Goal: Task Accomplishment & Management: Complete application form

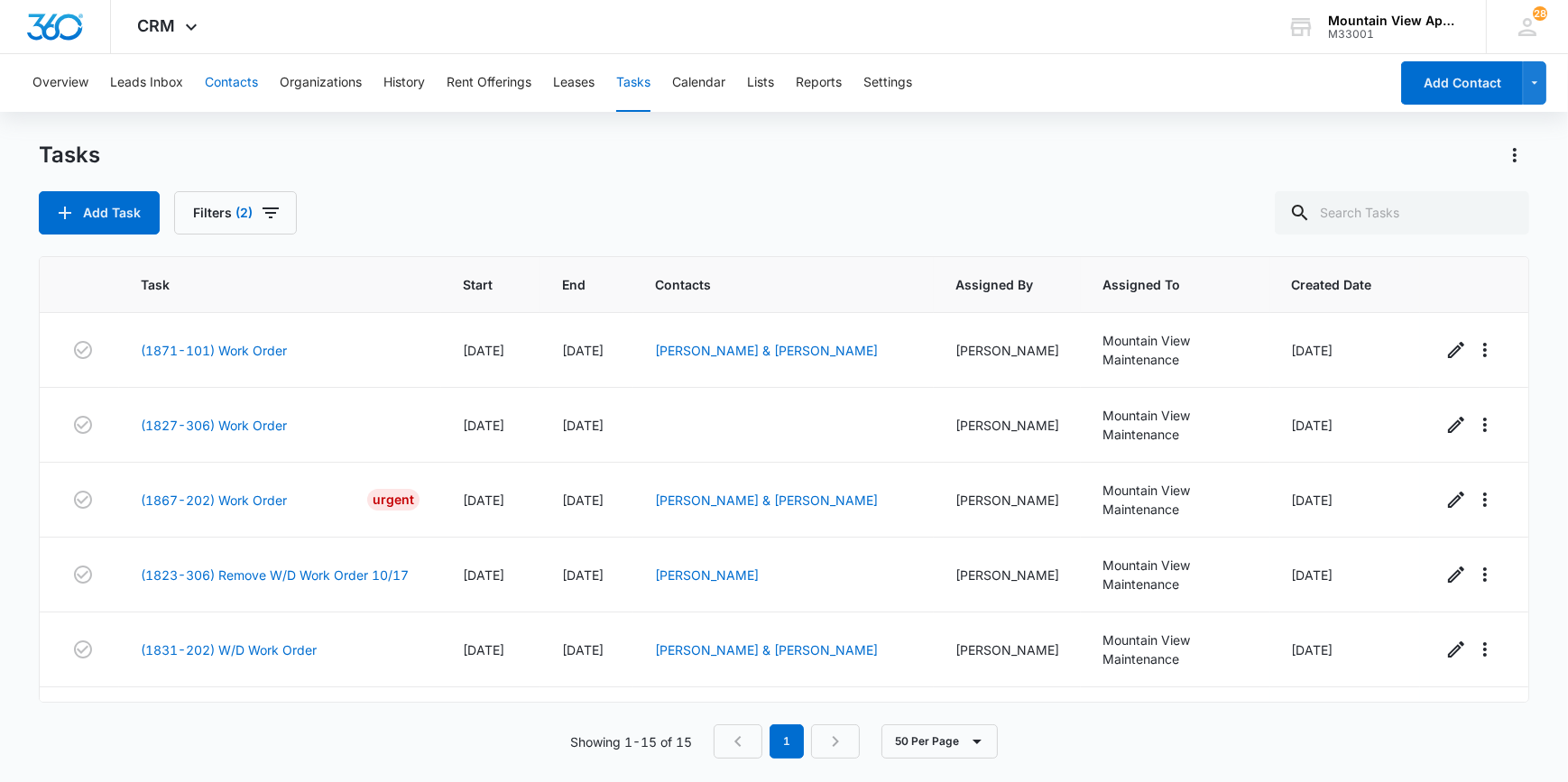
click at [221, 81] on button "Contacts" at bounding box center [231, 83] width 53 height 58
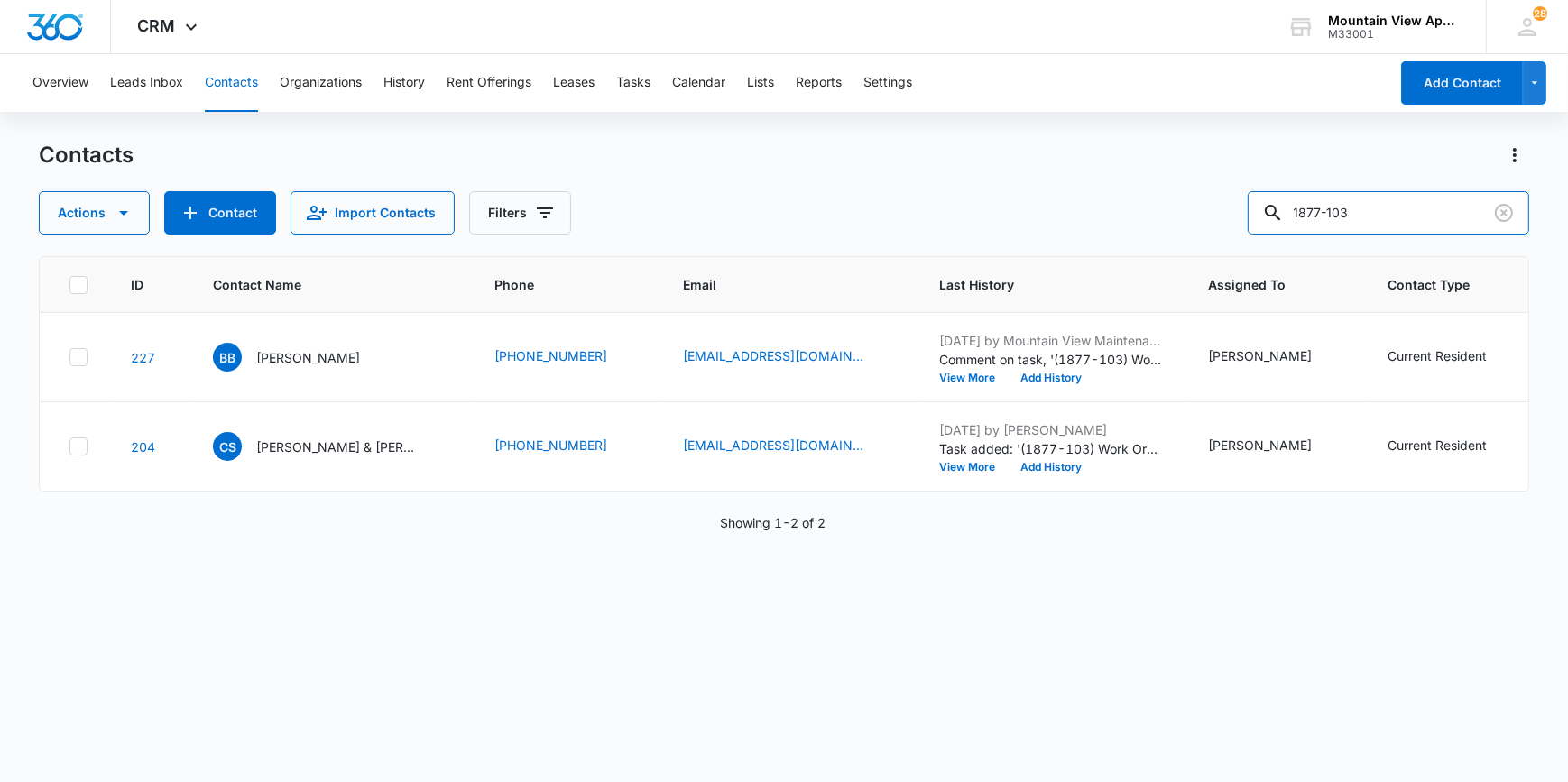
drag, startPoint x: 1399, startPoint y: 215, endPoint x: 1249, endPoint y: 243, distance: 152.6
click at [1249, 243] on div "Contacts Actions Contact Import Contacts Filters [PHONE_NUMBER] Contact Name Ph…" at bounding box center [783, 461] width 1489 height 640
type input "[PERSON_NAME]"
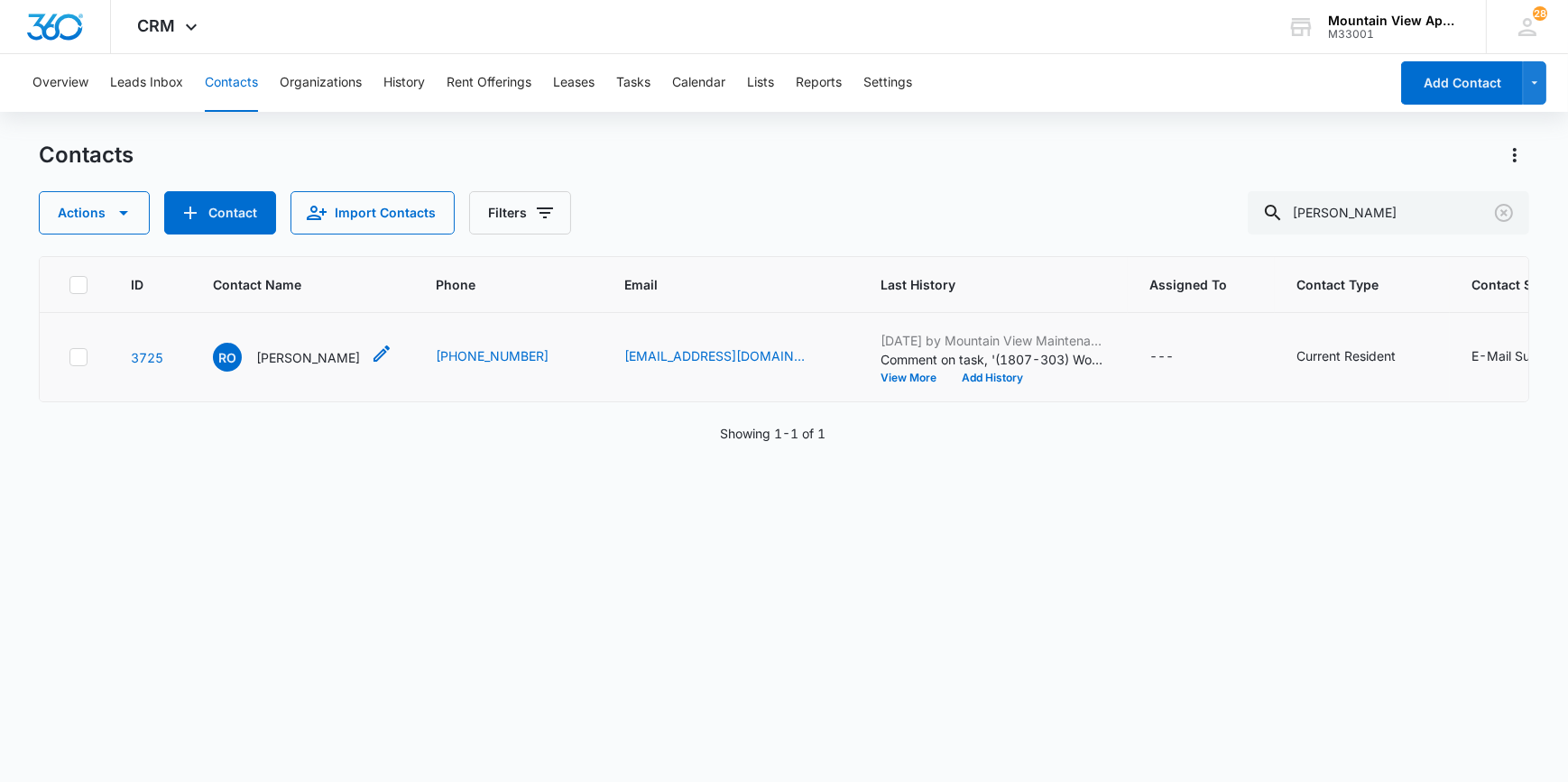
click at [314, 354] on p "[PERSON_NAME]" at bounding box center [308, 358] width 104 height 19
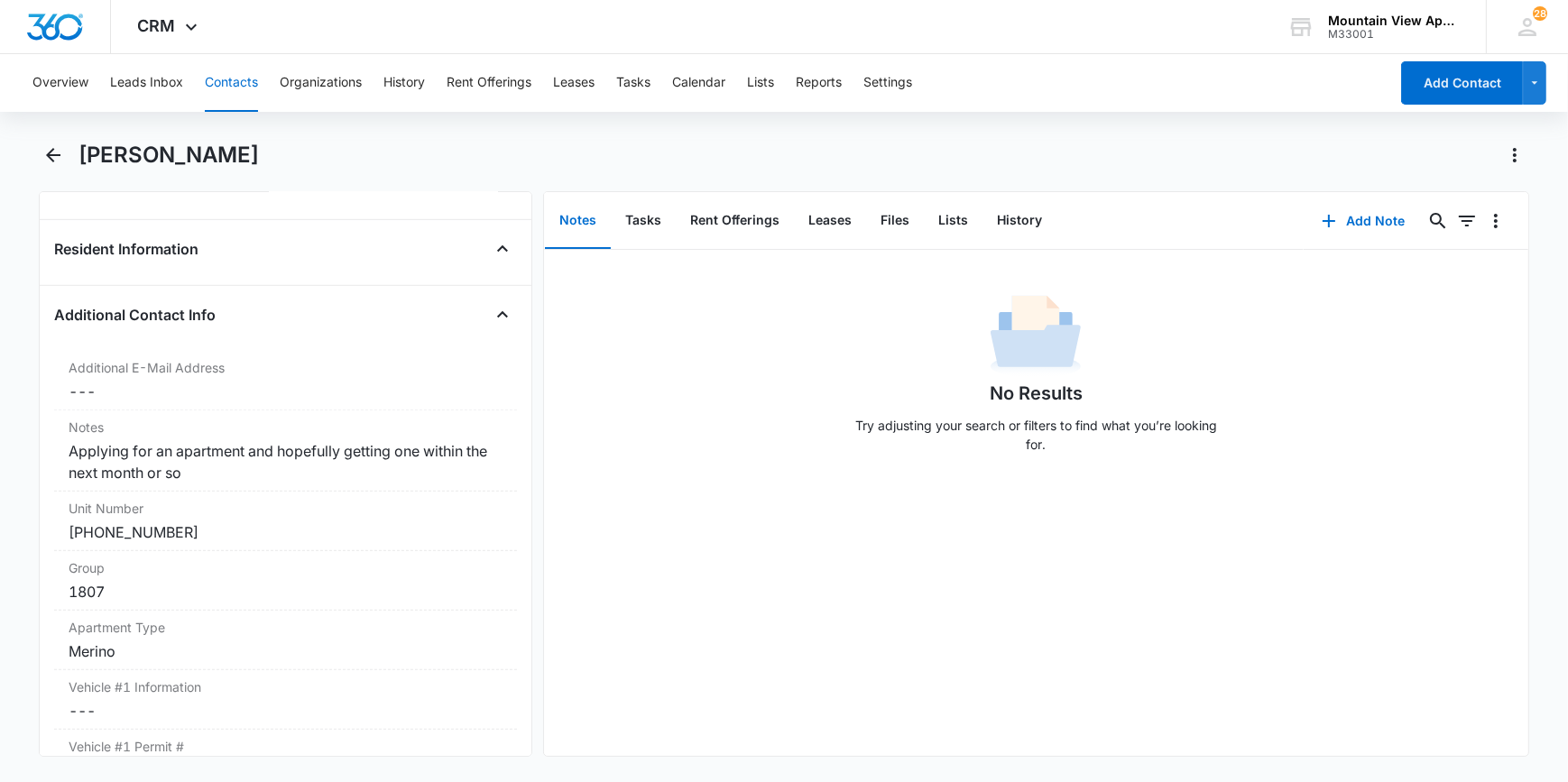
scroll to position [1641, 0]
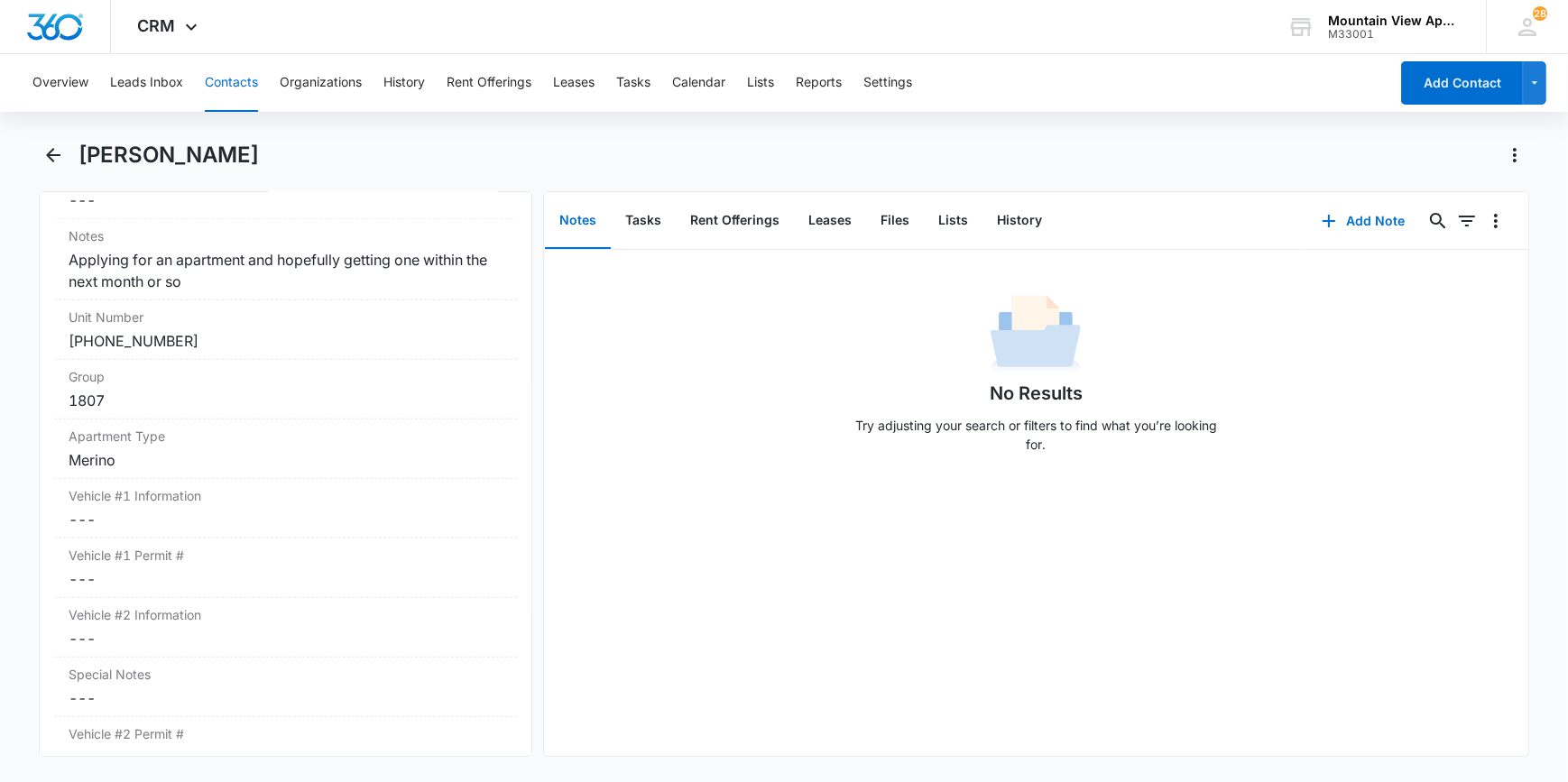
click at [252, 79] on button "Contacts" at bounding box center [231, 83] width 53 height 58
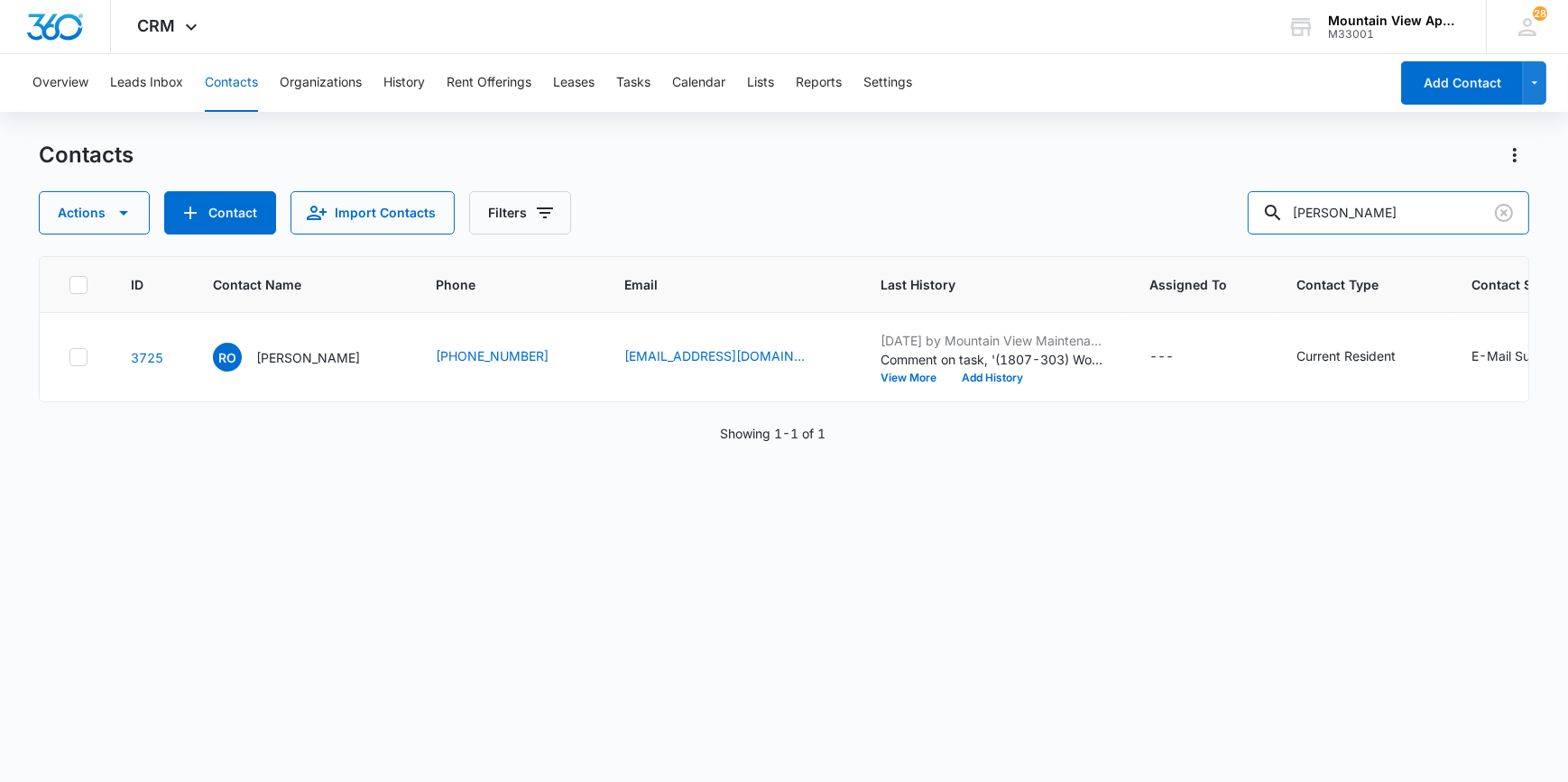
drag, startPoint x: 1370, startPoint y: 216, endPoint x: 1127, endPoint y: 244, distance: 244.6
click at [1127, 244] on div "Contacts Actions Contact Import Contacts Filters [PERSON_NAME] ID Contact Name …" at bounding box center [783, 461] width 1489 height 640
type input "[PERSON_NAME]"
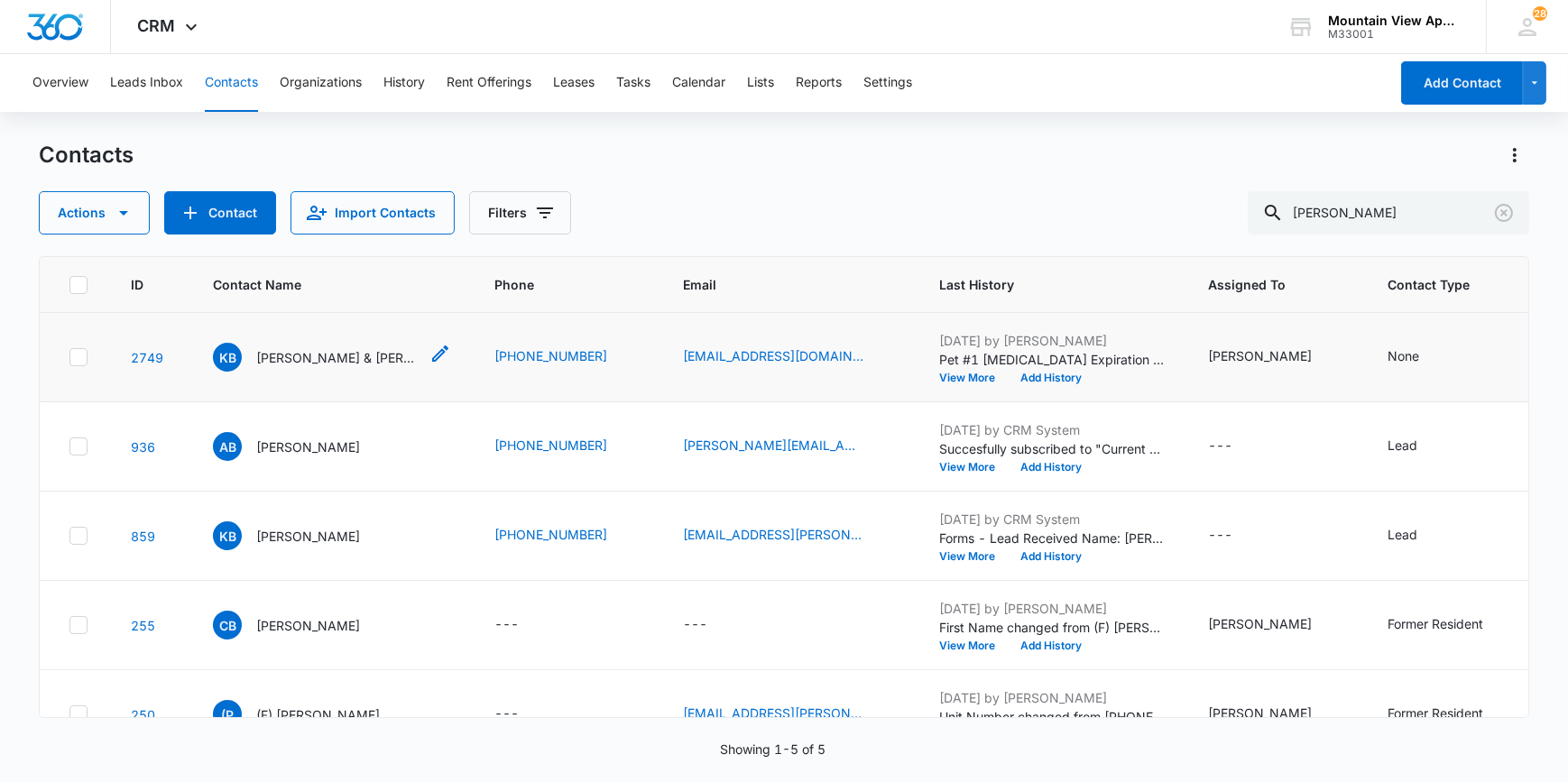
click at [320, 358] on p "[PERSON_NAME] & [PERSON_NAME]" at bounding box center [337, 358] width 162 height 19
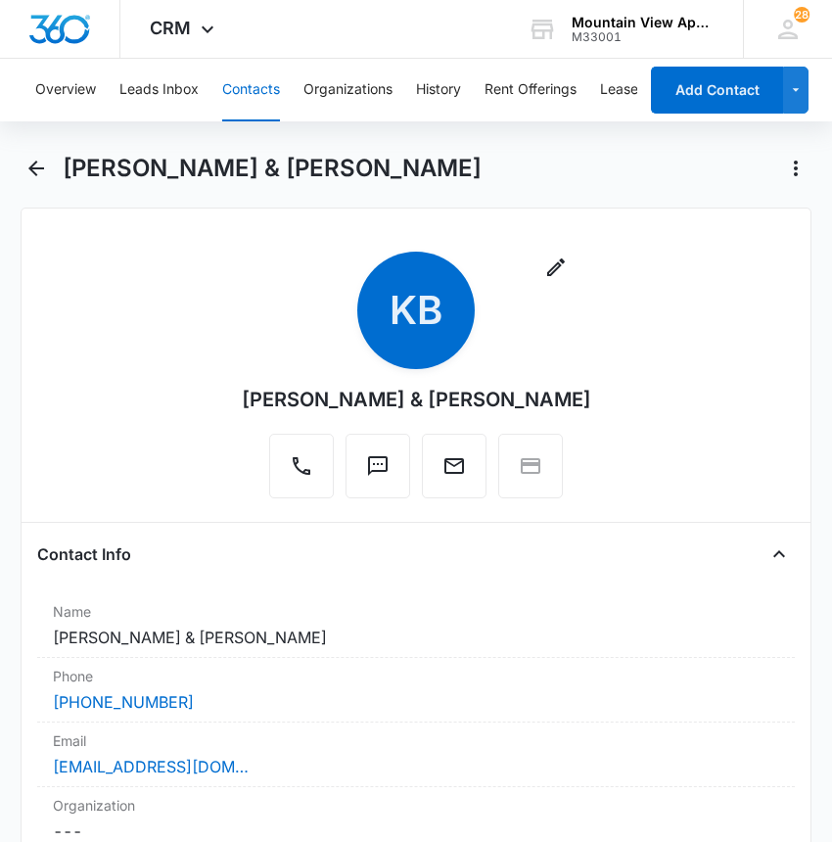
click at [249, 78] on button "Contacts" at bounding box center [251, 90] width 58 height 63
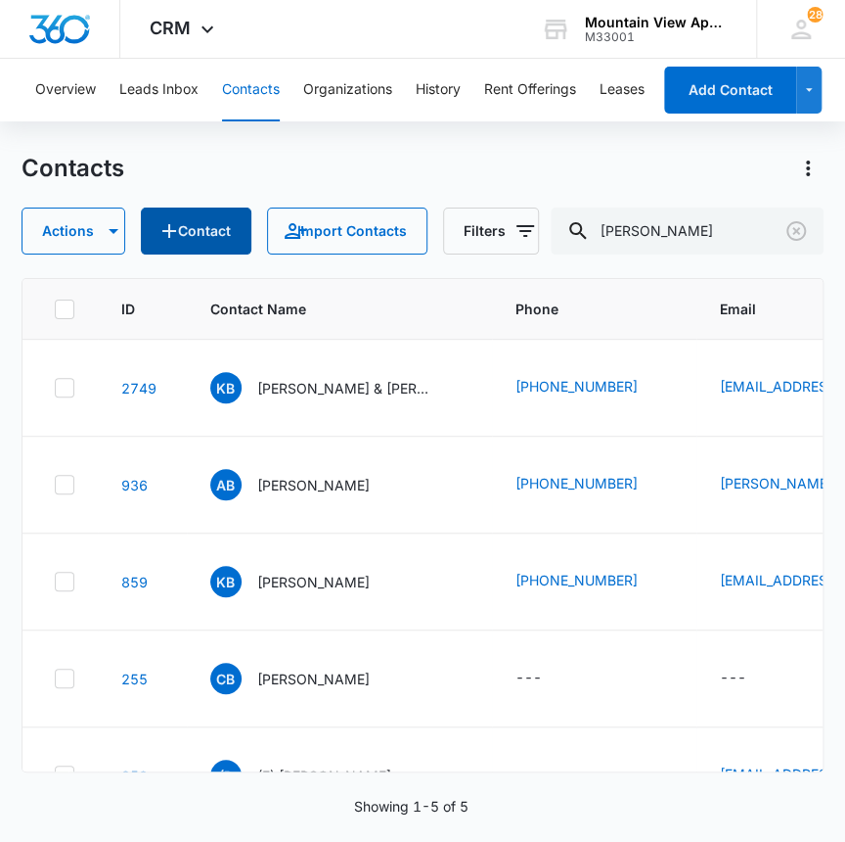
click at [203, 230] on button "Contact" at bounding box center [196, 230] width 111 height 47
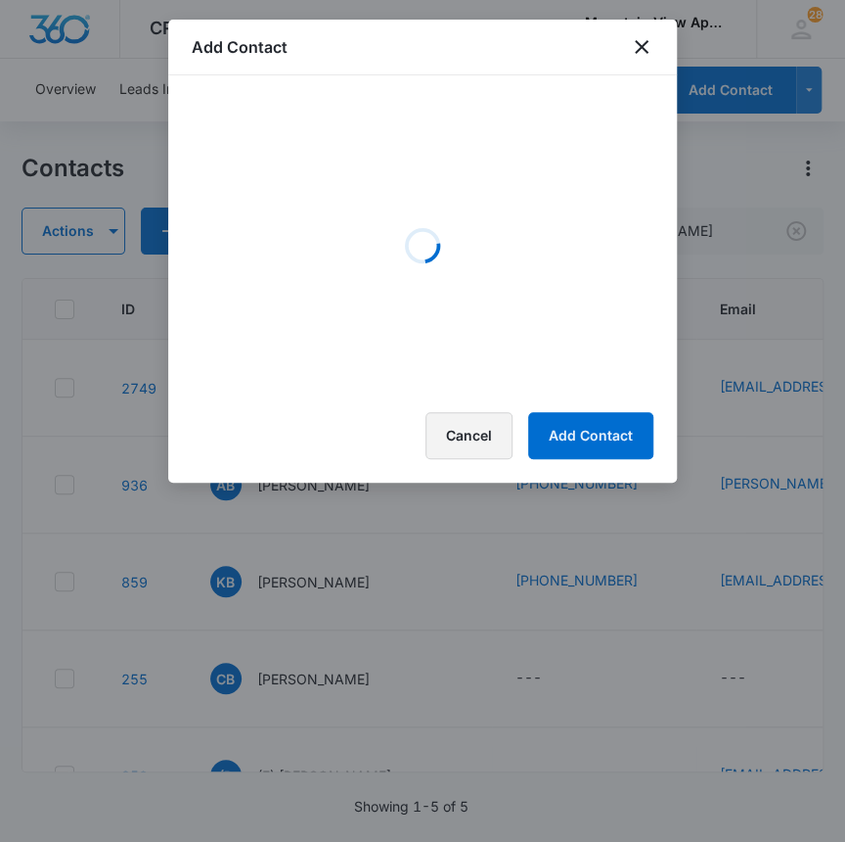
click at [467, 432] on button "Cancel" at bounding box center [469, 435] width 87 height 47
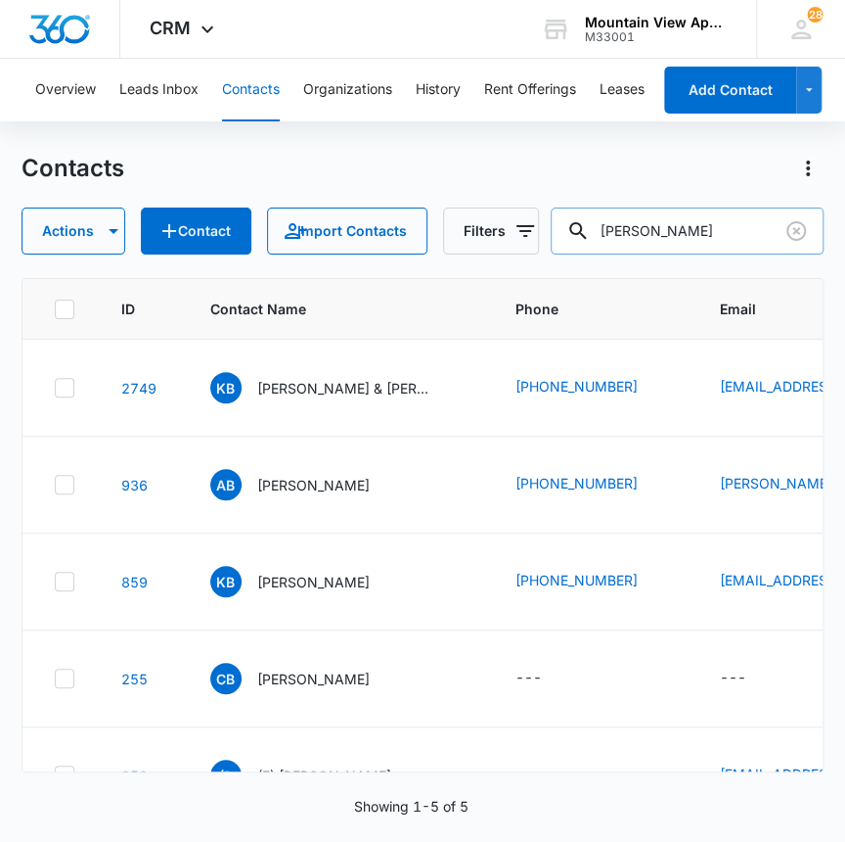
drag, startPoint x: 674, startPoint y: 234, endPoint x: 598, endPoint y: 227, distance: 76.6
click at [581, 234] on div "[PERSON_NAME]" at bounding box center [688, 230] width 274 height 47
type input "defount"
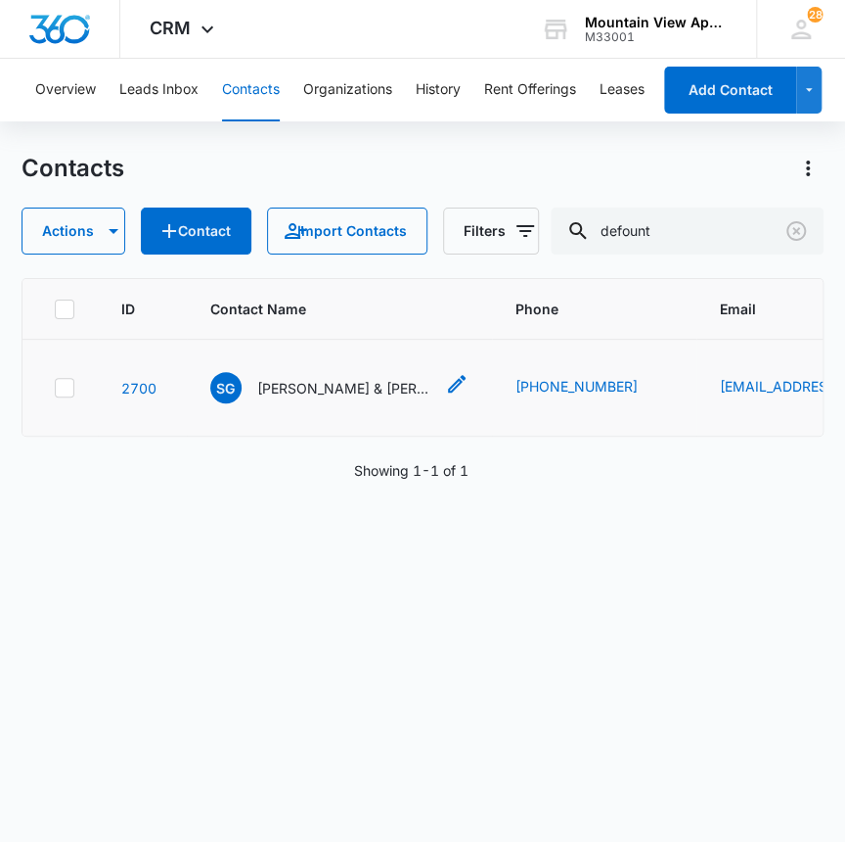
click at [350, 379] on p "[PERSON_NAME] & [PERSON_NAME]" at bounding box center [345, 388] width 176 height 21
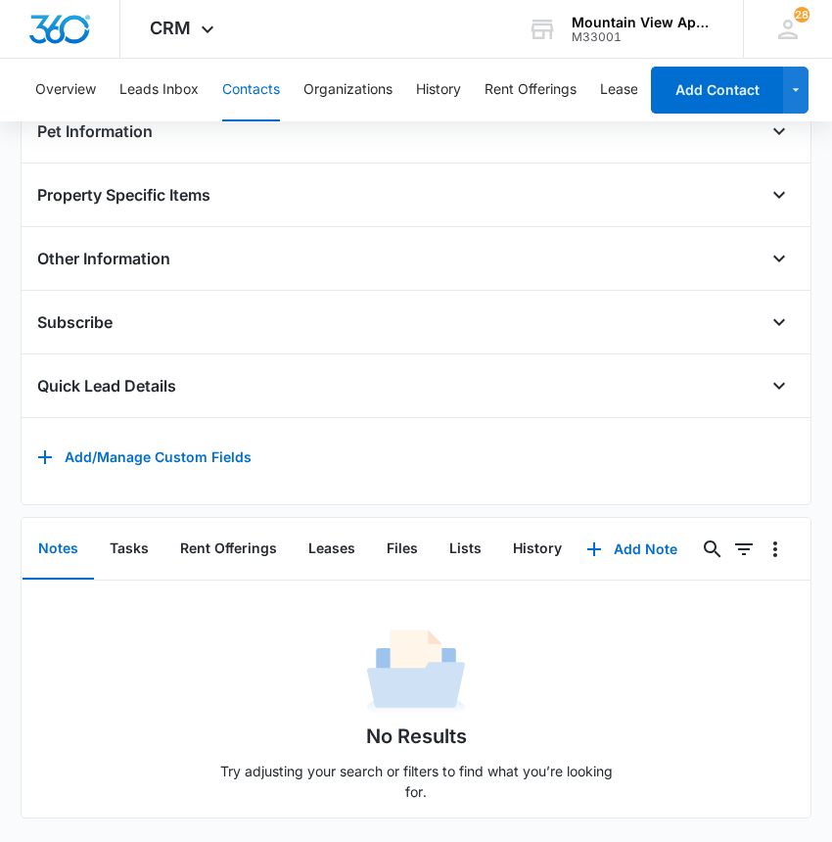
scroll to position [764, 0]
click at [401, 524] on button "Files" at bounding box center [402, 549] width 63 height 61
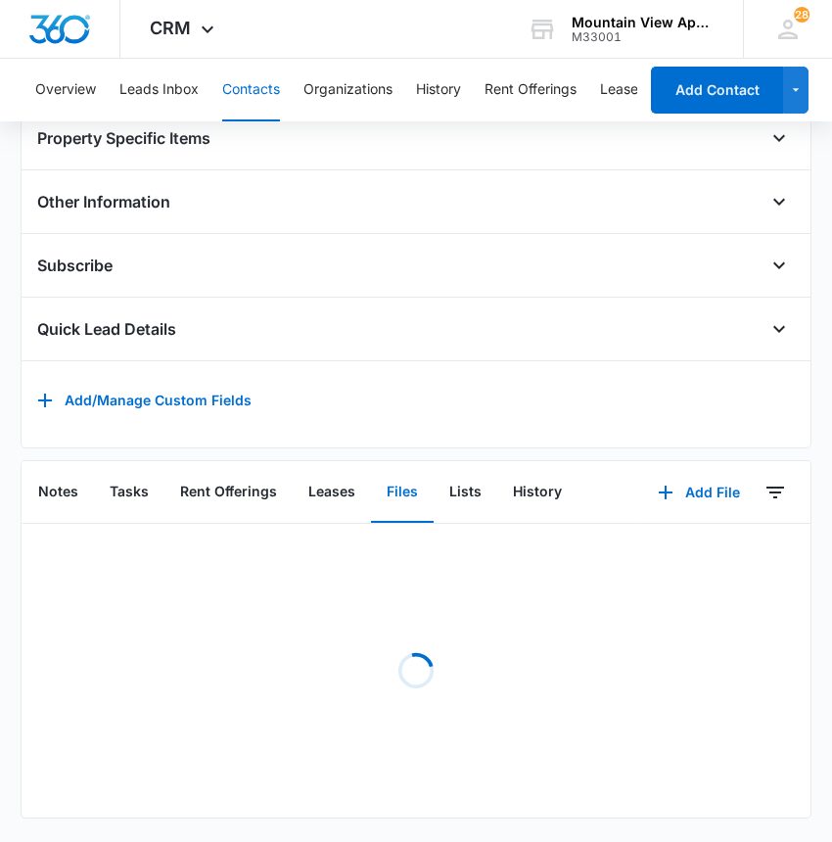
scroll to position [822, 0]
click at [702, 477] on button "Add File" at bounding box center [698, 492] width 121 height 47
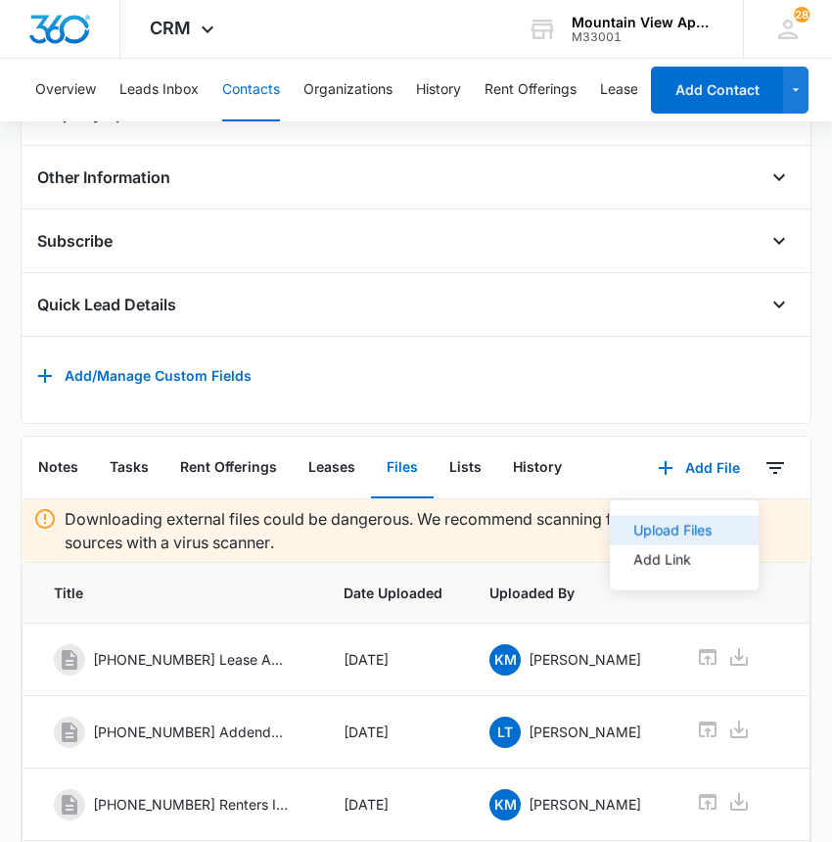
click at [677, 537] on div "Upload Files" at bounding box center [672, 530] width 78 height 14
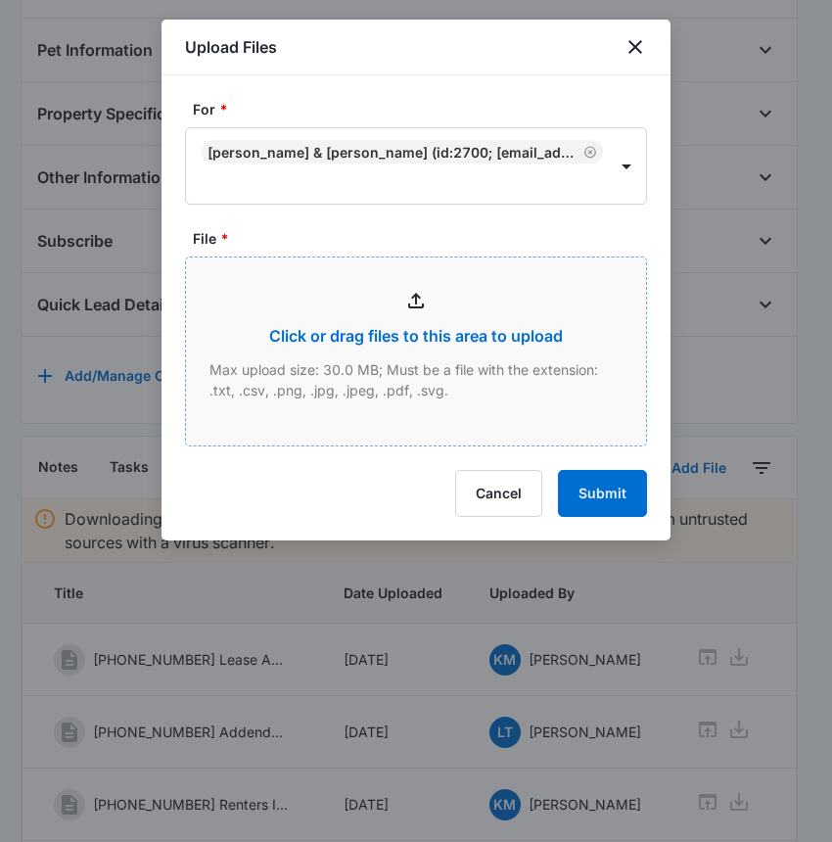
type input "C:\fakepath\Xerox Scan_10142025145358.pdf"
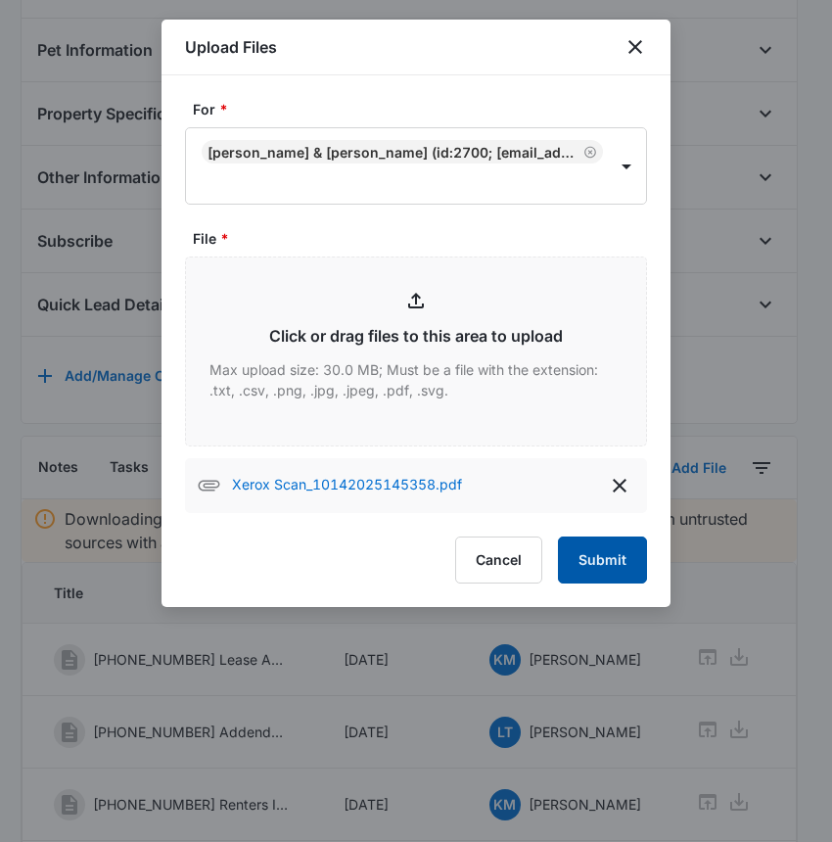
click at [614, 562] on button "Submit" at bounding box center [602, 559] width 89 height 47
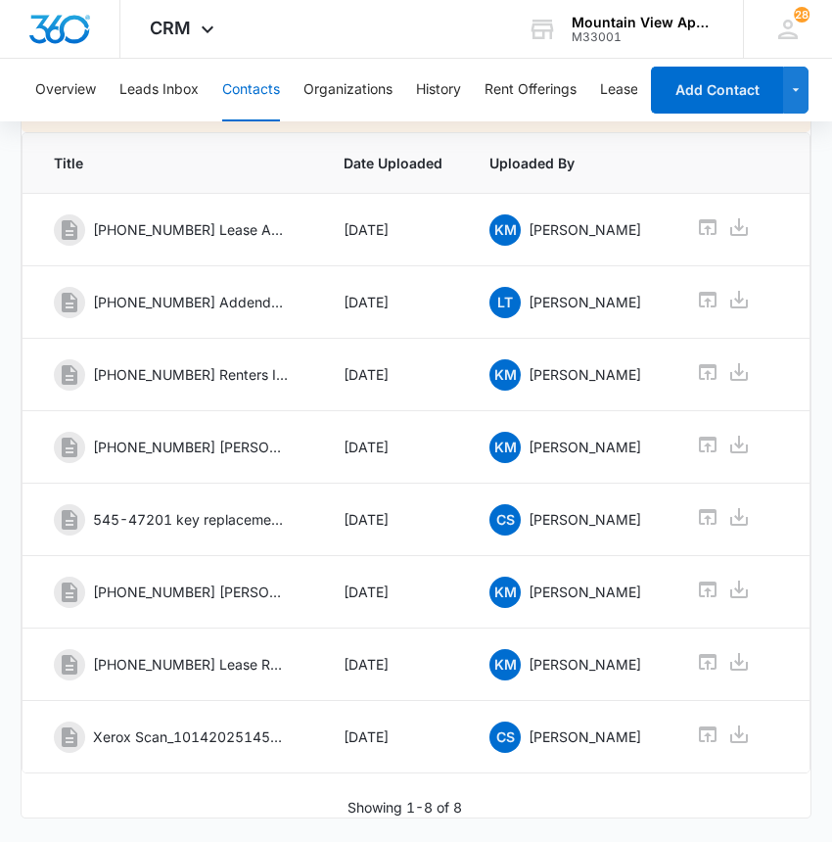
scroll to position [1292, 0]
click at [736, 725] on icon at bounding box center [739, 734] width 18 height 18
click at [705, 722] on icon at bounding box center [707, 733] width 23 height 23
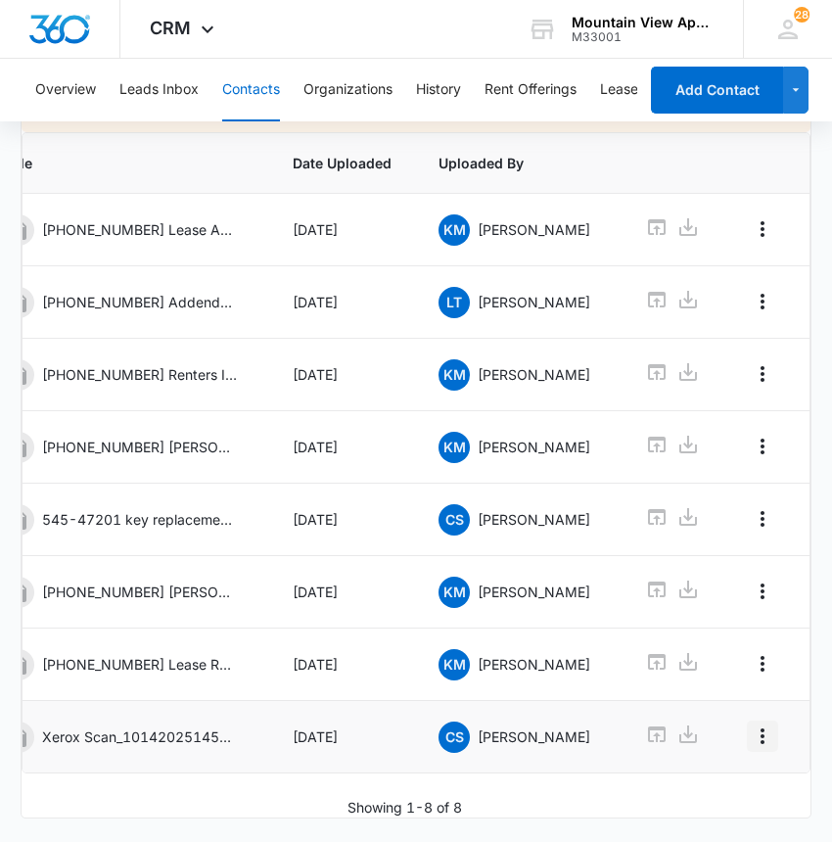
click at [753, 724] on icon "Overflow Menu" at bounding box center [762, 735] width 23 height 23
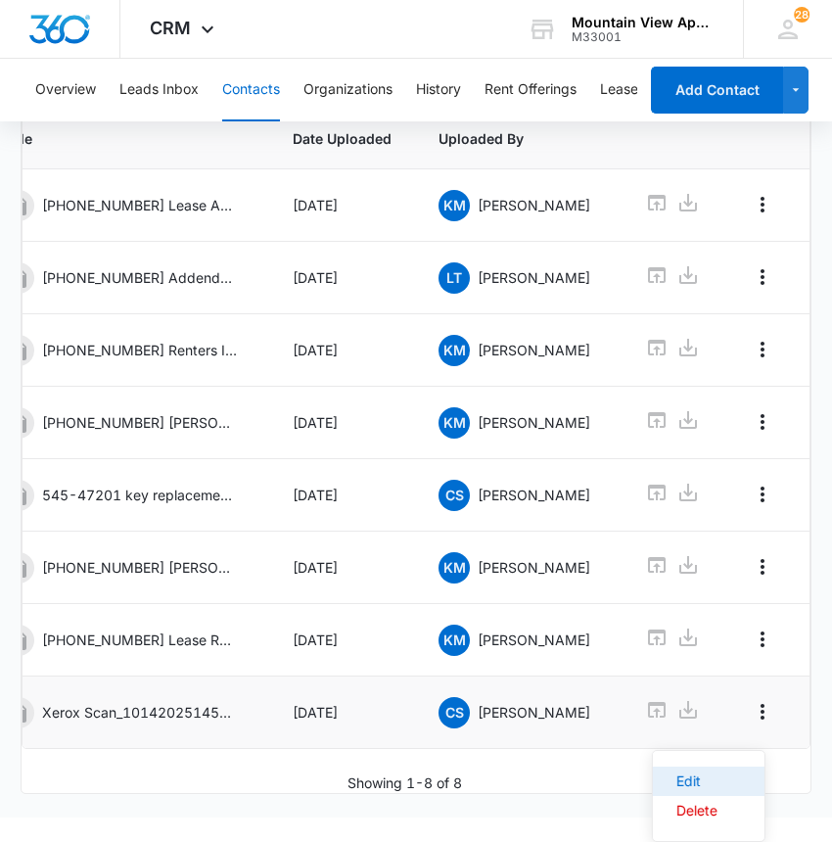
click at [726, 766] on button "Edit" at bounding box center [709, 780] width 112 height 29
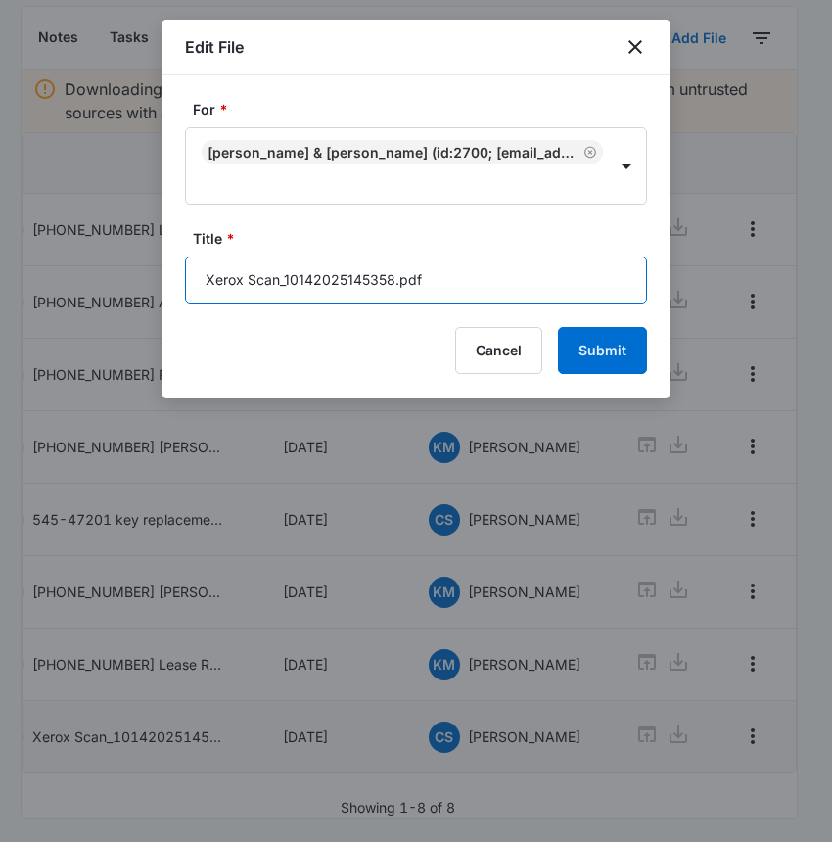
drag, startPoint x: 442, startPoint y: 285, endPoint x: 150, endPoint y: 291, distance: 292.6
type input "545-47201 Renewal lease, Radon"
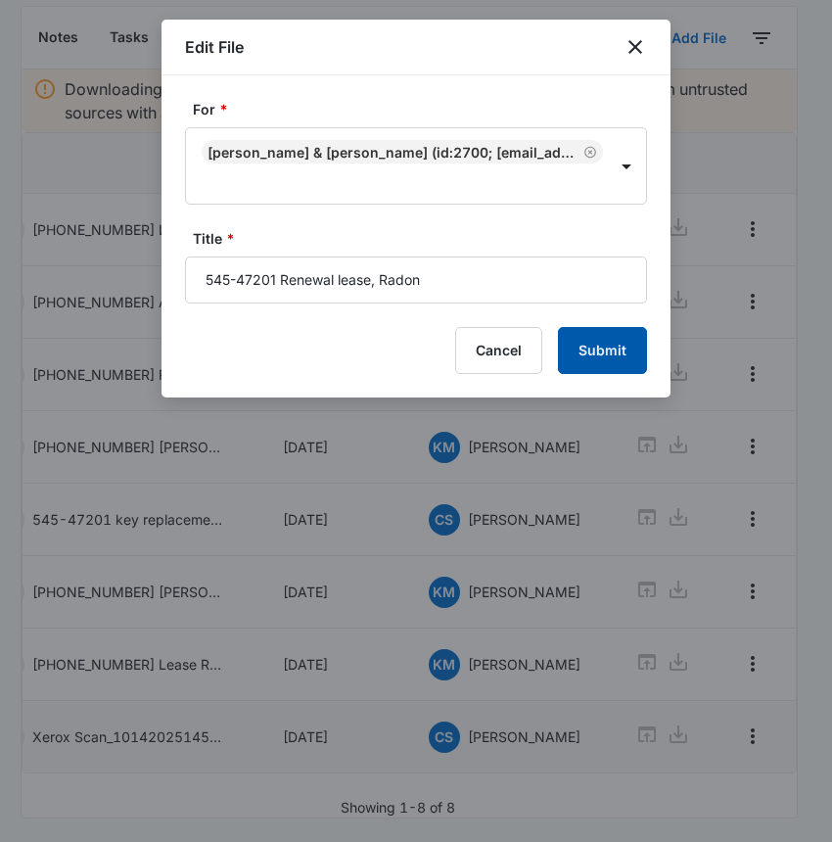
click at [595, 340] on button "Submit" at bounding box center [602, 350] width 89 height 47
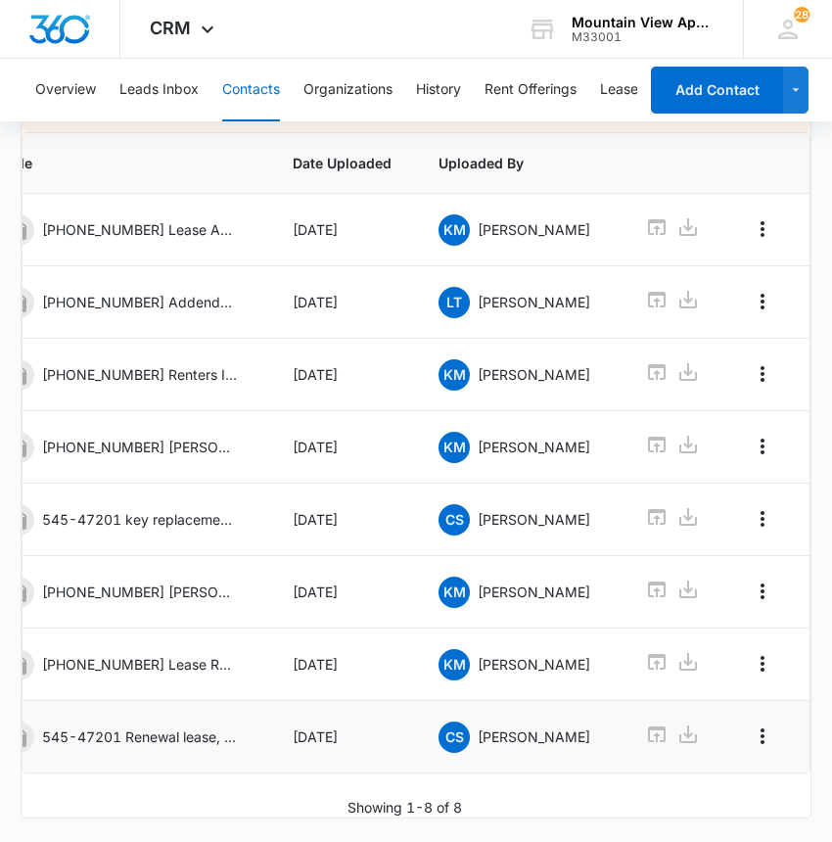
click at [249, 80] on button "Contacts" at bounding box center [251, 90] width 58 height 63
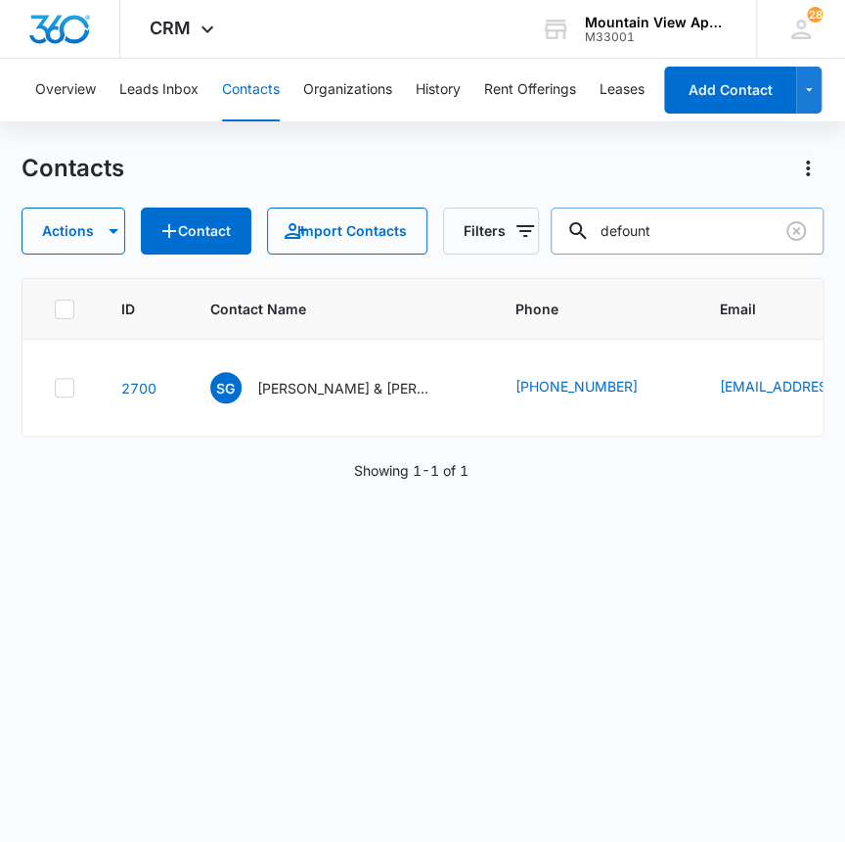
drag, startPoint x: 665, startPoint y: 234, endPoint x: 595, endPoint y: 232, distance: 70.5
click at [595, 232] on div "defount" at bounding box center [688, 230] width 274 height 47
type input "5"
type input "1855-208"
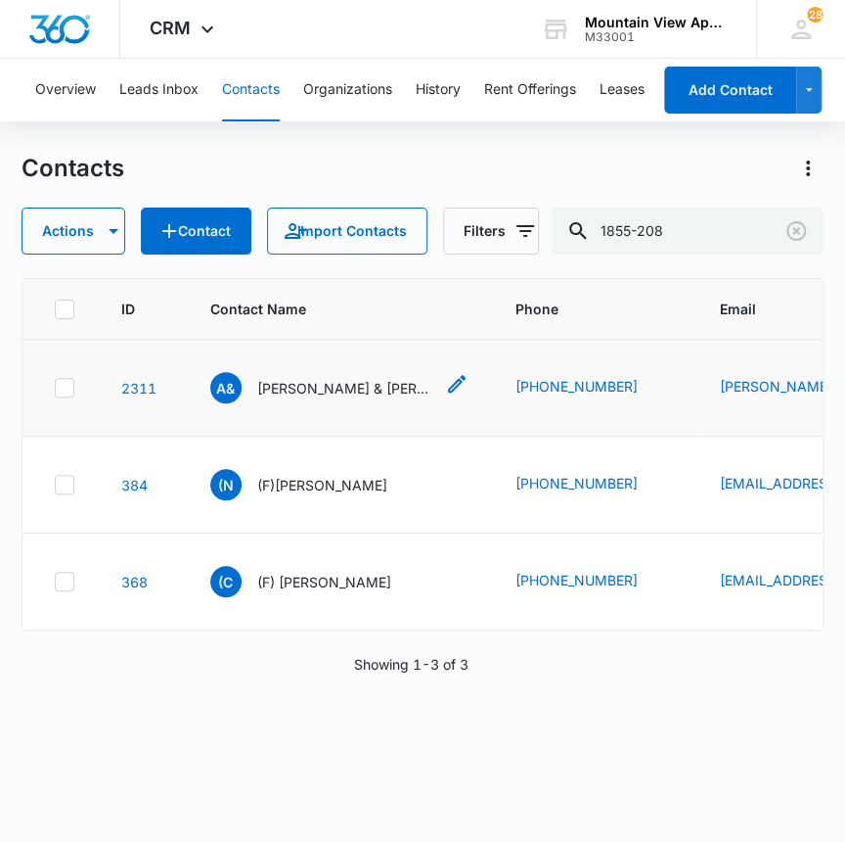
click at [333, 386] on p "[PERSON_NAME] & [PERSON_NAME]" at bounding box center [345, 388] width 176 height 21
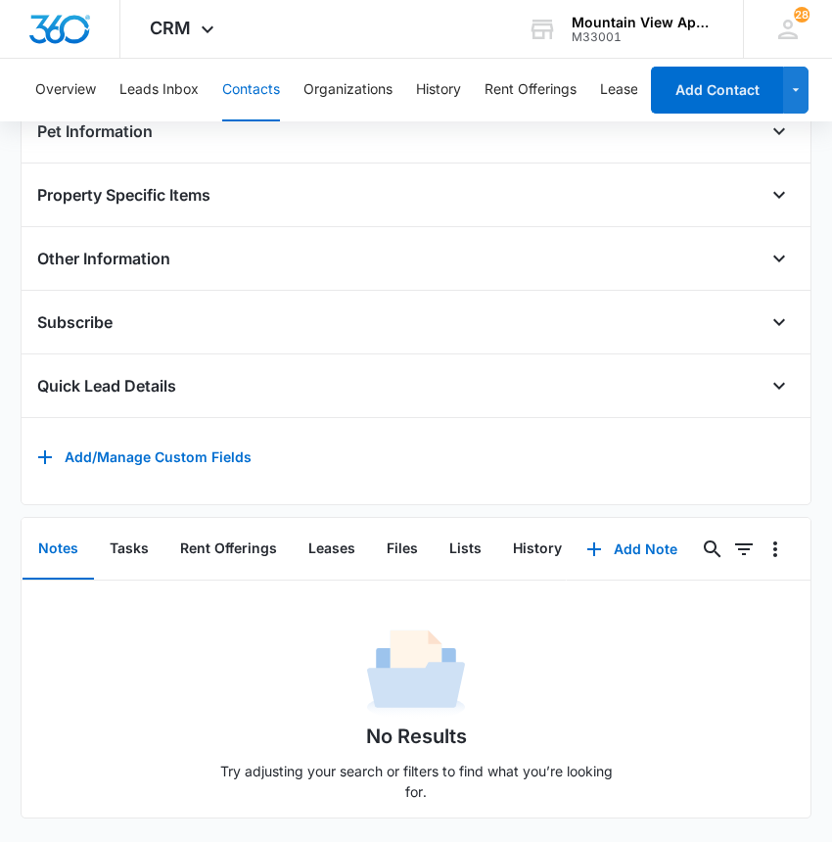
scroll to position [764, 0]
click at [406, 528] on button "Files" at bounding box center [402, 549] width 63 height 61
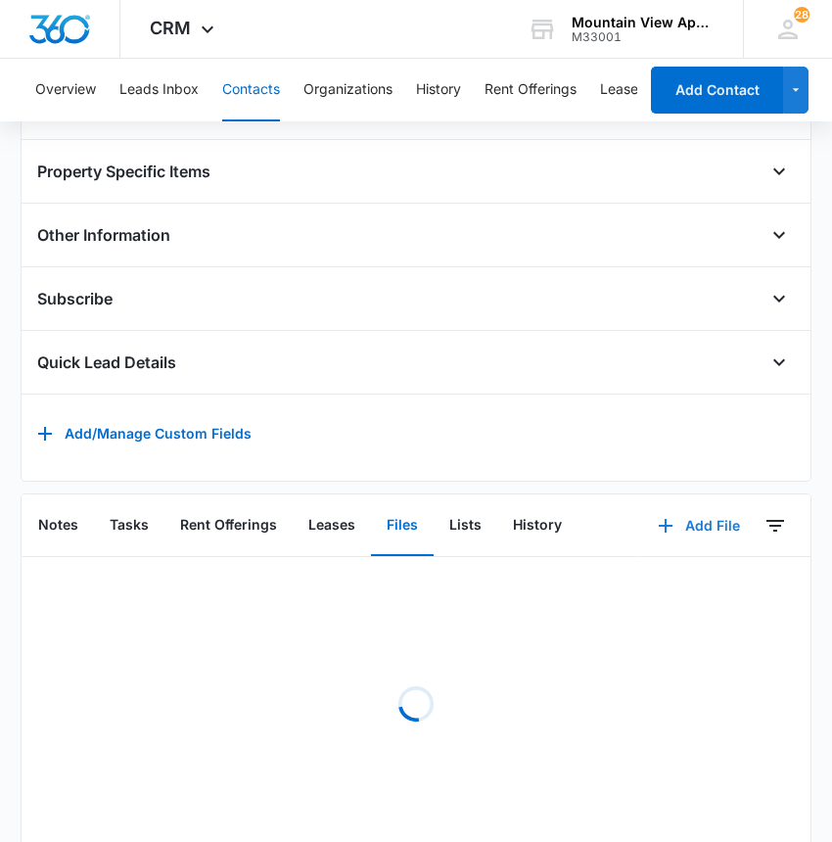
click at [705, 532] on button "Add File" at bounding box center [698, 525] width 121 height 47
click at [651, 595] on div "Upload Files" at bounding box center [672, 588] width 78 height 14
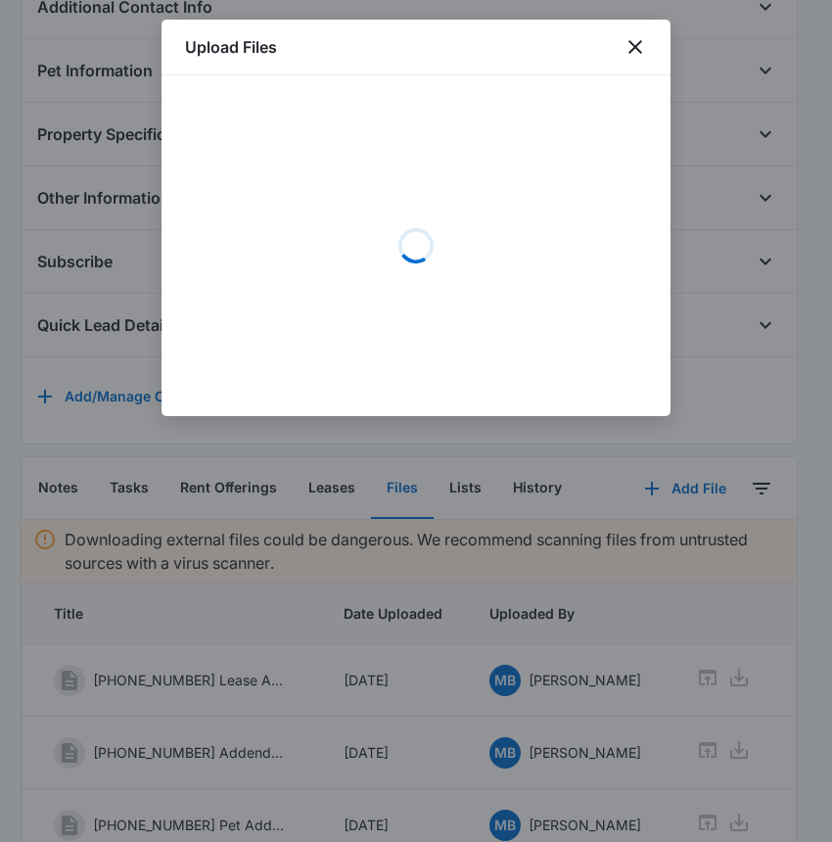
scroll to position [822, 0]
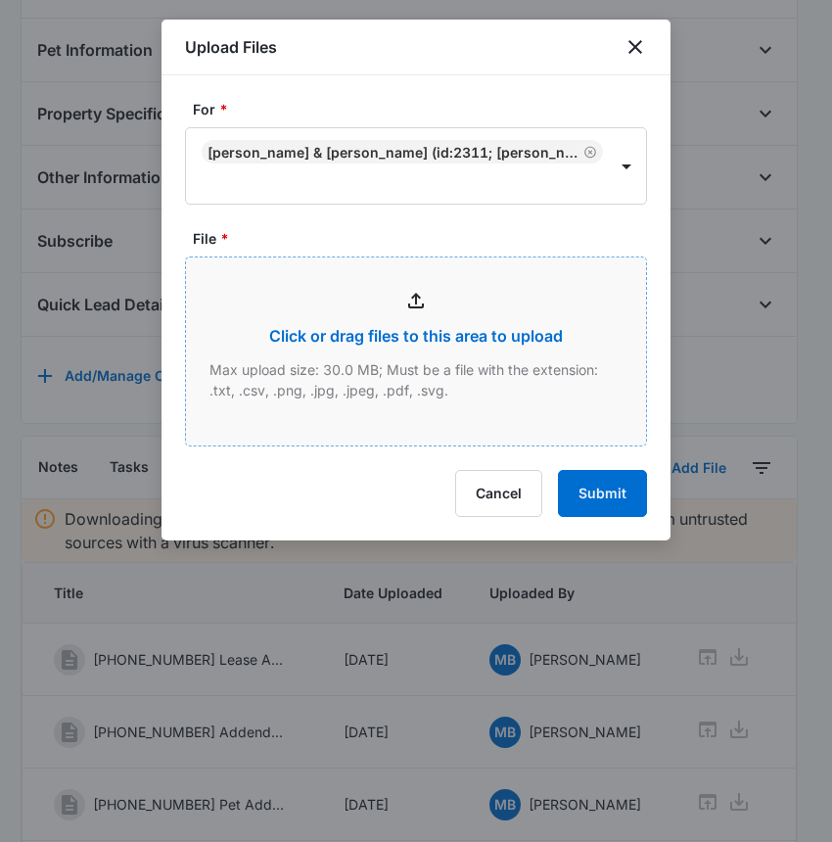
type input "C:\fakepath\Xerox Scan_10142025145439.pdf"
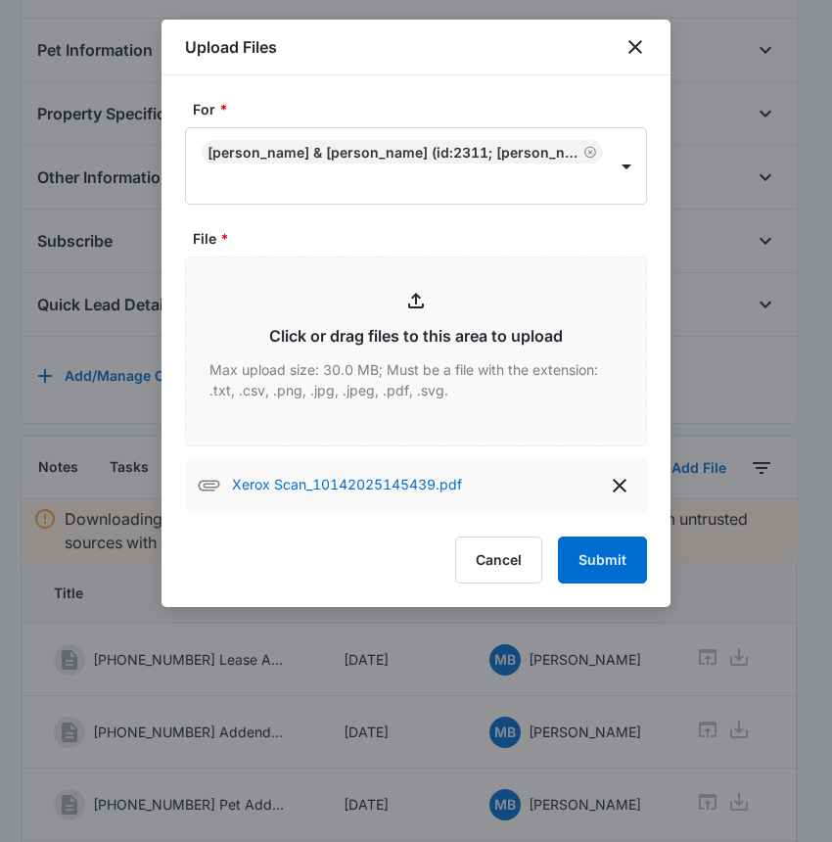
click at [467, 487] on div "Xerox Scan_10142025145439.pdf" at bounding box center [416, 485] width 462 height 55
click at [600, 558] on button "Submit" at bounding box center [602, 559] width 89 height 47
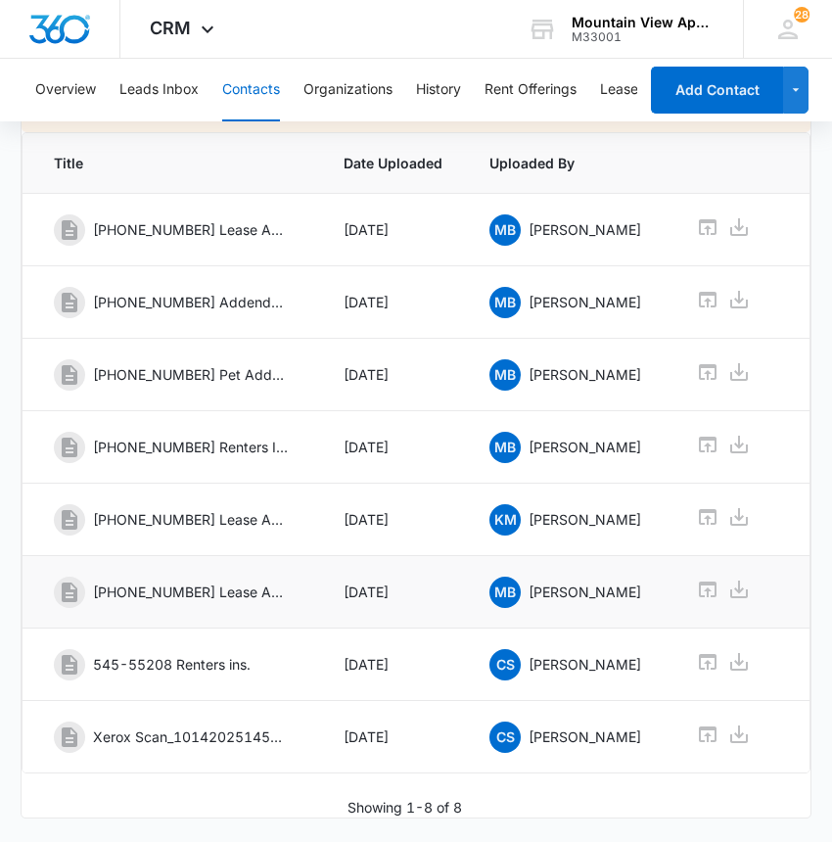
scroll to position [1292, 0]
click at [704, 726] on icon at bounding box center [708, 734] width 18 height 16
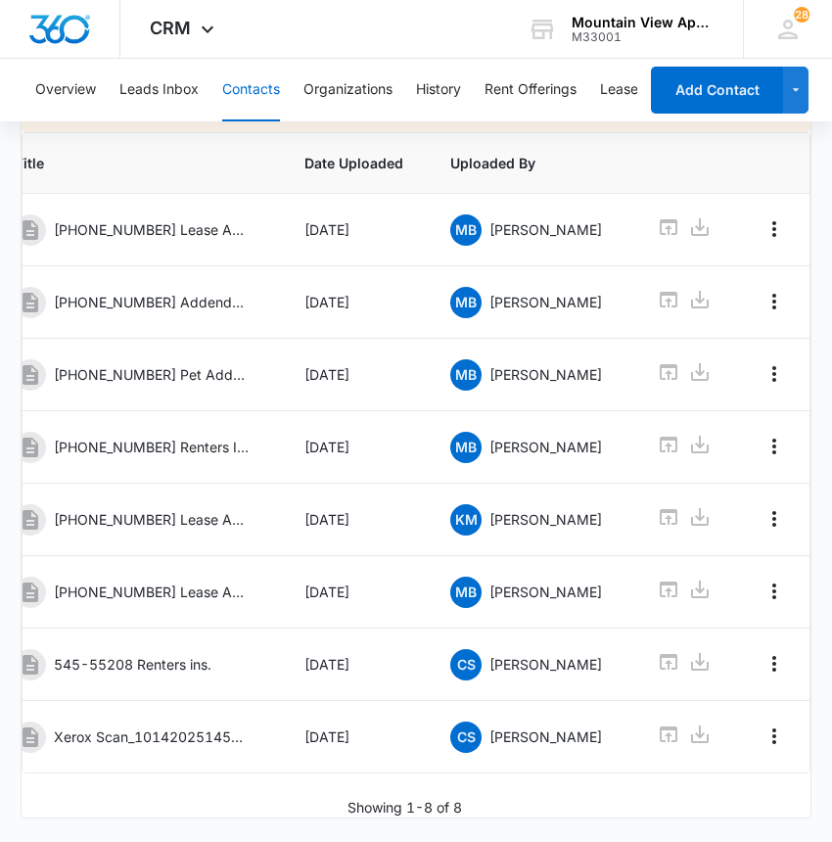
scroll to position [0, 61]
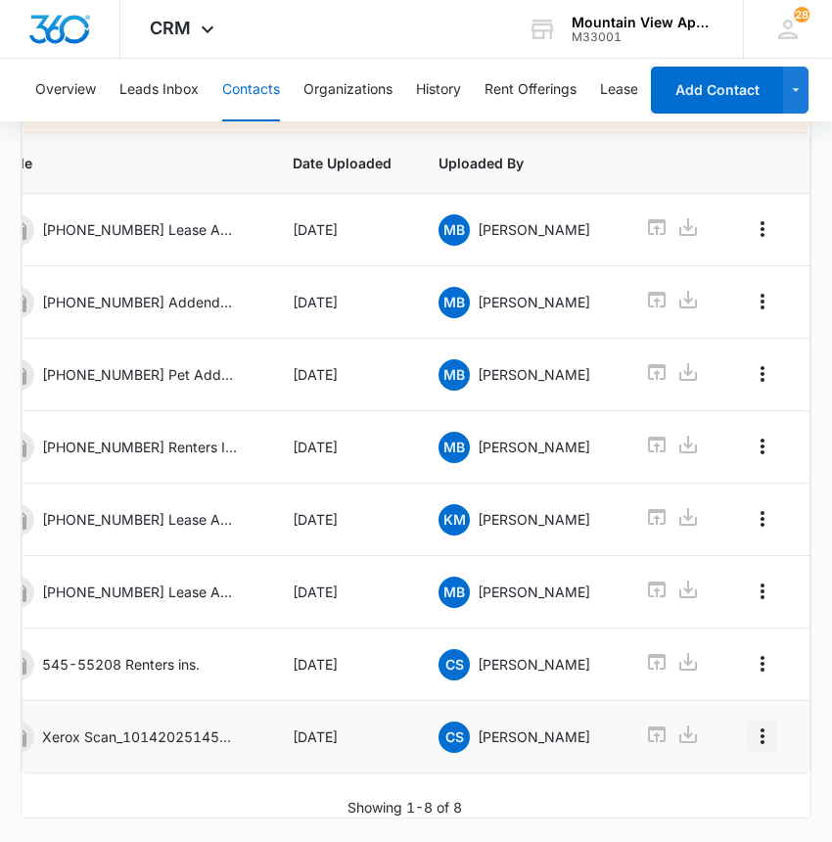
click at [753, 724] on icon "Overflow Menu" at bounding box center [762, 735] width 23 height 23
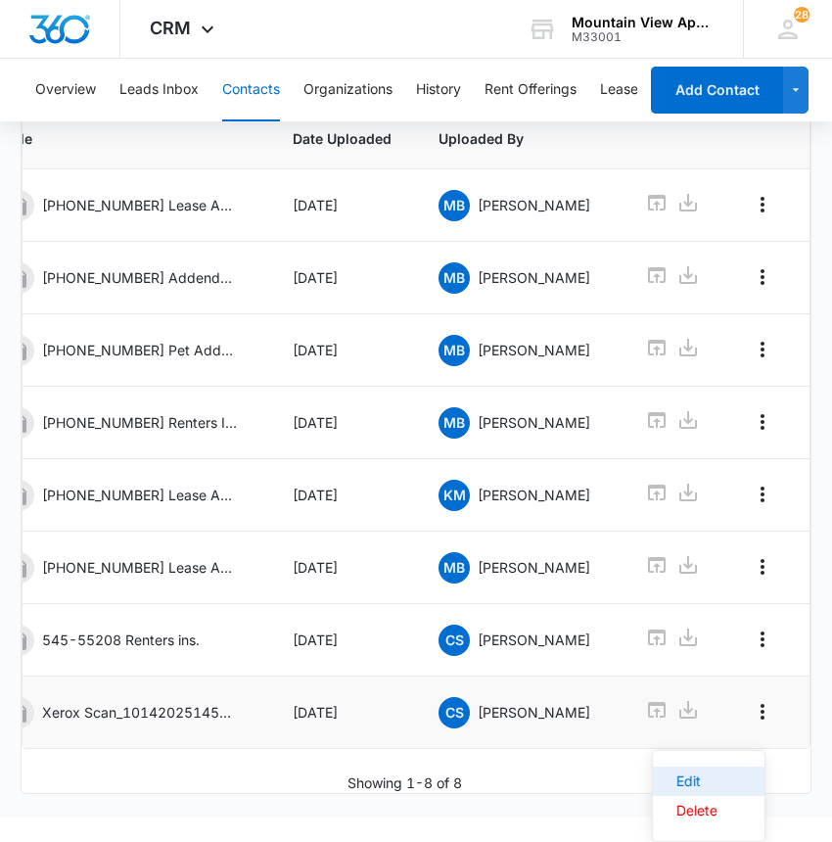
click at [726, 766] on button "Edit" at bounding box center [709, 780] width 112 height 29
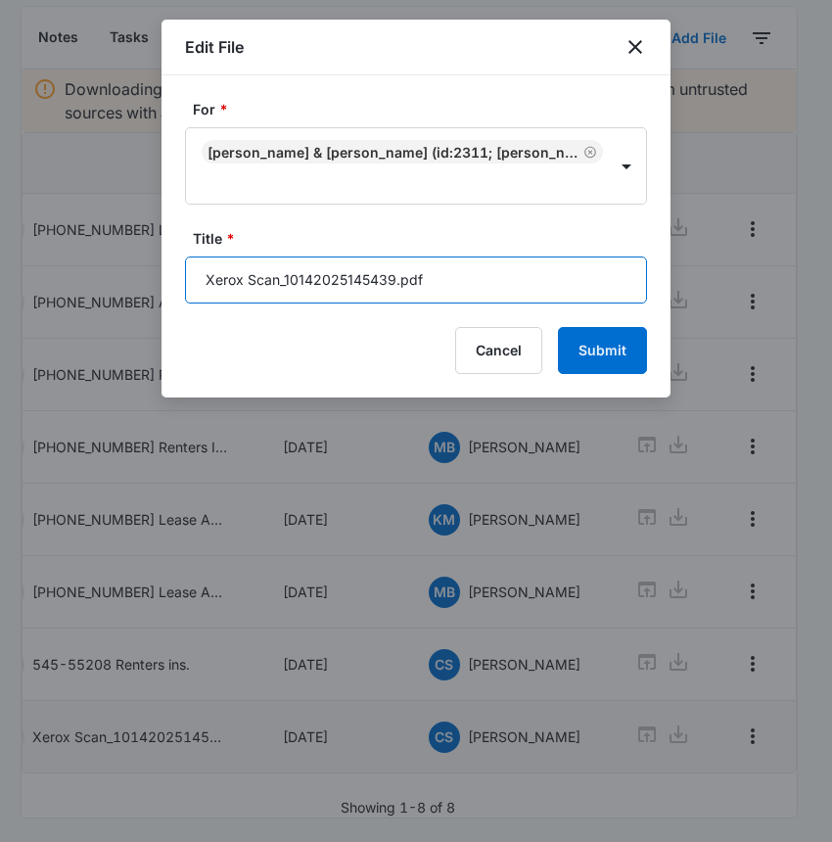
drag, startPoint x: 444, startPoint y: 259, endPoint x: 466, endPoint y: 266, distance: 22.6
click at [452, 264] on input "Xerox Scan_10142025145439.pdf" at bounding box center [416, 279] width 462 height 47
drag, startPoint x: 468, startPoint y: 265, endPoint x: 147, endPoint y: 267, distance: 321.0
type input "545-55208"
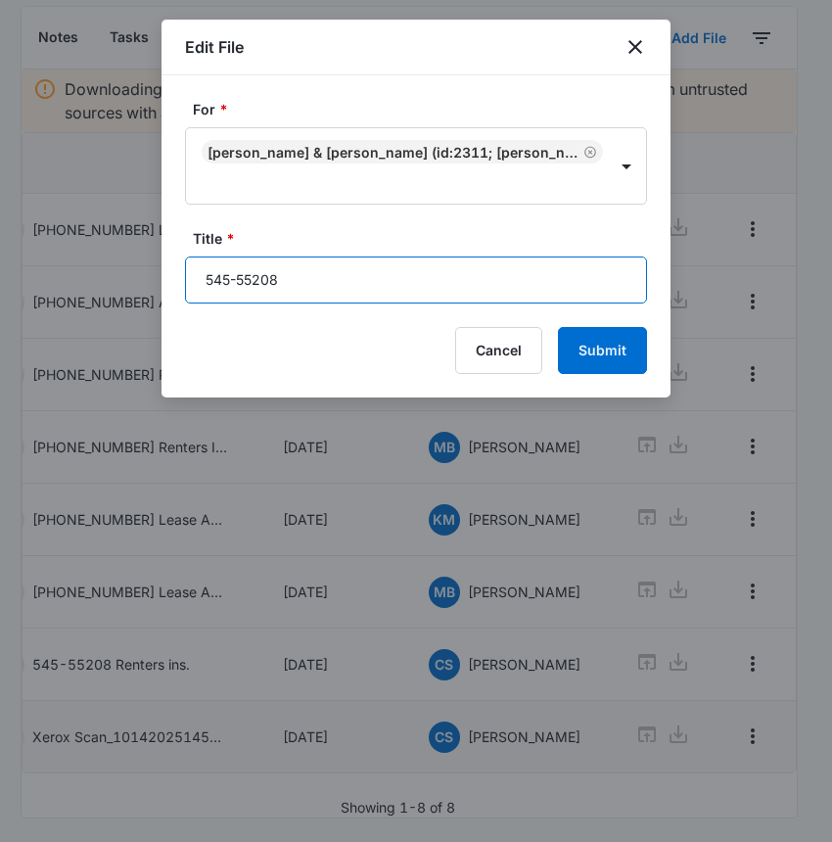
click at [558, 327] on button "Submit" at bounding box center [602, 350] width 89 height 47
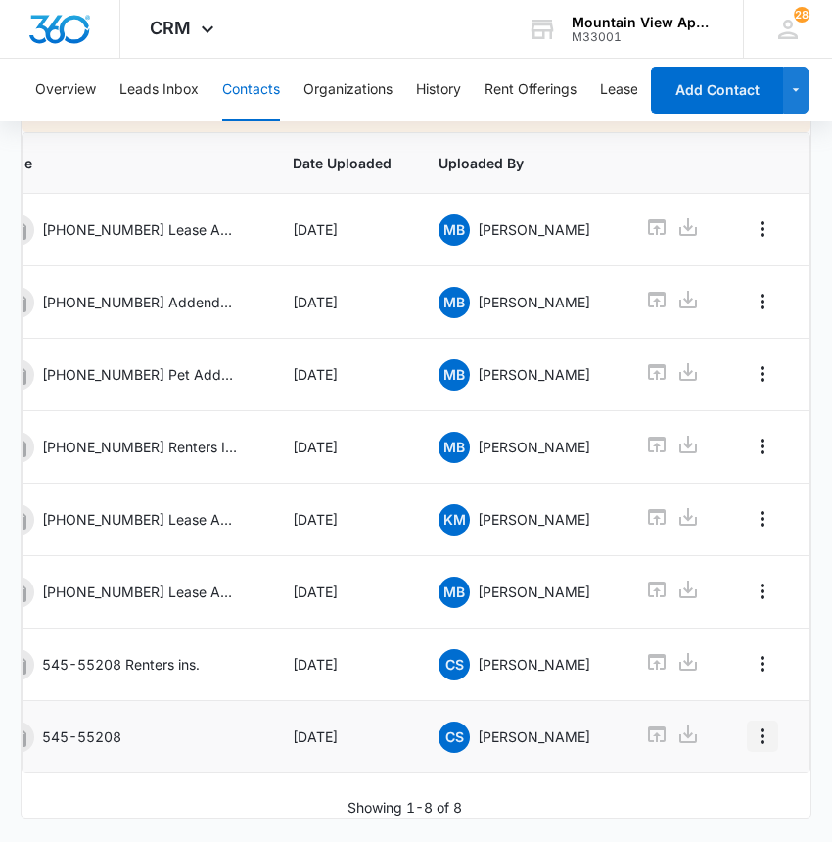
click at [760, 728] on icon "Overflow Menu" at bounding box center [762, 736] width 4 height 16
click at [706, 763] on div "Downloading external files could be dangerous. We recommend scanning files from…" at bounding box center [416, 443] width 789 height 748
click at [751, 724] on icon "Overflow Menu" at bounding box center [762, 735] width 23 height 23
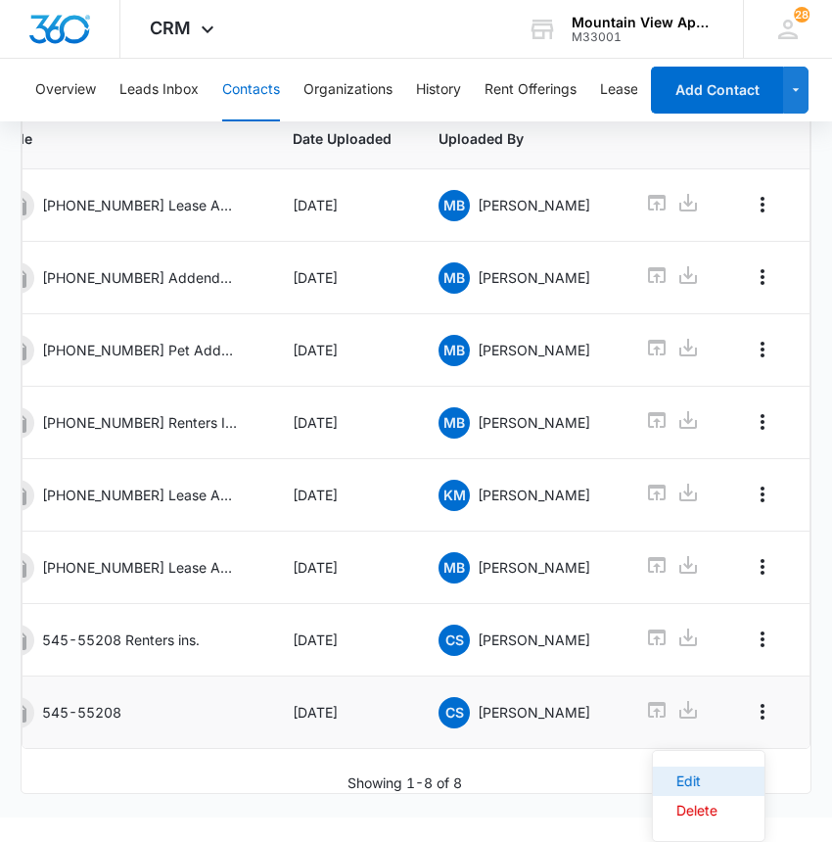
click at [710, 774] on div "Edit" at bounding box center [696, 781] width 41 height 14
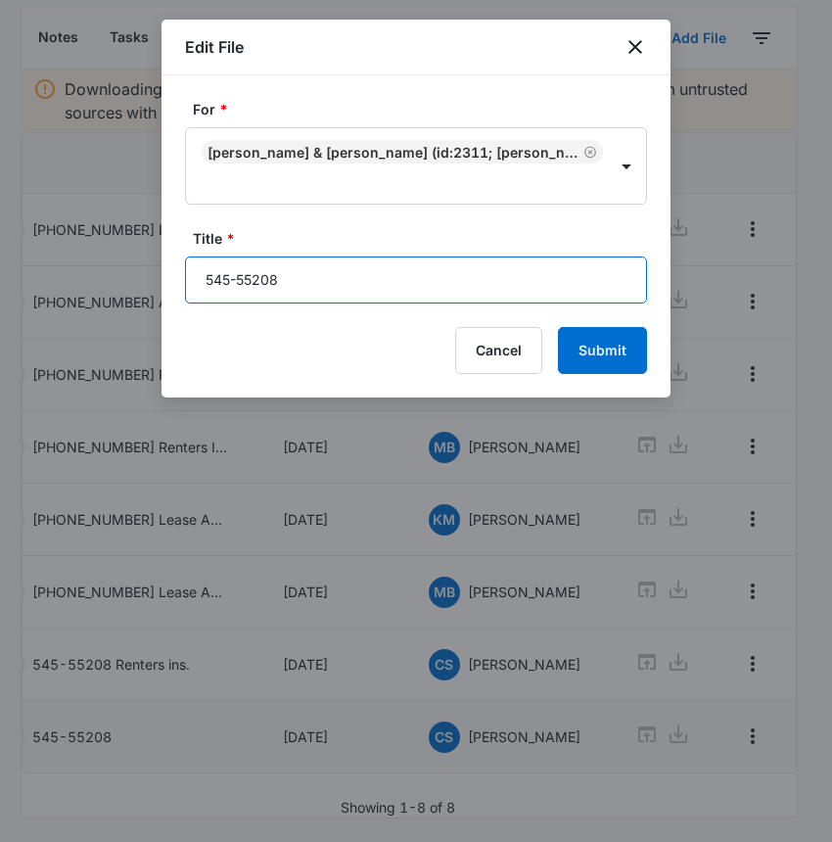
click at [287, 287] on input "545-55208" at bounding box center [416, 279] width 462 height 47
type input "545-55208 Renewal lease, Radon"
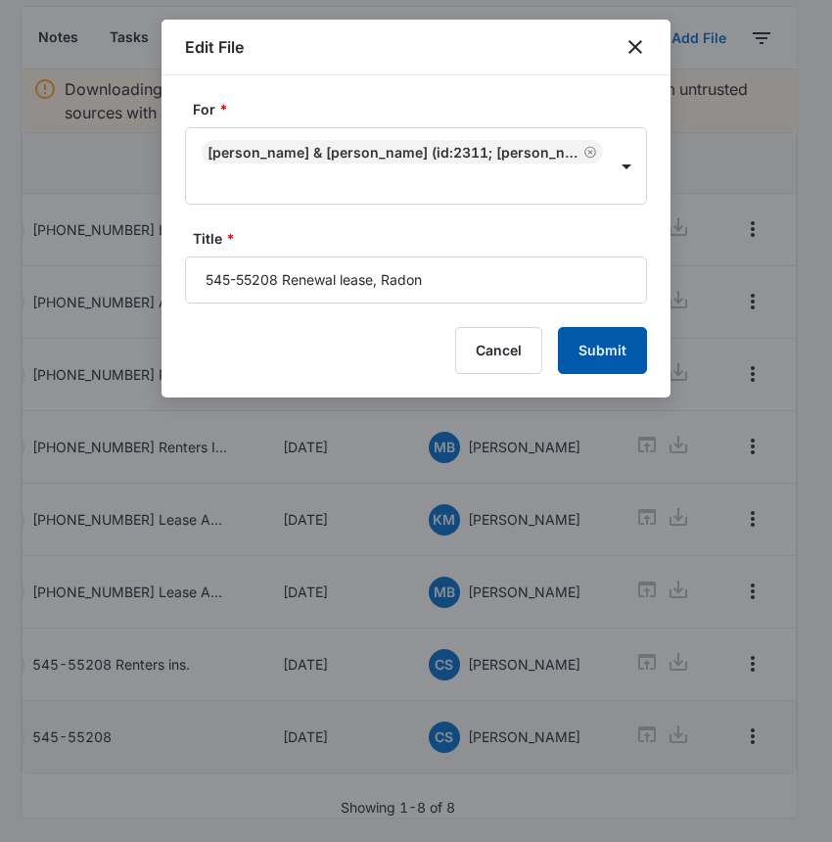
click at [607, 351] on button "Submit" at bounding box center [602, 350] width 89 height 47
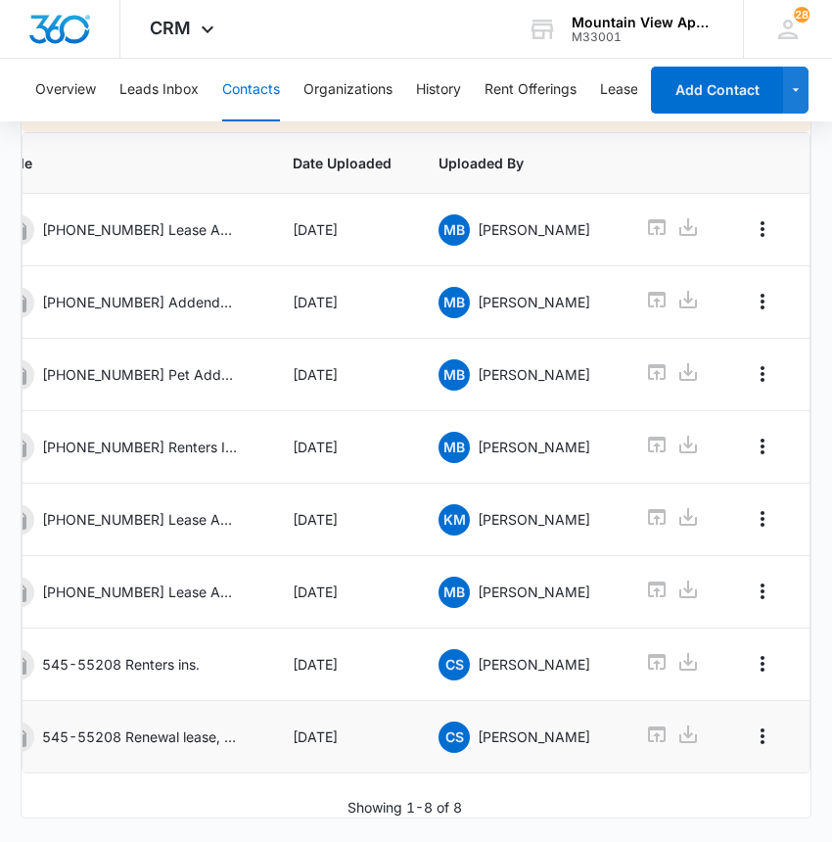
click at [248, 78] on button "Contacts" at bounding box center [251, 90] width 58 height 63
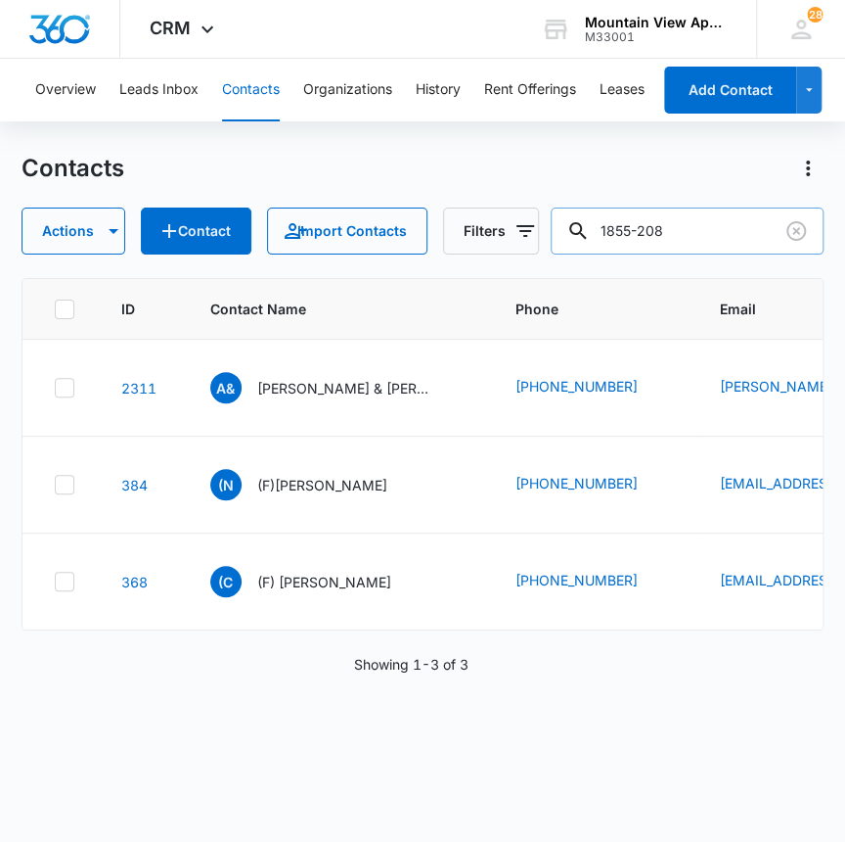
drag, startPoint x: 700, startPoint y: 230, endPoint x: 579, endPoint y: 234, distance: 120.4
click at [579, 234] on div "1855-208" at bounding box center [688, 230] width 274 height 47
type input "1809-102"
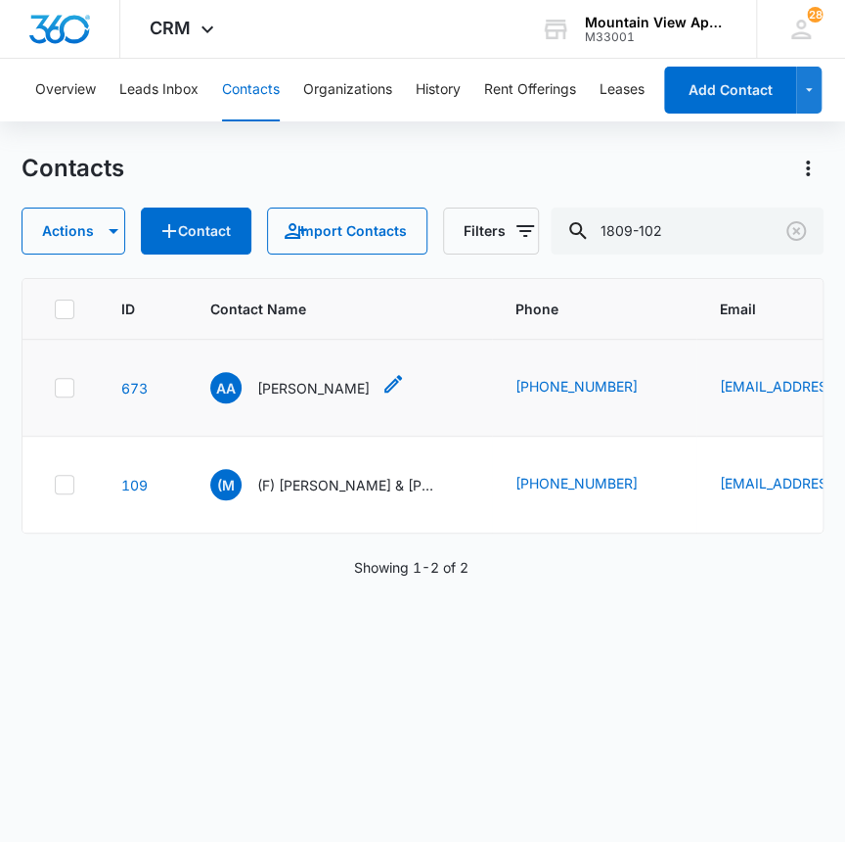
click at [286, 389] on p "[PERSON_NAME]" at bounding box center [313, 388] width 113 height 21
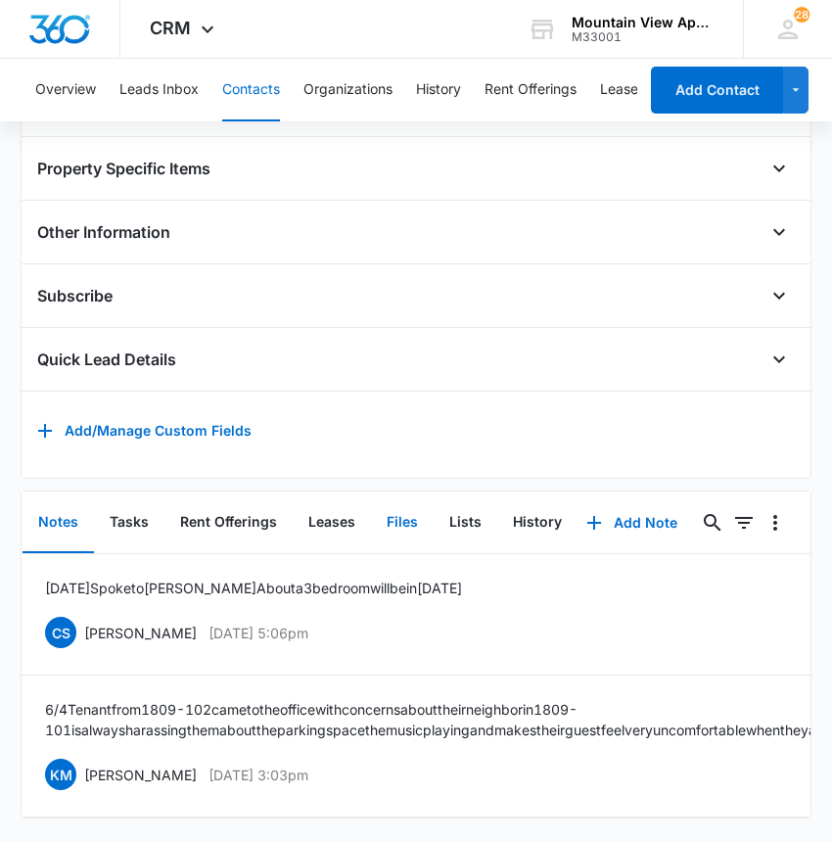
click at [396, 492] on button "Files" at bounding box center [402, 522] width 63 height 61
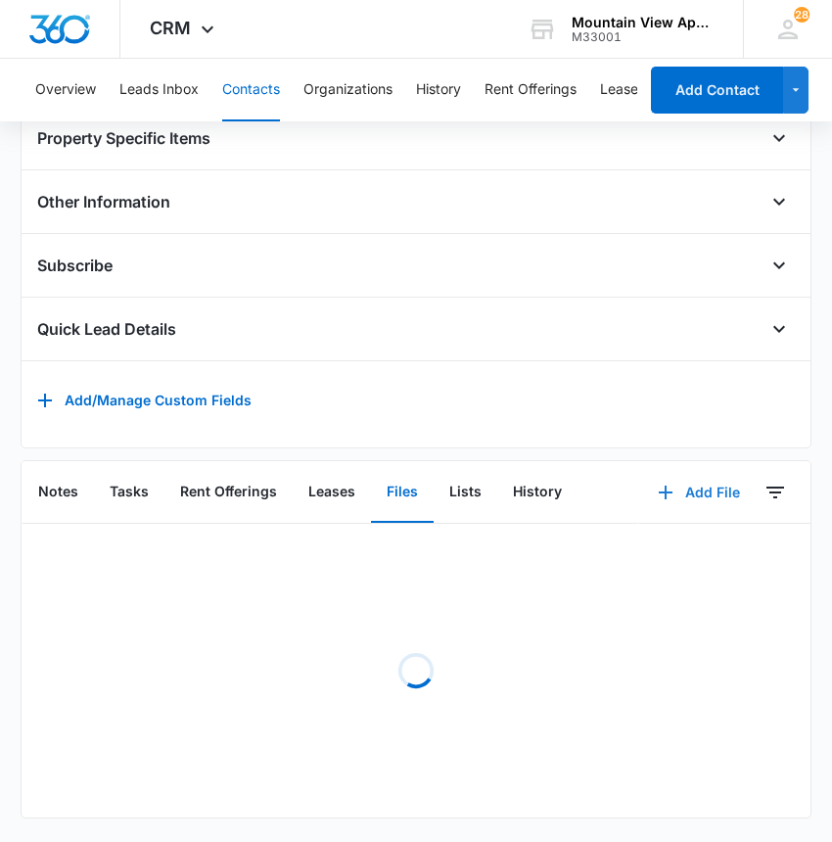
click at [691, 478] on button "Add File" at bounding box center [698, 492] width 121 height 47
click at [666, 548] on div "Upload Files" at bounding box center [672, 555] width 78 height 14
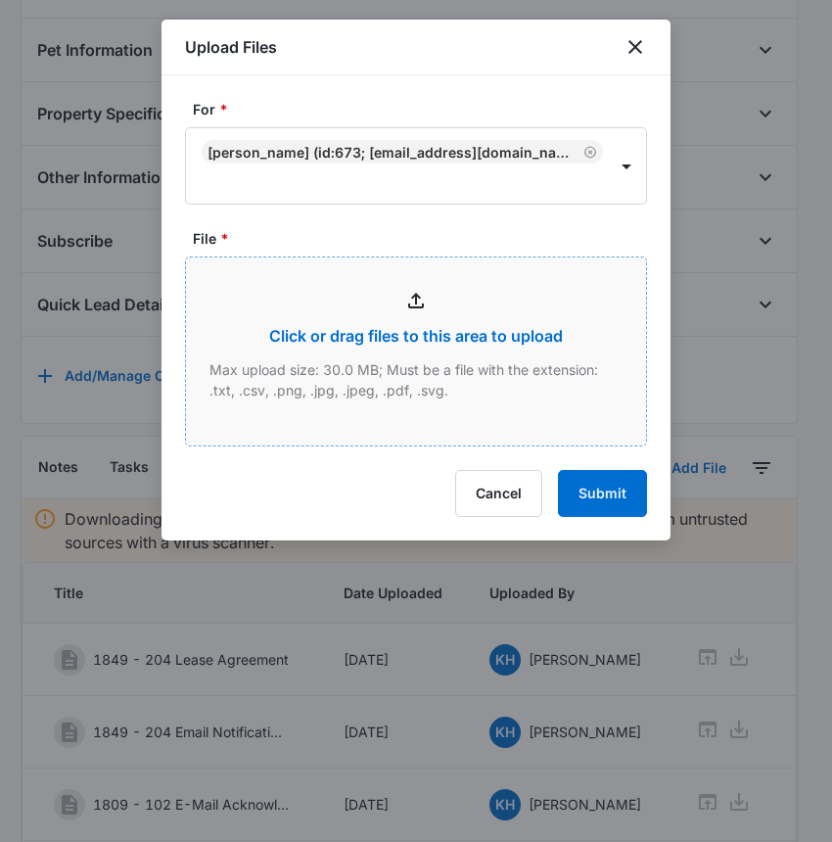
type input "C:\fakepath\Xerox Scan_10142025145556.pdf"
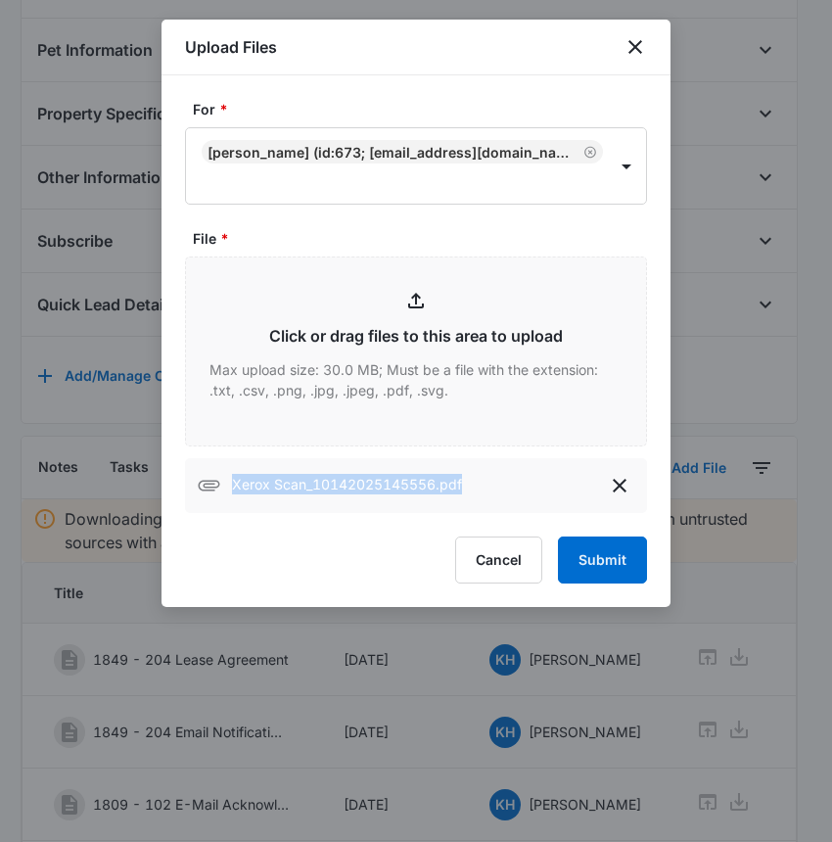
drag, startPoint x: 460, startPoint y: 484, endPoint x: 179, endPoint y: 495, distance: 281.0
click at [179, 495] on div "For * [PERSON_NAME] (ID:673; [EMAIL_ADDRESS][DOMAIN_NAME]; 970-342-7900) File *…" at bounding box center [415, 340] width 509 height 531
click at [614, 558] on button "Submit" at bounding box center [602, 559] width 89 height 47
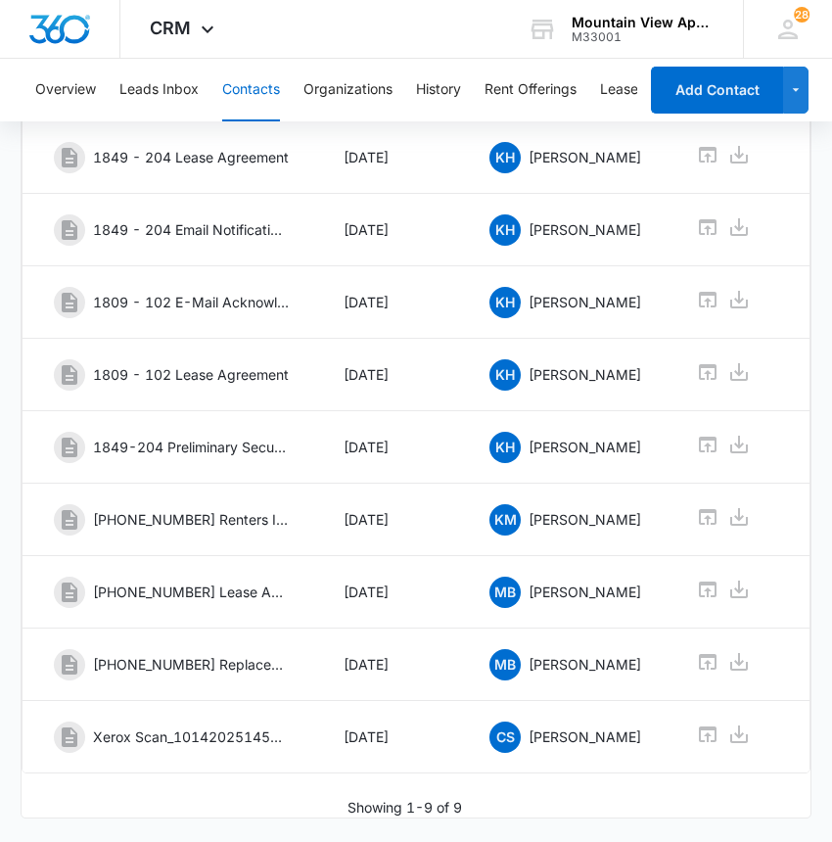
scroll to position [0, 61]
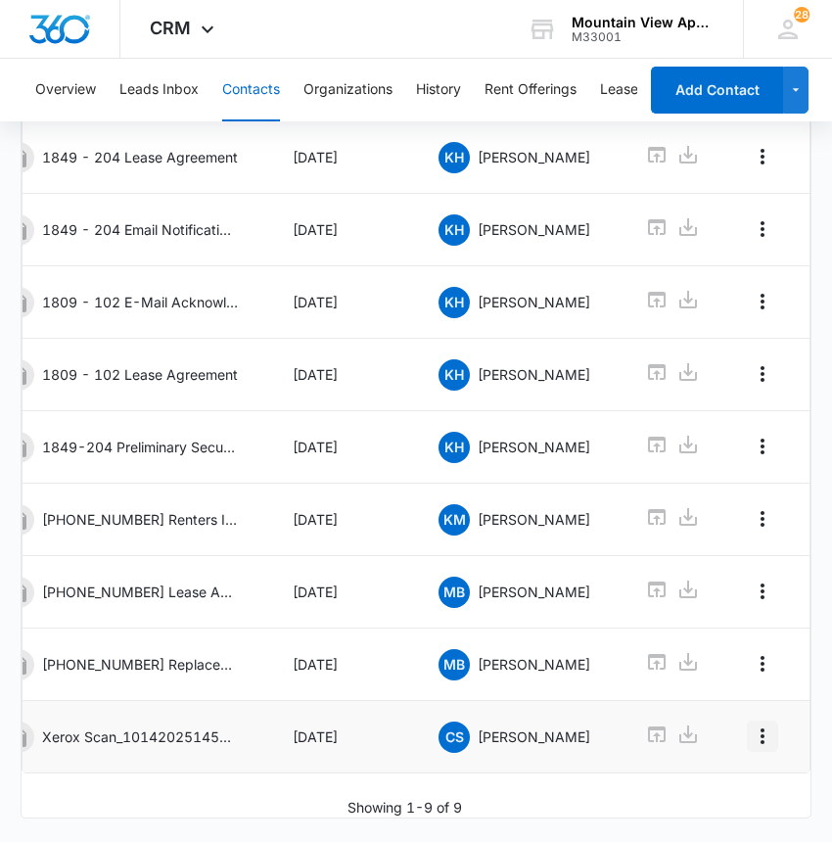
click at [753, 724] on icon "Overflow Menu" at bounding box center [762, 735] width 23 height 23
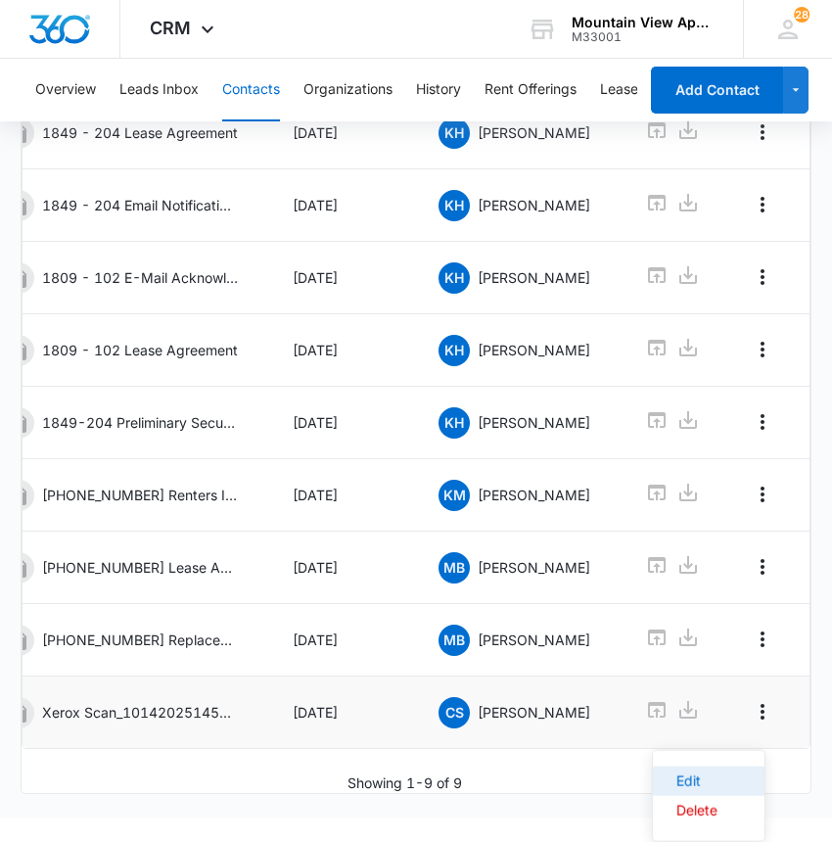
click at [717, 766] on button "Edit" at bounding box center [709, 780] width 112 height 29
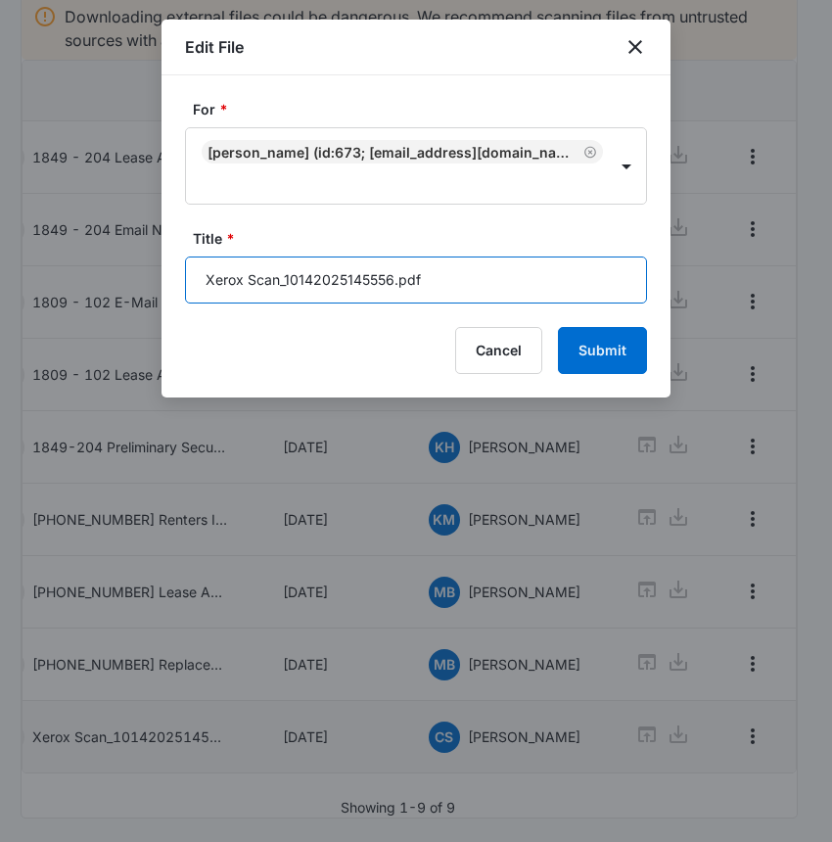
drag, startPoint x: 436, startPoint y: 278, endPoint x: 103, endPoint y: 302, distance: 334.6
type input "545-09102 [PERSON_NAME], Radon"
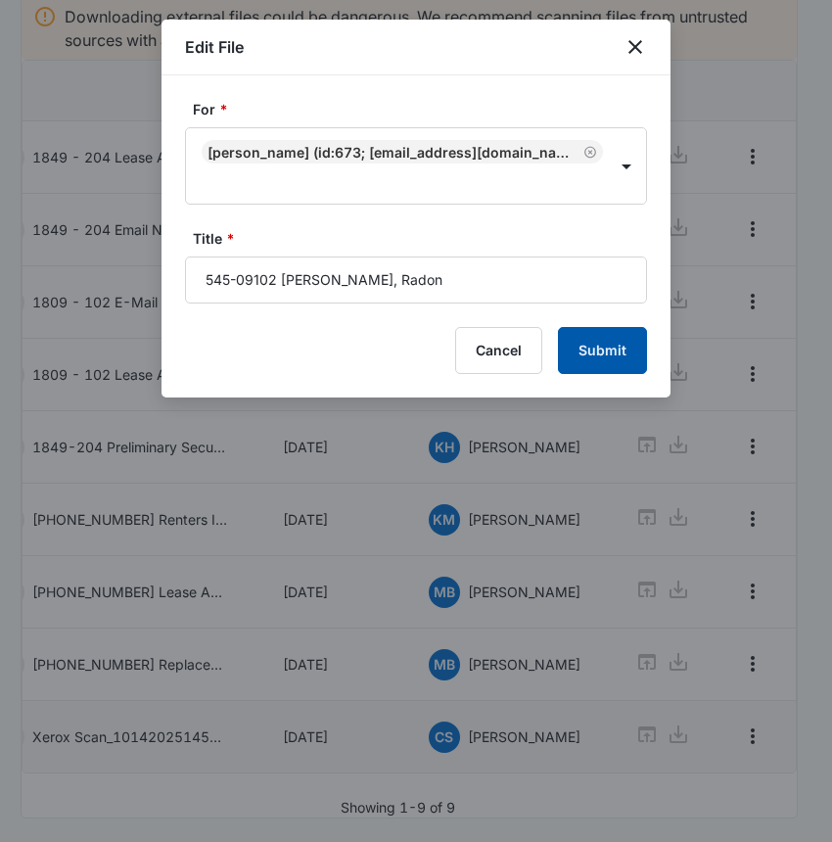
click at [604, 348] on button "Submit" at bounding box center [602, 350] width 89 height 47
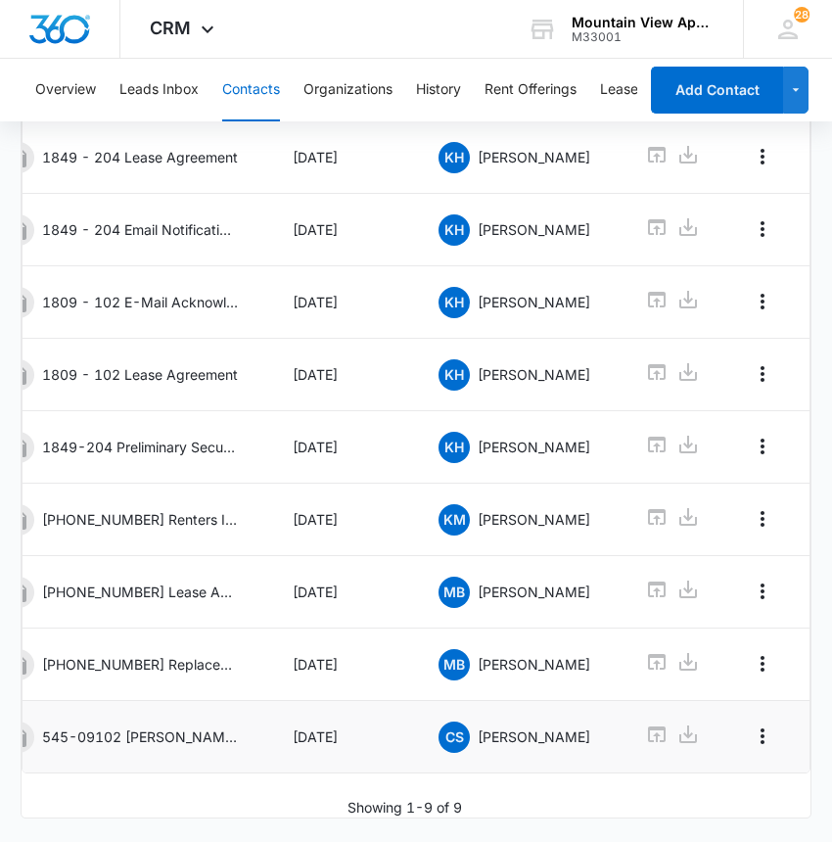
click at [232, 76] on button "Contacts" at bounding box center [251, 90] width 58 height 63
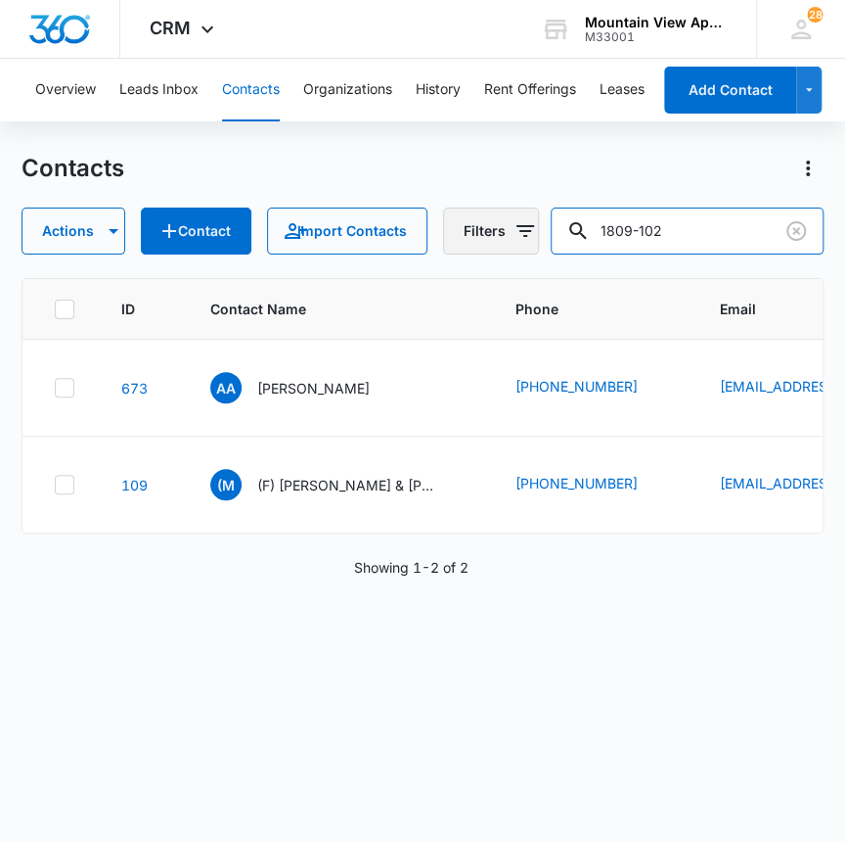
drag, startPoint x: 695, startPoint y: 223, endPoint x: 502, endPoint y: 244, distance: 193.9
click at [501, 243] on div "Actions Contact Import Contacts Filters 1809-102" at bounding box center [423, 230] width 803 height 47
type input "laconis"
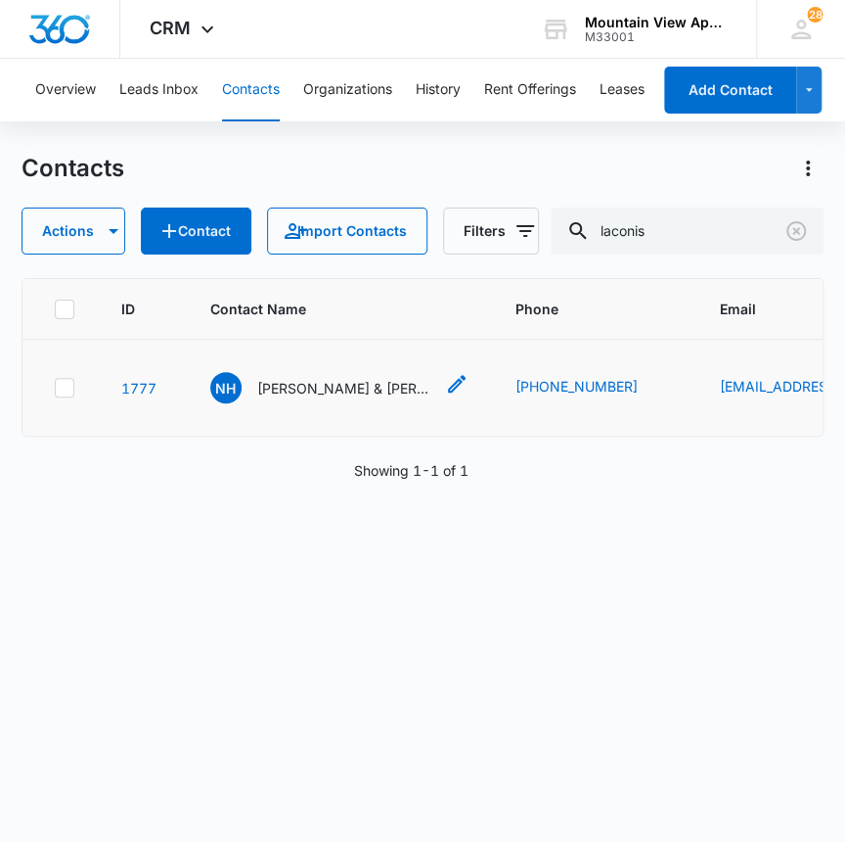
click at [317, 384] on p "[PERSON_NAME] & [PERSON_NAME]" at bounding box center [345, 388] width 176 height 21
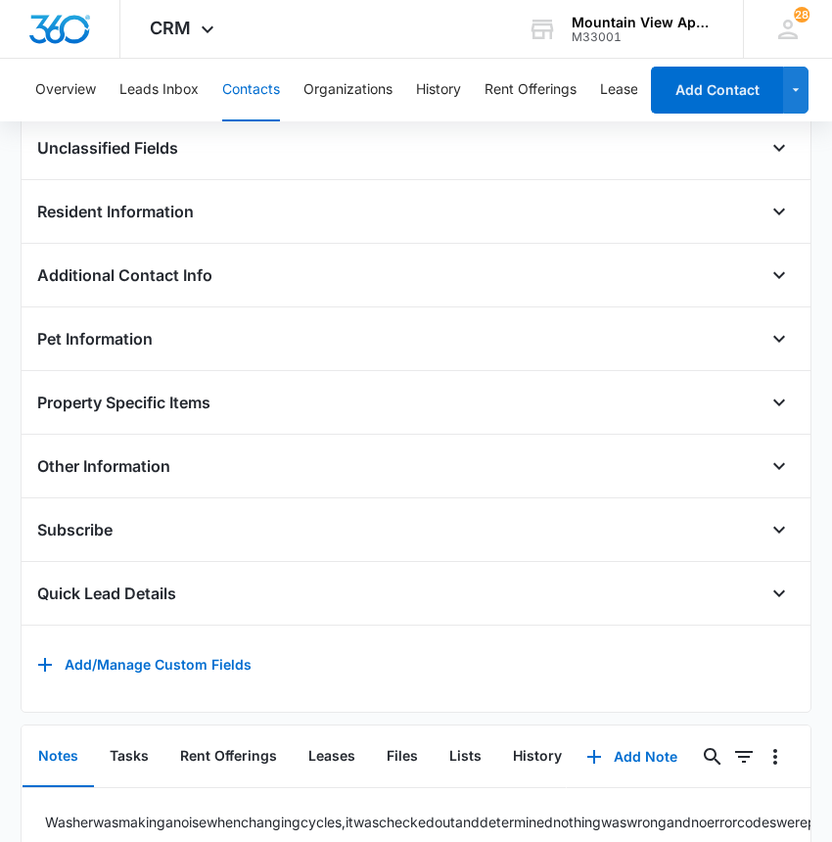
scroll to position [670, 0]
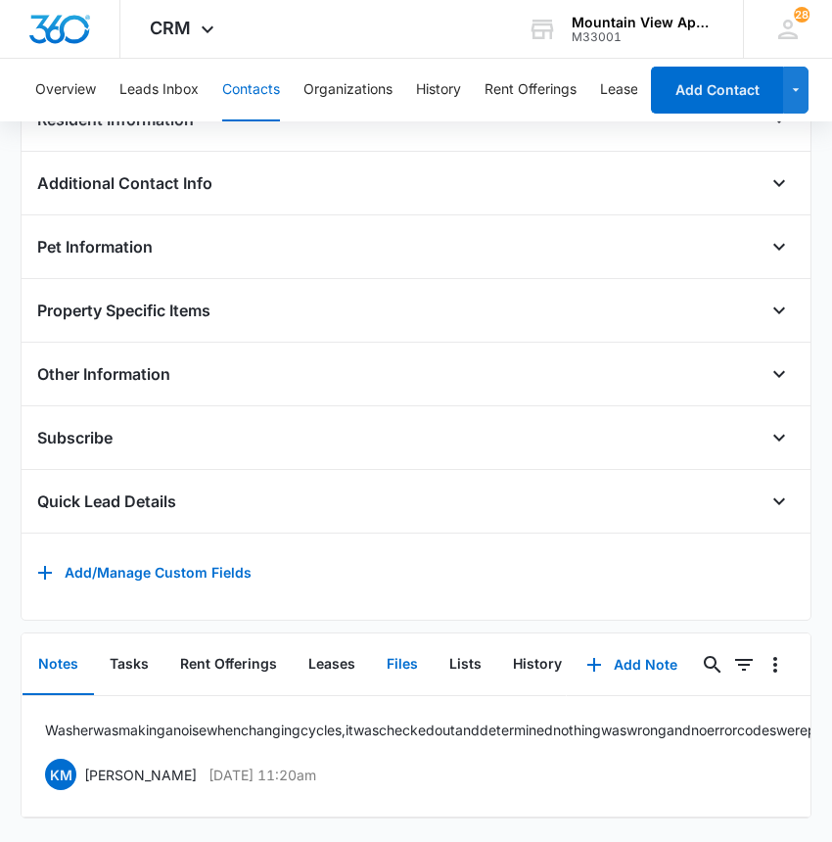
click at [392, 634] on button "Files" at bounding box center [402, 664] width 63 height 61
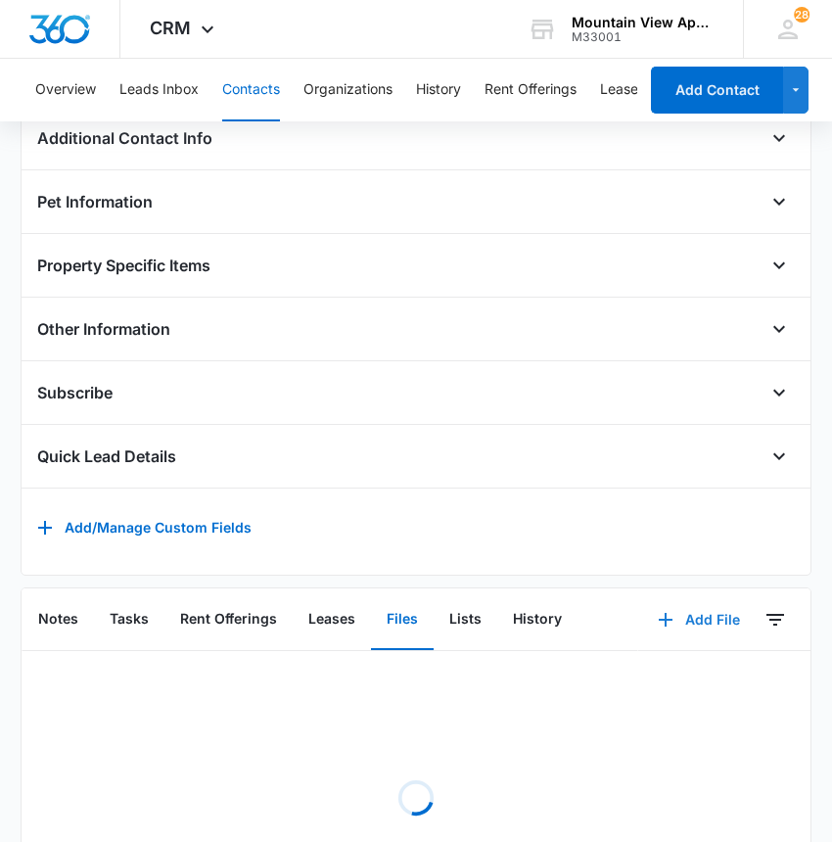
click at [701, 627] on button "Add File" at bounding box center [698, 619] width 121 height 47
click at [685, 687] on div "Upload Files" at bounding box center [672, 682] width 78 height 14
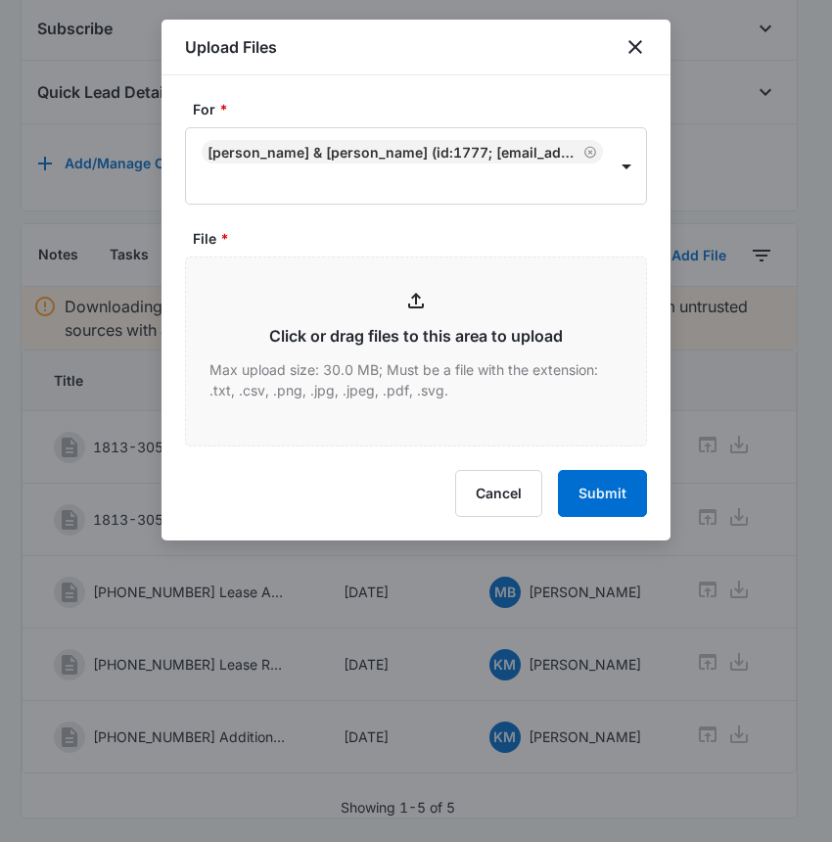
scroll to position [1074, 0]
type input "C:\fakepath\Xerox Scan_10142025145649.pdf"
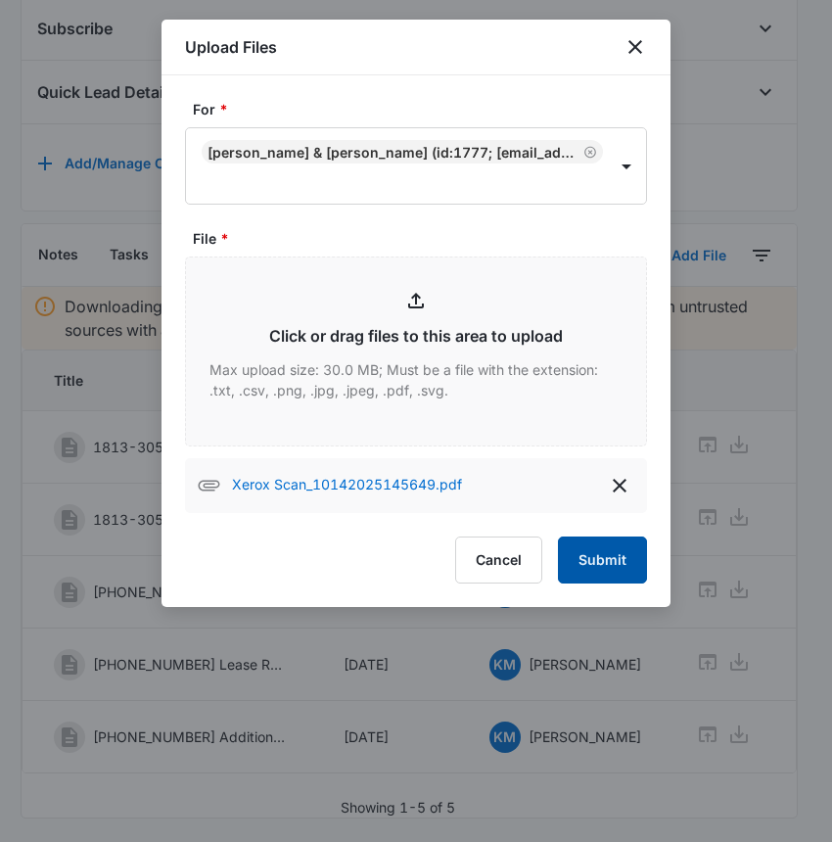
click at [590, 555] on button "Submit" at bounding box center [602, 559] width 89 height 47
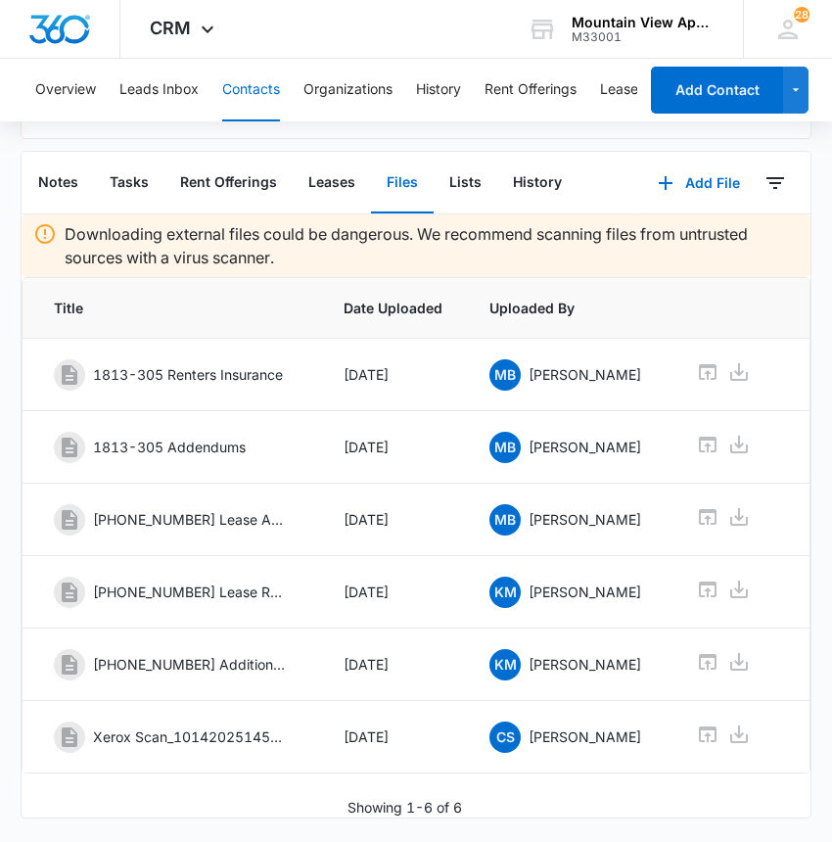
scroll to position [0, 61]
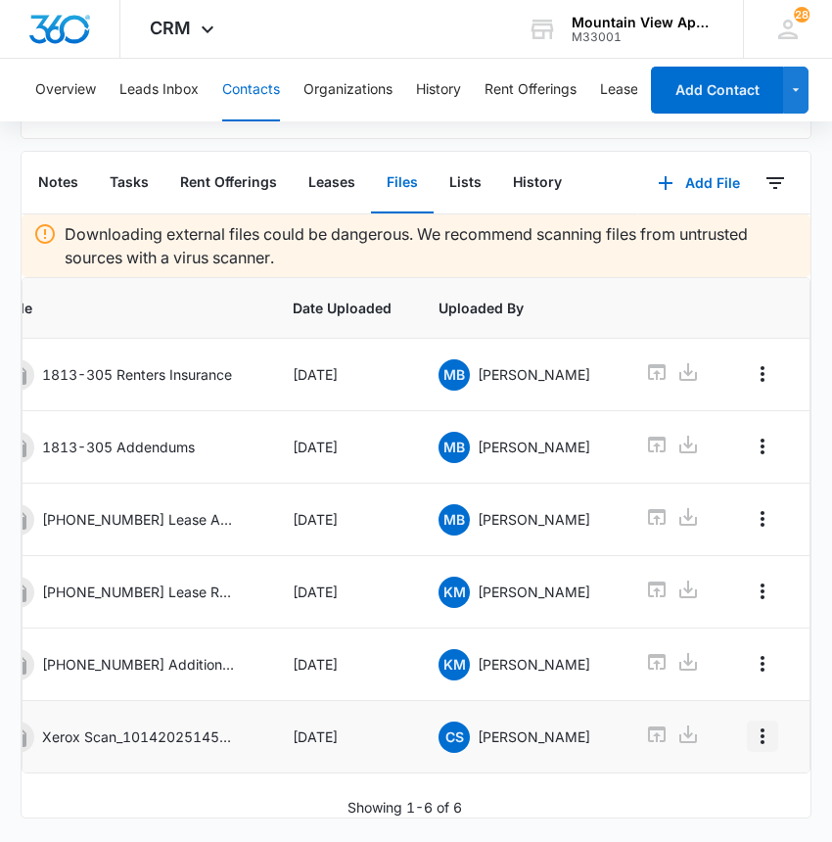
click at [751, 724] on icon "Overflow Menu" at bounding box center [762, 735] width 23 height 23
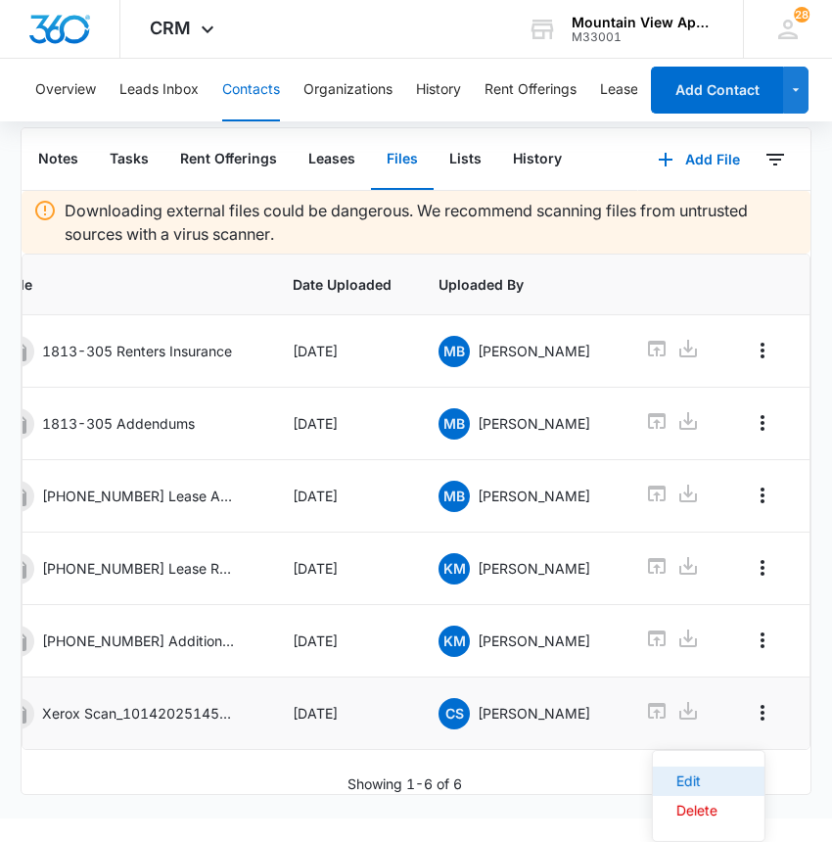
click at [707, 774] on div "Edit" at bounding box center [696, 781] width 41 height 14
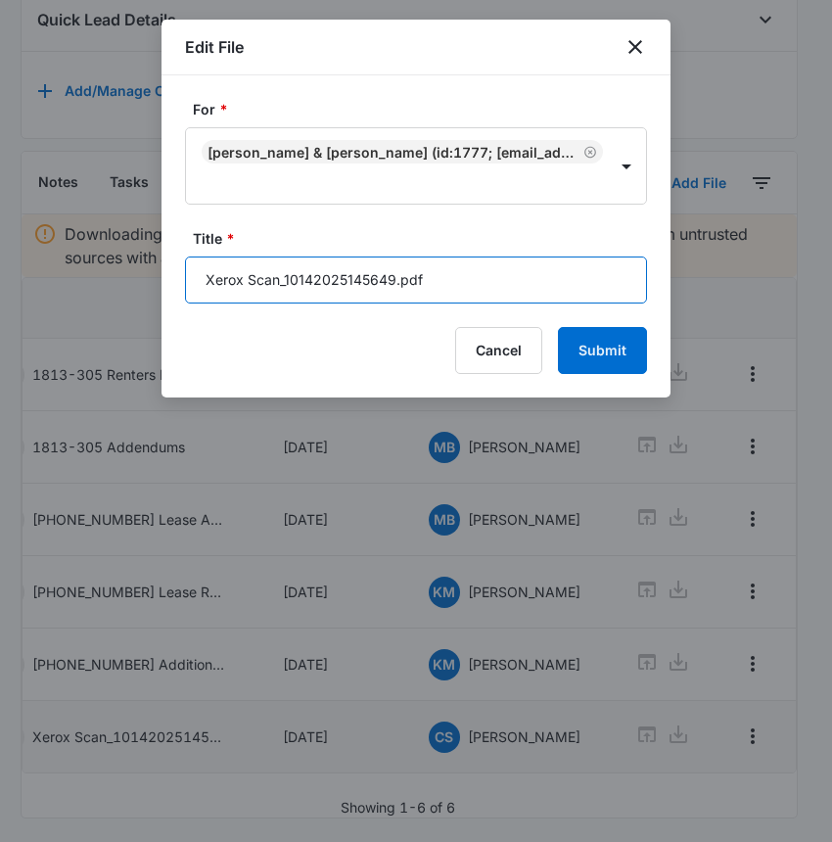
drag, startPoint x: 482, startPoint y: 278, endPoint x: 123, endPoint y: 310, distance: 360.6
type input "545-13305 [PERSON_NAME], Radon"
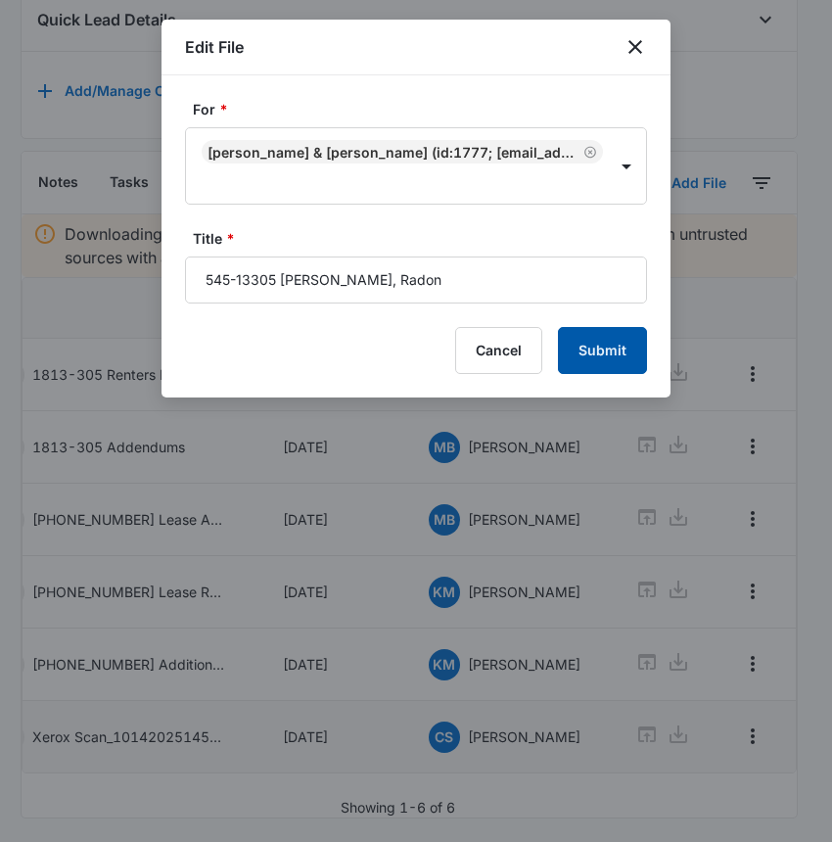
click at [584, 355] on button "Submit" at bounding box center [602, 350] width 89 height 47
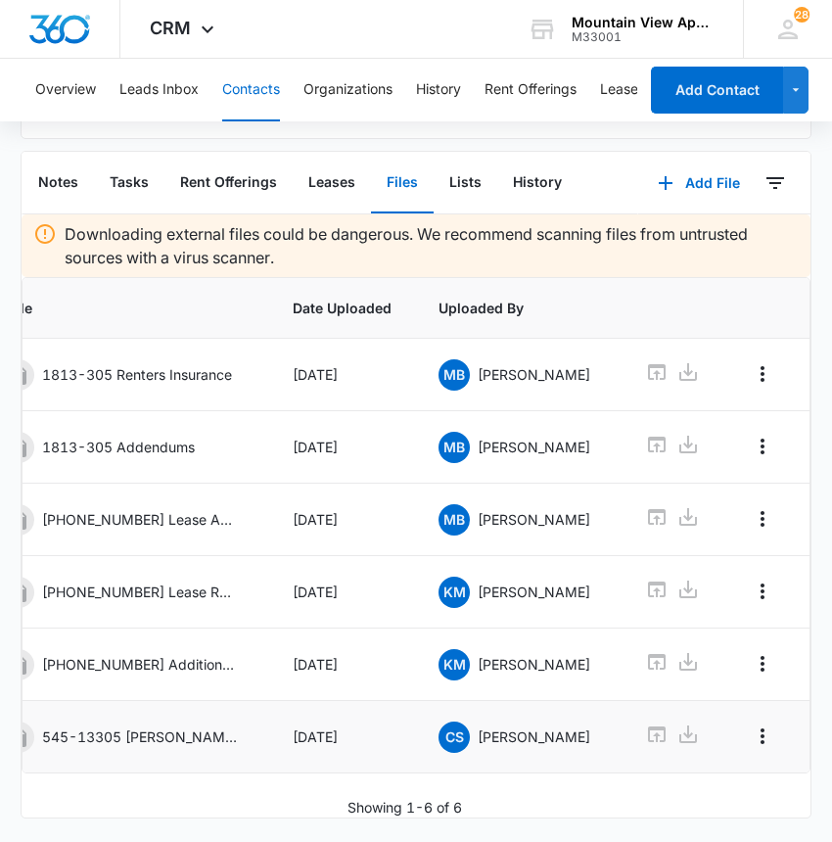
click at [251, 79] on button "Contacts" at bounding box center [251, 90] width 58 height 63
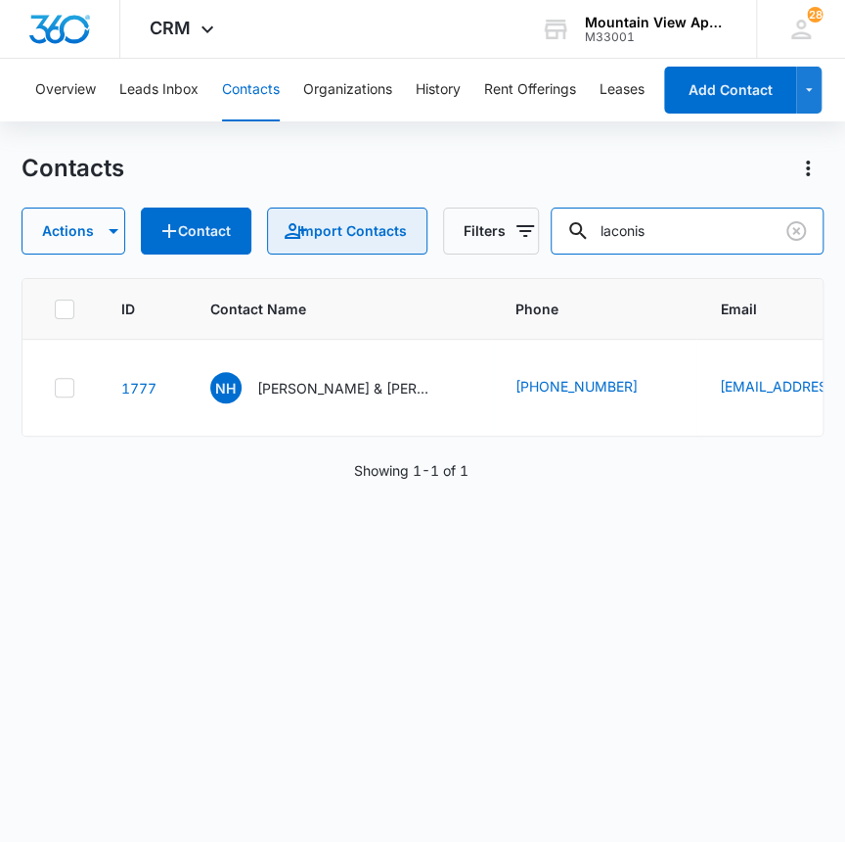
drag, startPoint x: 646, startPoint y: 237, endPoint x: 412, endPoint y: 244, distance: 234.0
click at [401, 239] on div "Actions Contact Import Contacts Filters laconis" at bounding box center [423, 230] width 803 height 47
type input "yekal"
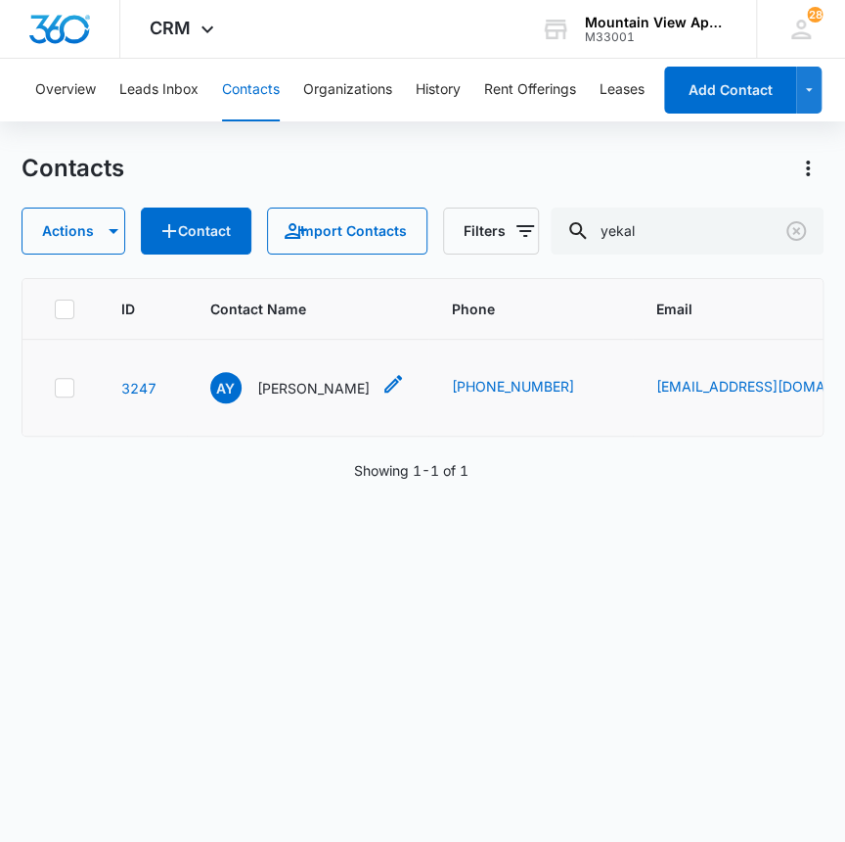
click at [276, 386] on p "[PERSON_NAME]" at bounding box center [313, 388] width 113 height 21
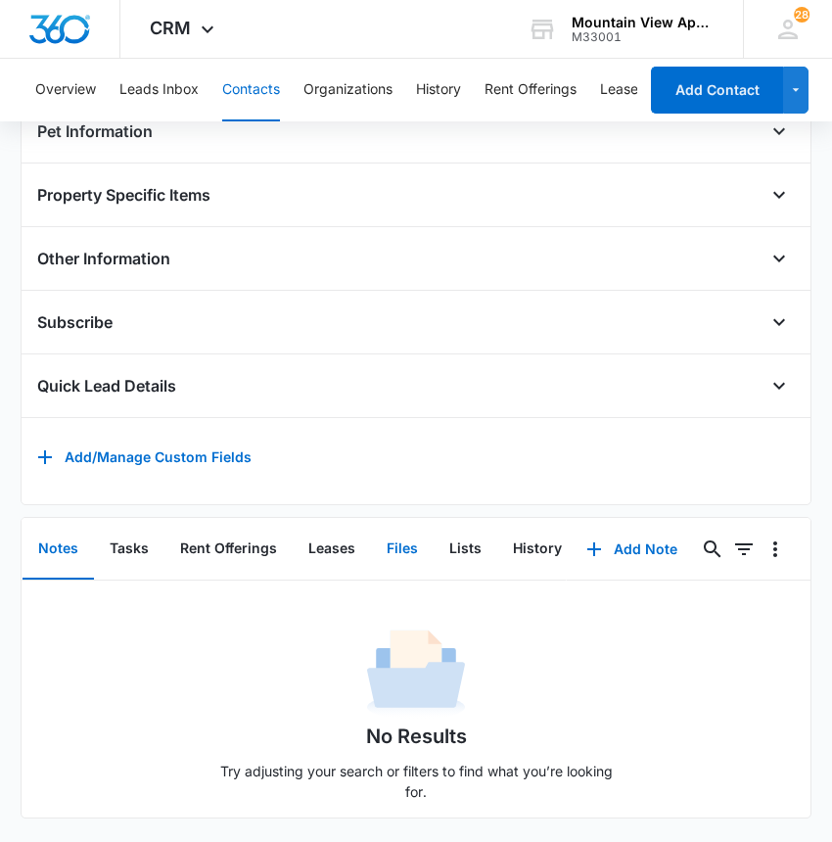
scroll to position [764, 0]
click at [463, 522] on button "Lists" at bounding box center [465, 549] width 64 height 61
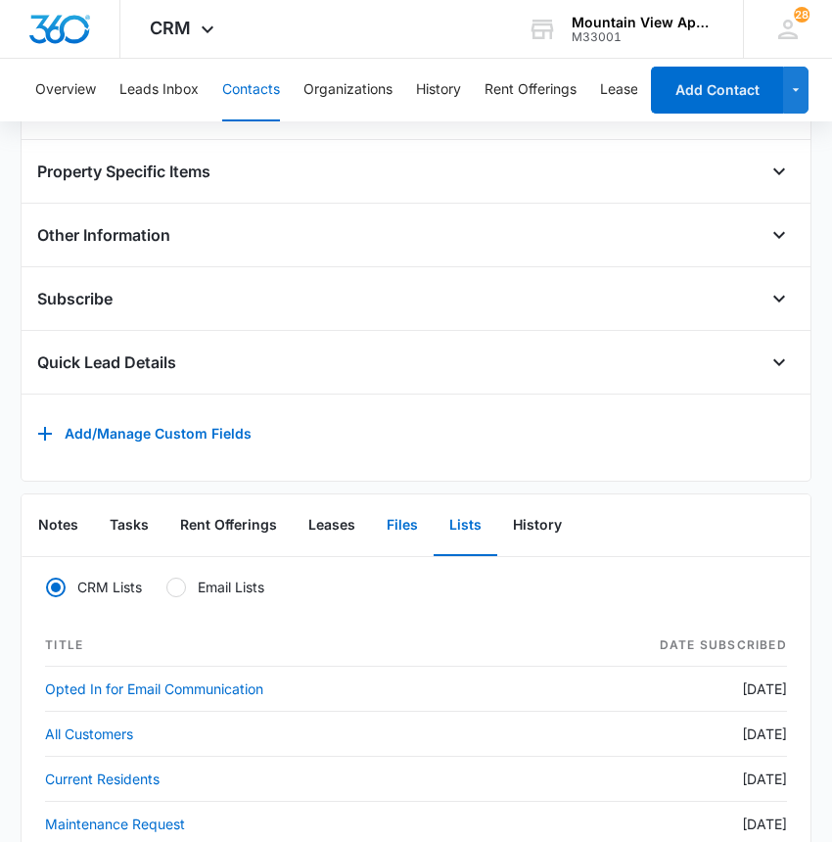
click at [404, 532] on button "Files" at bounding box center [402, 525] width 63 height 61
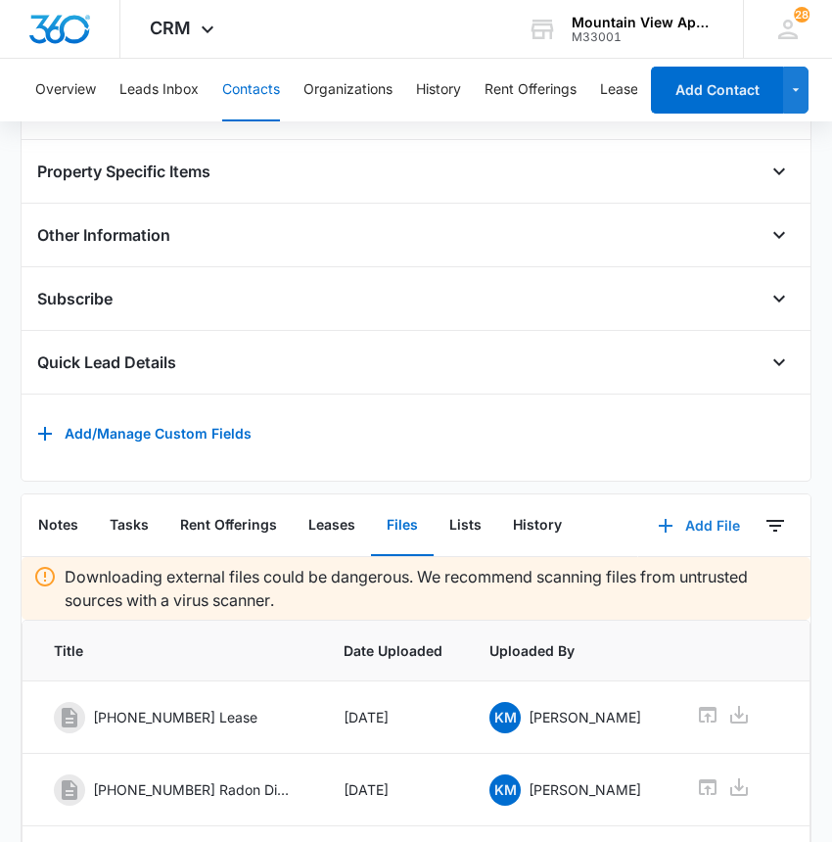
click at [707, 531] on button "Add File" at bounding box center [698, 525] width 121 height 47
click at [633, 595] on div "Upload Files" at bounding box center [672, 588] width 78 height 14
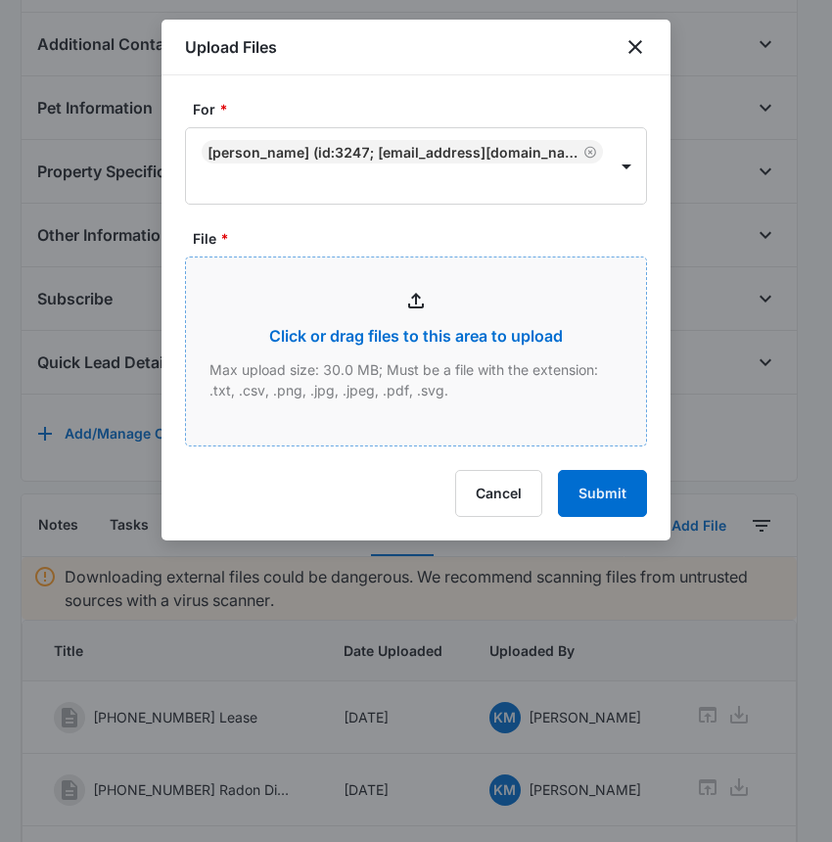
type input "C:\fakepath\Xerox Scan_10142025145724.pdf"
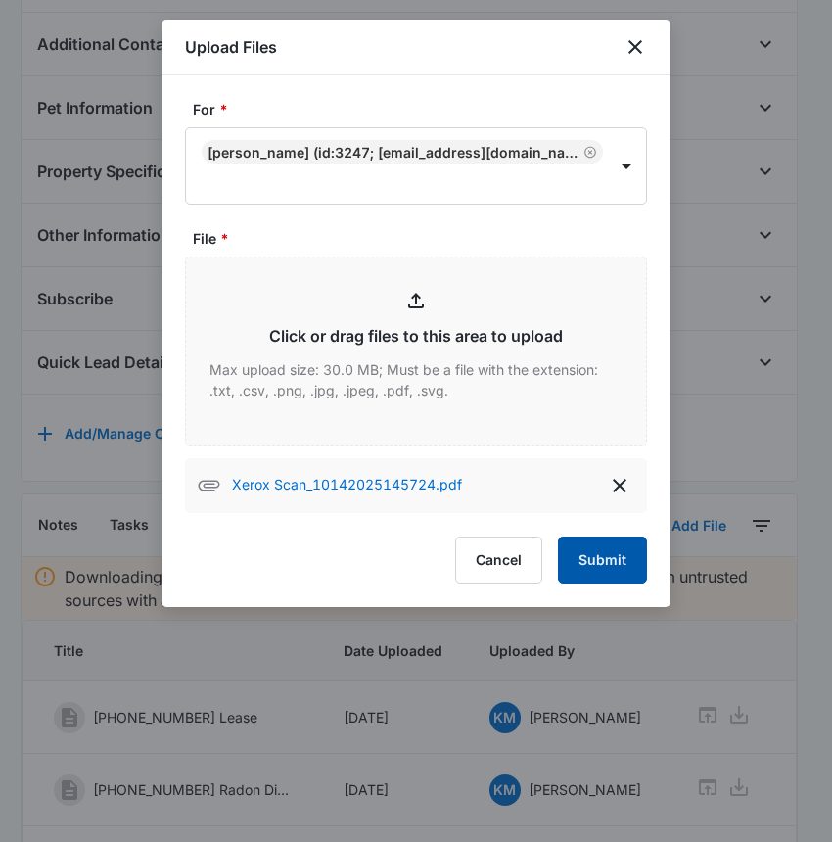
click at [592, 562] on button "Submit" at bounding box center [602, 559] width 89 height 47
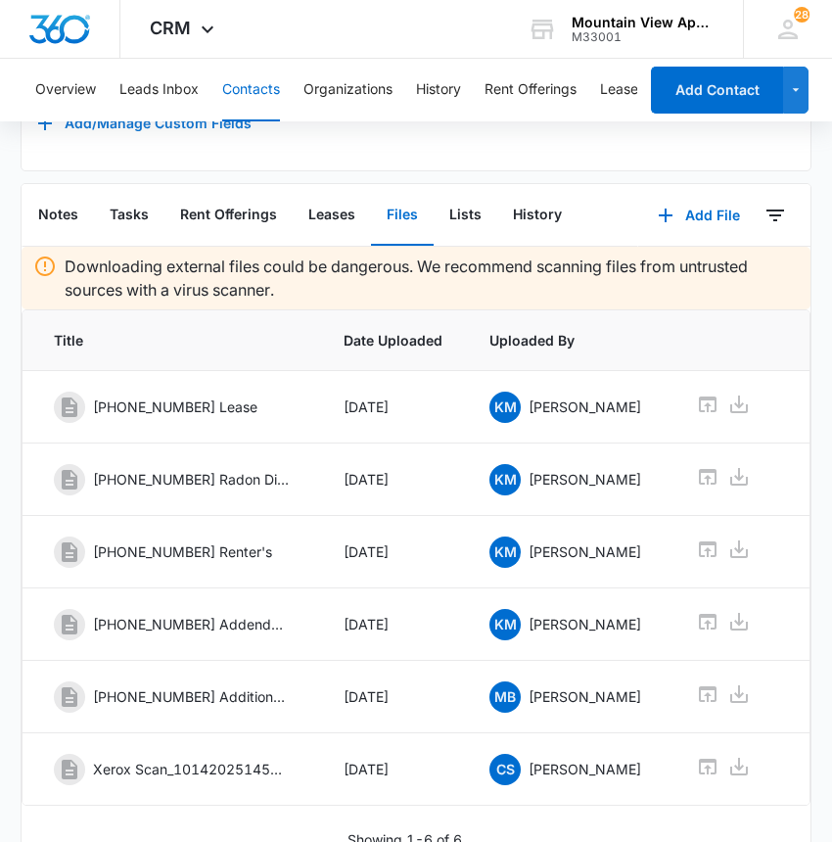
scroll to position [0, 61]
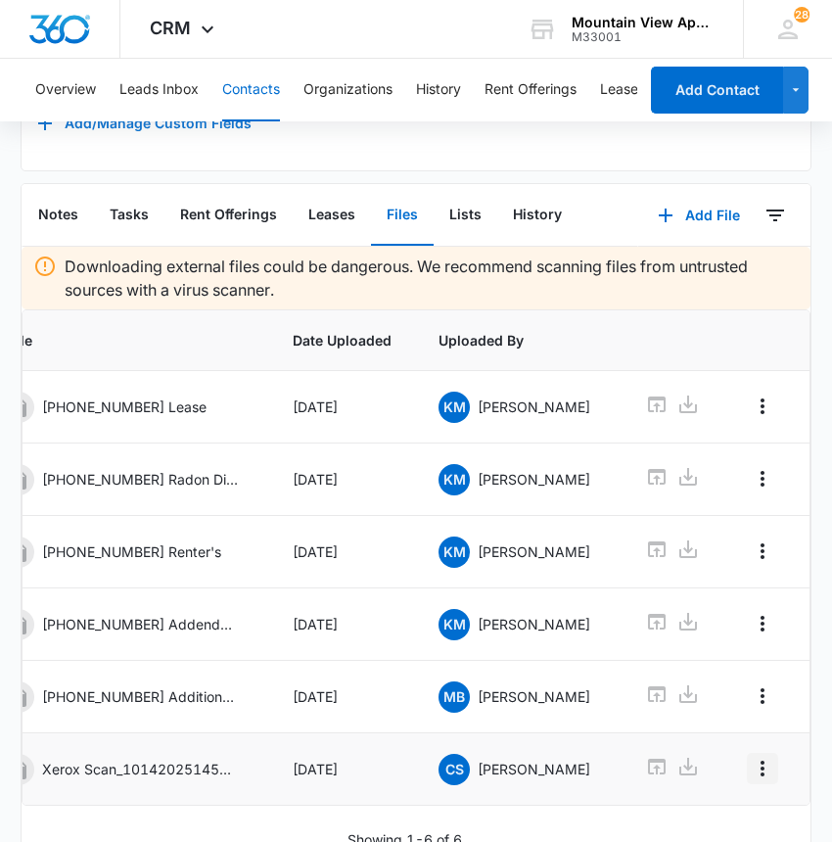
click at [751, 779] on icon "Overflow Menu" at bounding box center [762, 767] width 23 height 23
click at [687, 695] on div "Edit" at bounding box center [696, 698] width 41 height 14
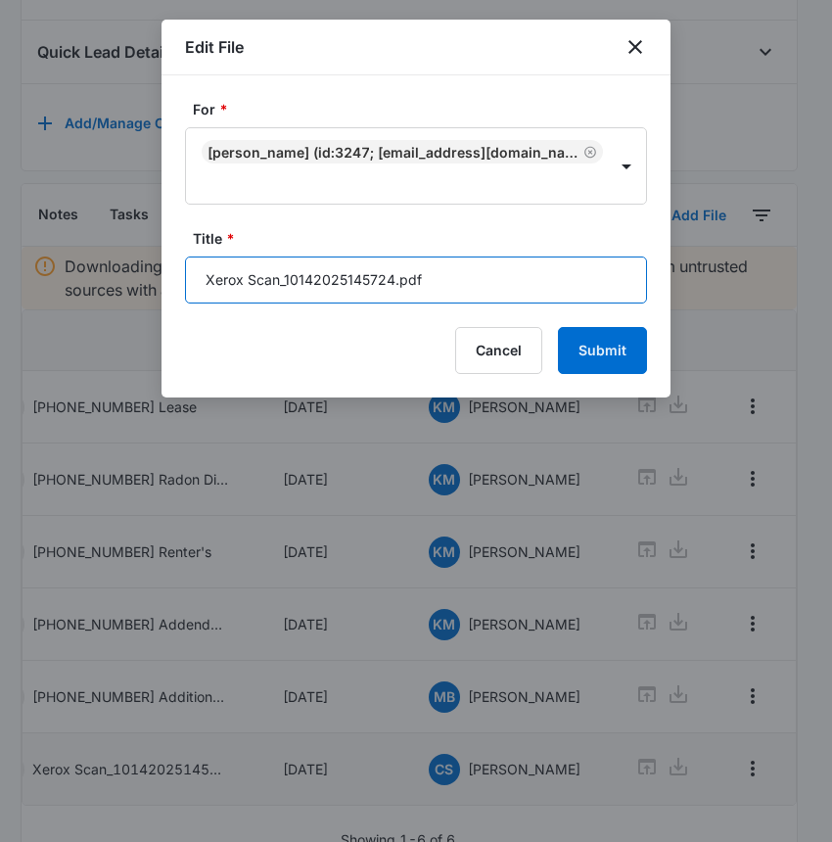
drag, startPoint x: 457, startPoint y: 264, endPoint x: 126, endPoint y: 307, distance: 333.5
type input "545-27203 [PERSON_NAME], Radon"
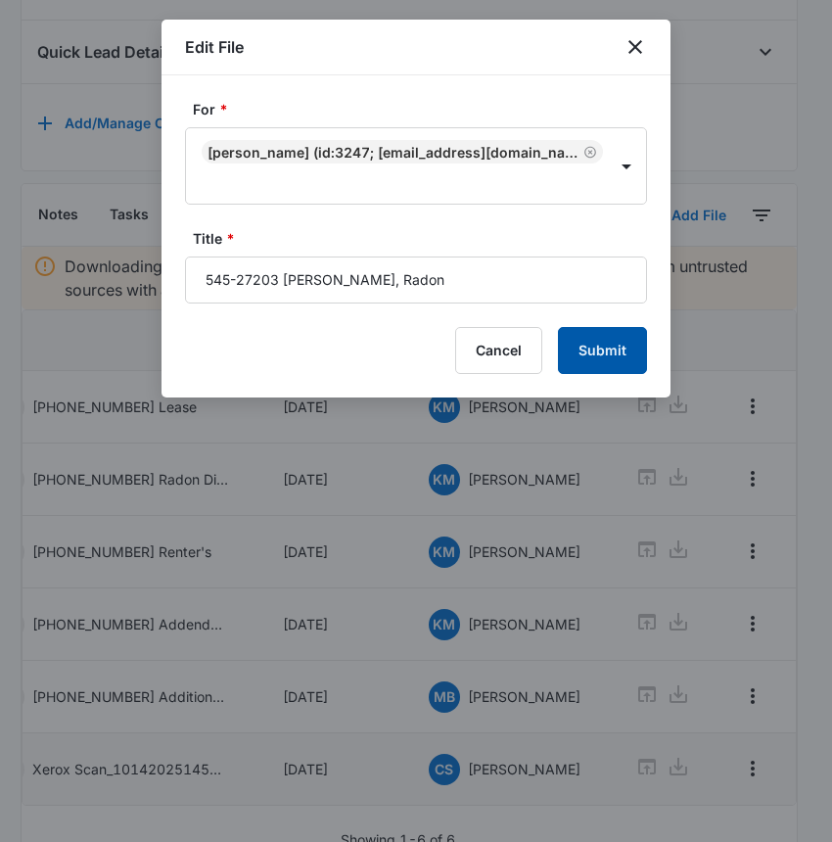
click at [601, 344] on button "Submit" at bounding box center [602, 350] width 89 height 47
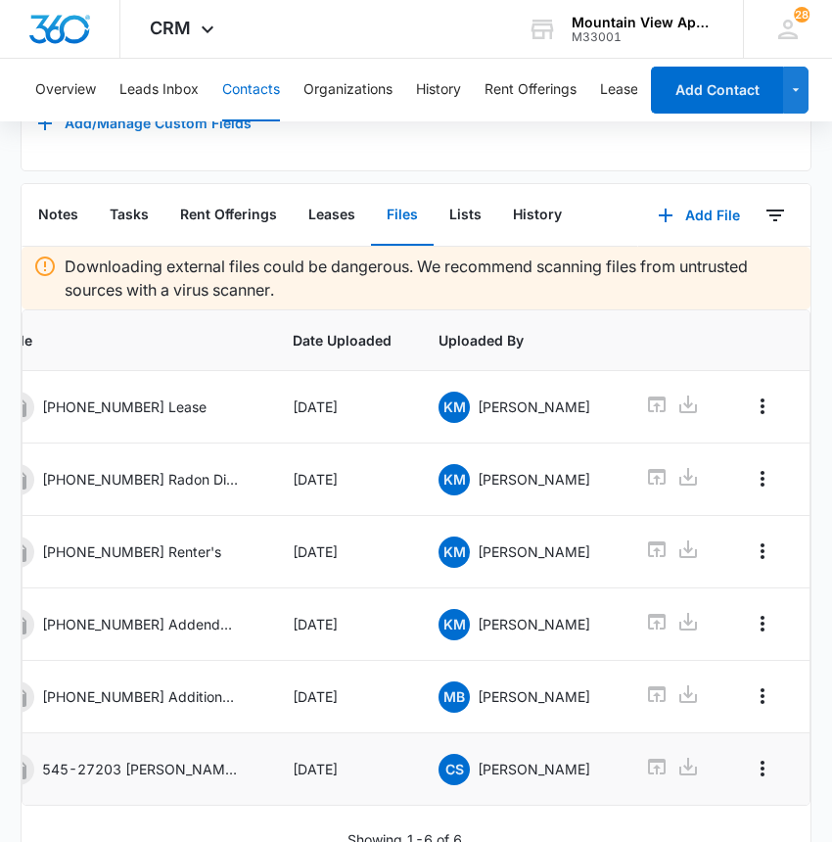
click at [260, 80] on button "Contacts" at bounding box center [251, 90] width 58 height 63
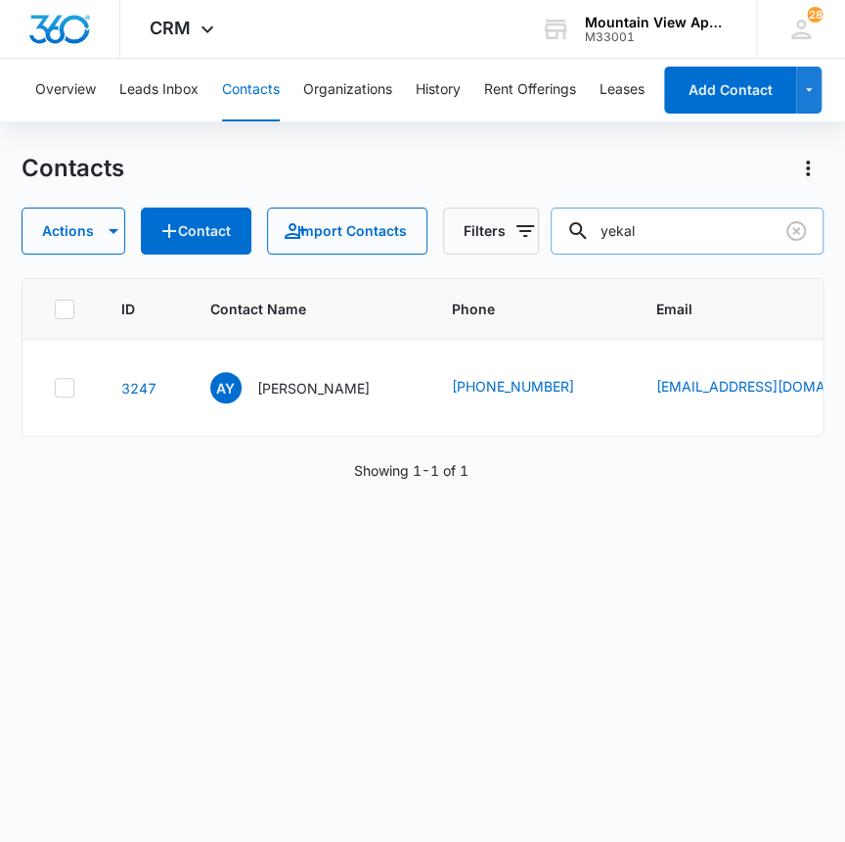
drag, startPoint x: 697, startPoint y: 237, endPoint x: 596, endPoint y: 250, distance: 101.7
click at [596, 250] on div "yekal" at bounding box center [688, 230] width 274 height 47
type input "[PERSON_NAME]"
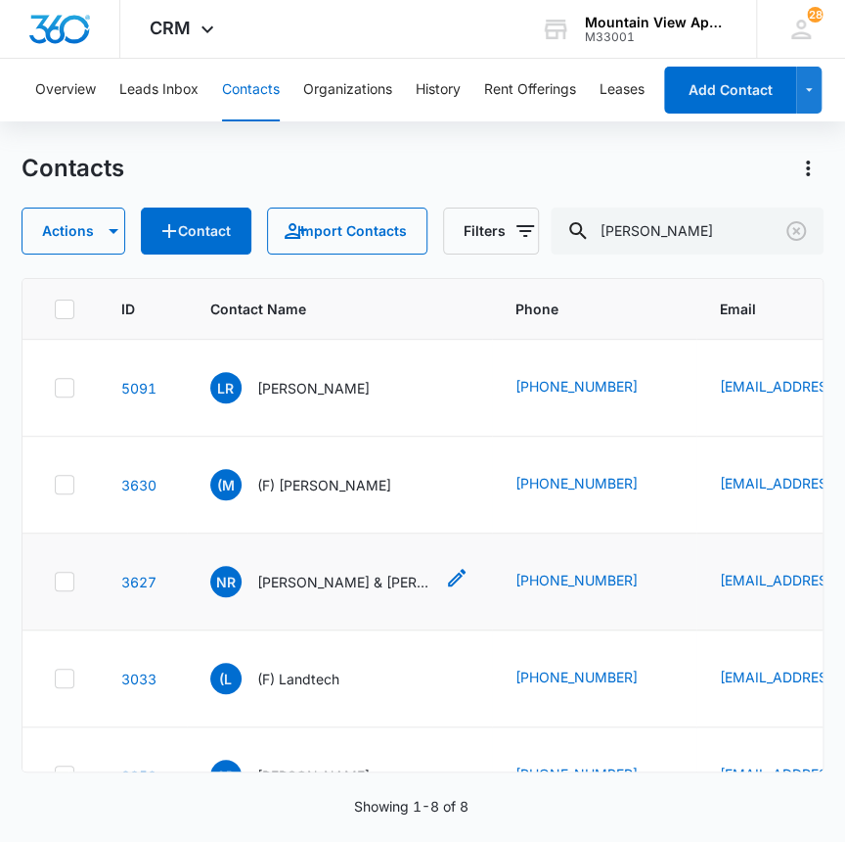
click at [305, 584] on p "[PERSON_NAME] & [PERSON_NAME]" at bounding box center [345, 581] width 176 height 21
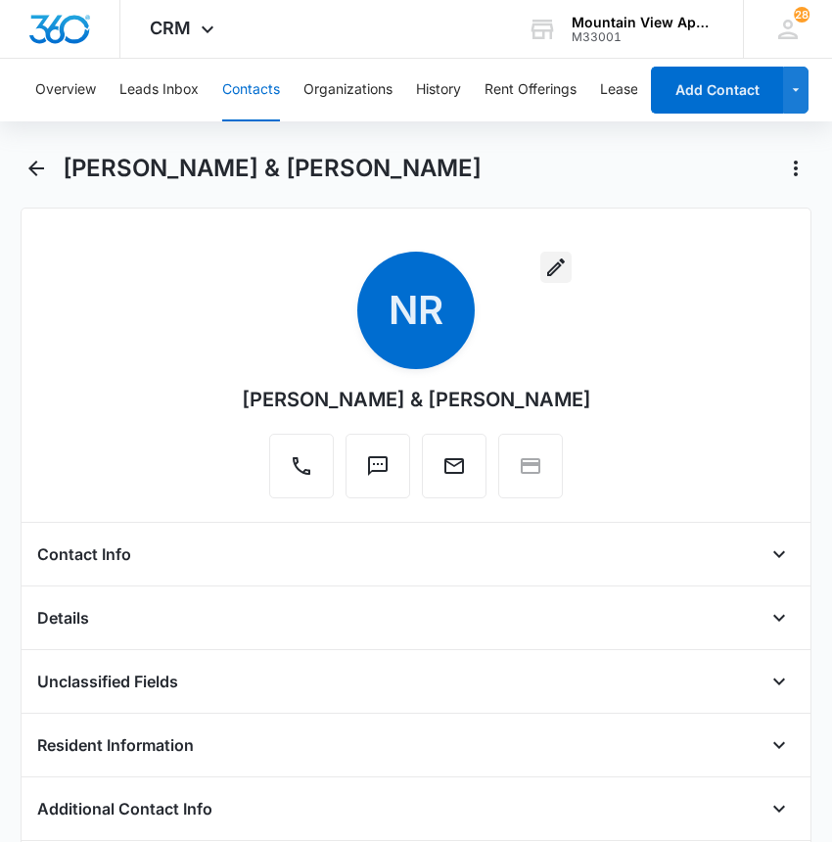
click at [544, 262] on icon "button" at bounding box center [555, 266] width 23 height 23
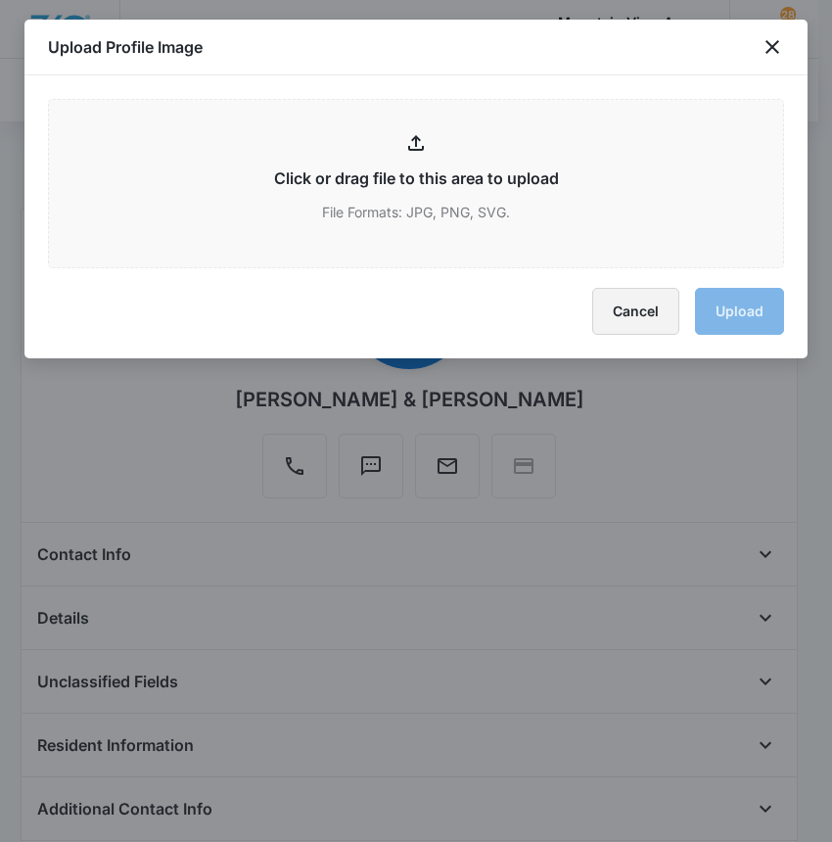
click at [623, 314] on button "Cancel" at bounding box center [635, 311] width 87 height 47
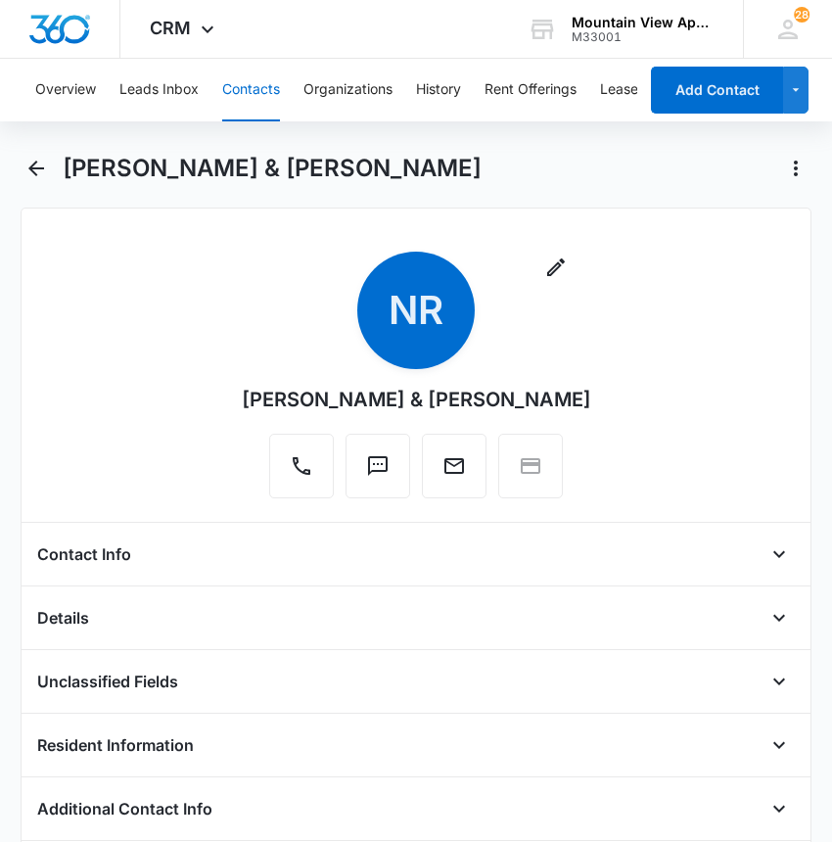
click at [375, 533] on div "Remove NR [PERSON_NAME] & [PERSON_NAME] Contact Info Name Cancel Save Changes […" at bounding box center [416, 726] width 791 height 1038
click at [374, 536] on div "Remove NR [PERSON_NAME] & [PERSON_NAME] Contact Info Name Cancel Save Changes […" at bounding box center [416, 726] width 791 height 1038
click at [773, 551] on icon "Open" at bounding box center [778, 553] width 23 height 23
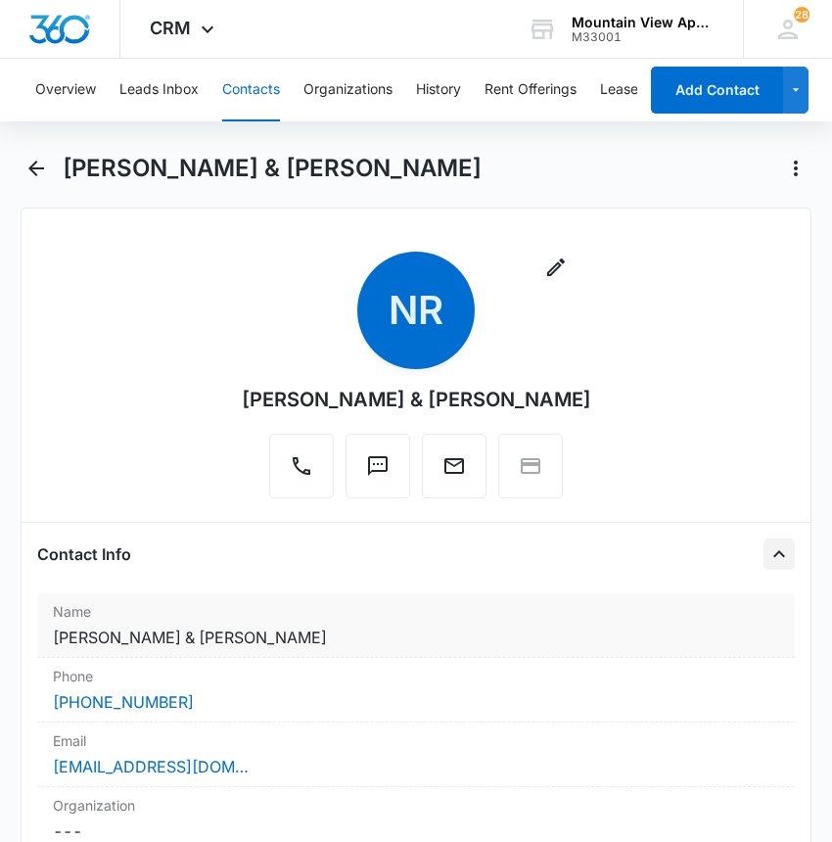
click at [347, 645] on dd "Cancel Save Changes [PERSON_NAME] & [PERSON_NAME]" at bounding box center [416, 636] width 726 height 23
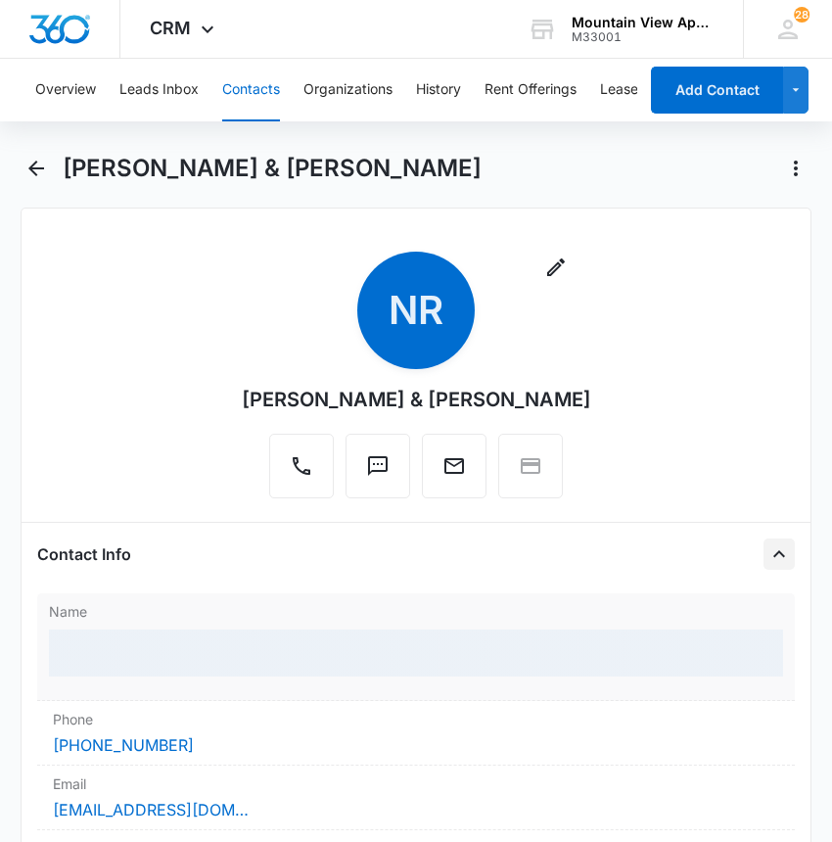
click at [349, 642] on div at bounding box center [416, 652] width 734 height 47
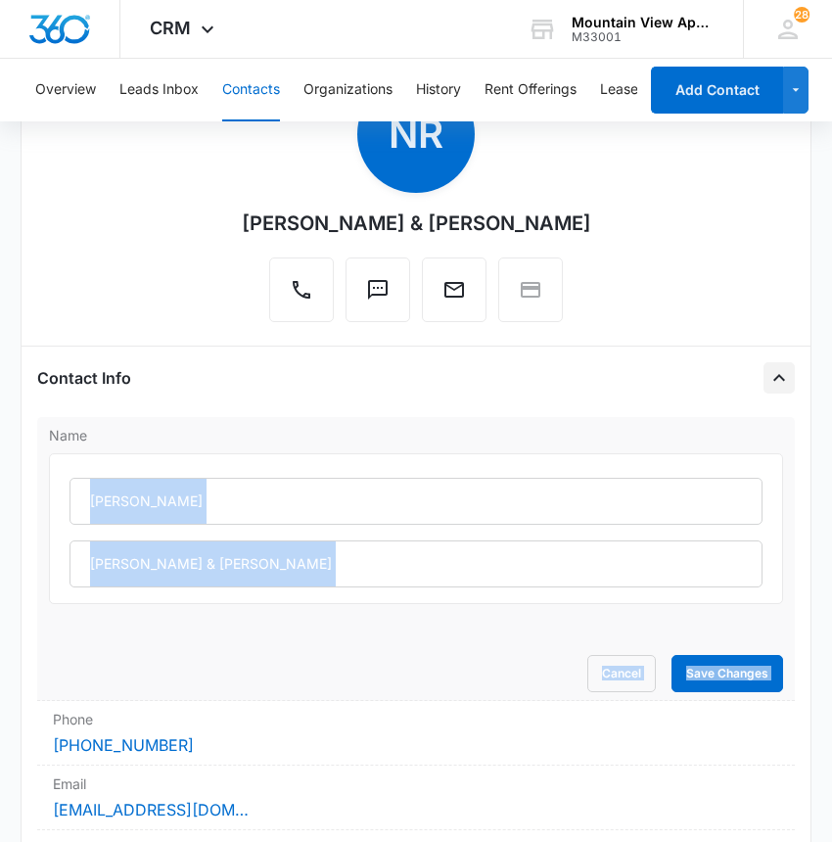
scroll to position [177, 0]
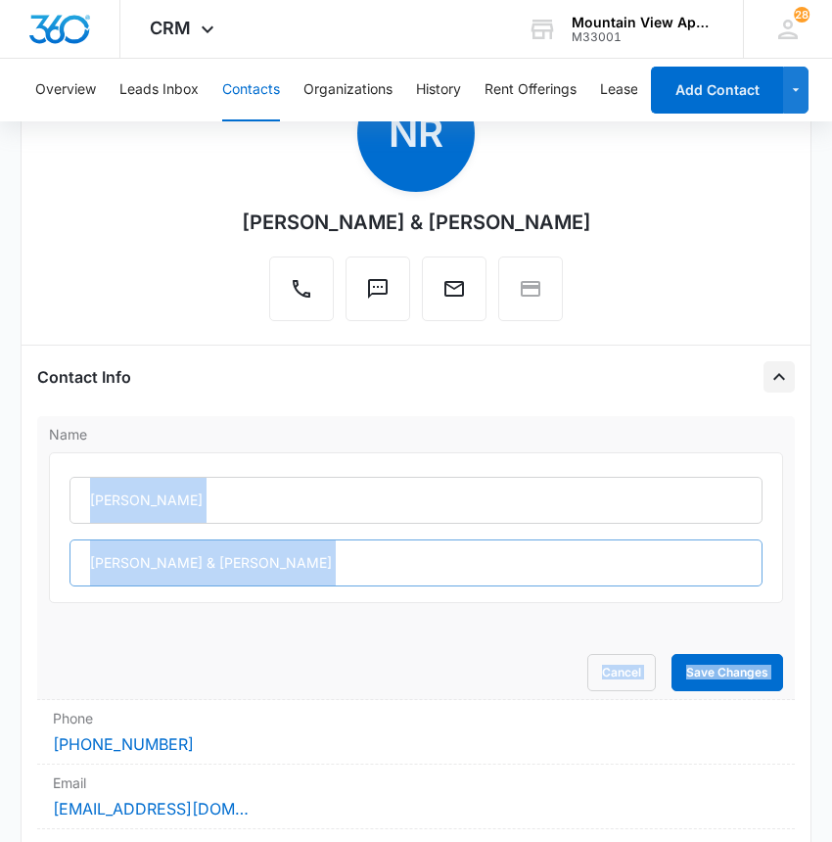
click at [299, 562] on input "[PERSON_NAME] & [PERSON_NAME]" at bounding box center [415, 562] width 693 height 47
click at [303, 562] on input "[PERSON_NAME] & [PERSON_NAME]" at bounding box center [415, 562] width 693 height 47
click at [289, 559] on input "[PERSON_NAME] & [PERSON_NAME]" at bounding box center [415, 562] width 693 height 47
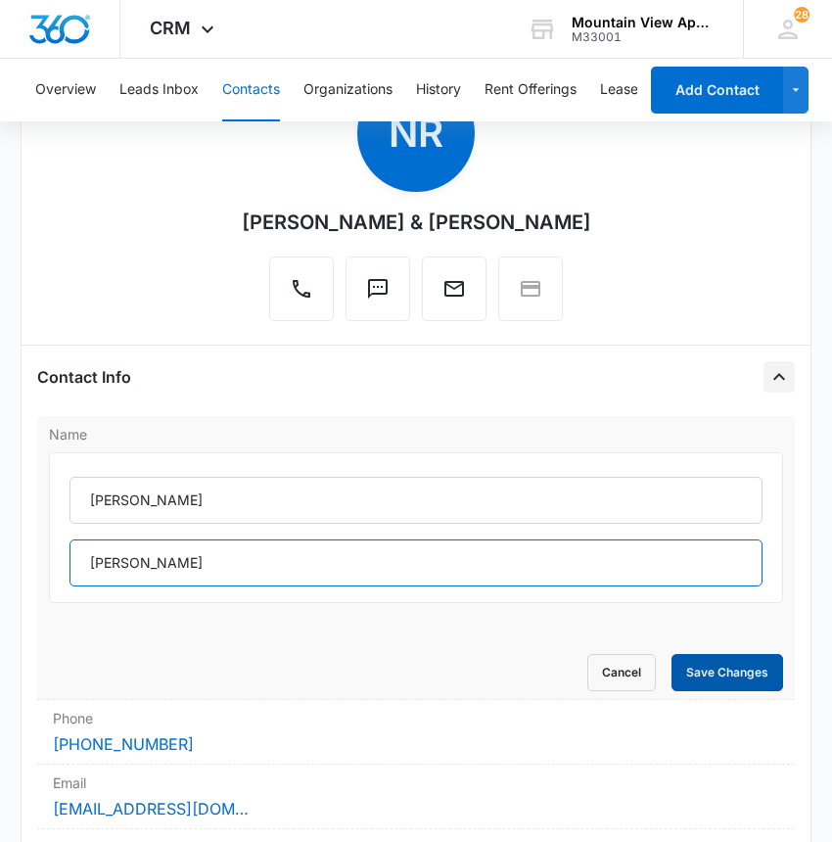
type input "[PERSON_NAME]"
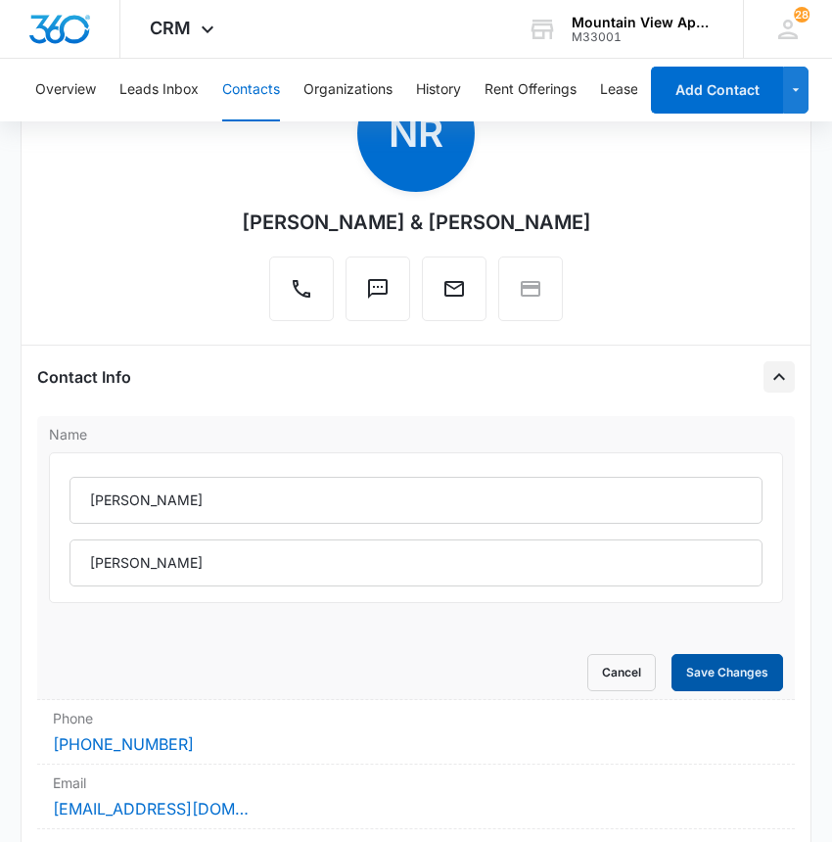
click at [714, 663] on button "Save Changes" at bounding box center [727, 672] width 112 height 37
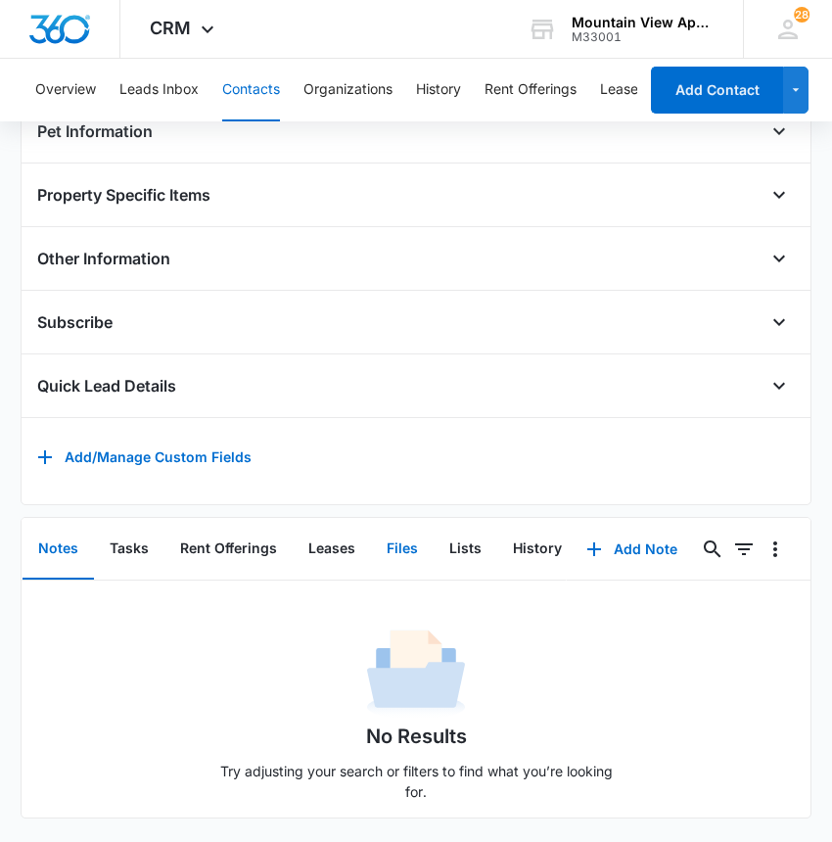
scroll to position [1110, 0]
click at [397, 525] on button "Files" at bounding box center [402, 549] width 63 height 61
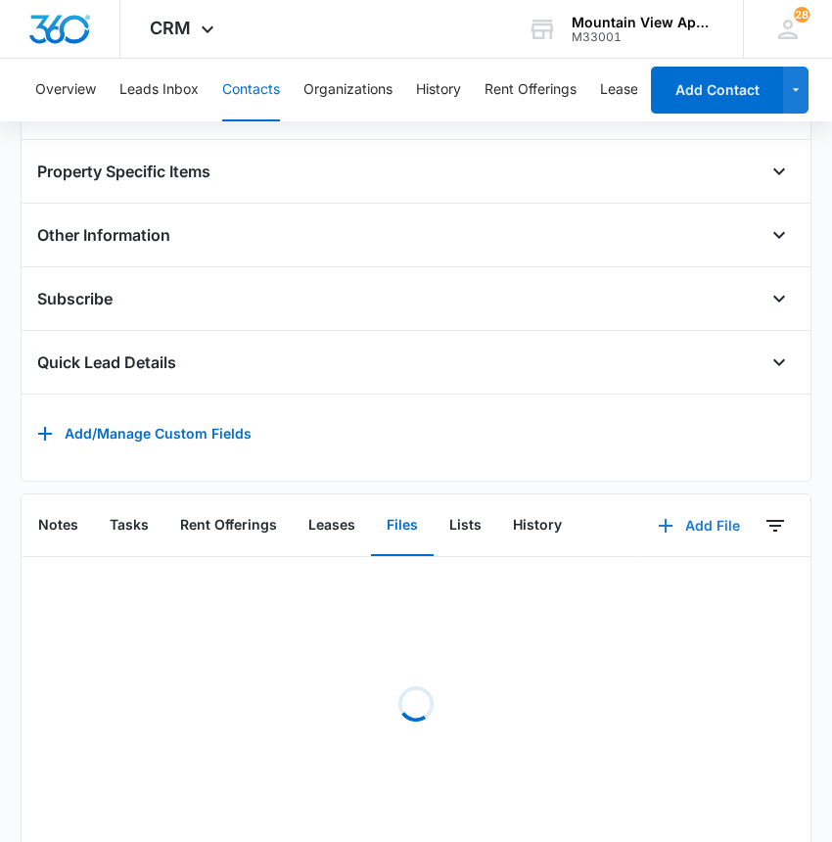
click at [700, 533] on button "Add File" at bounding box center [698, 525] width 121 height 47
click at [658, 594] on div "Upload Files" at bounding box center [672, 588] width 78 height 14
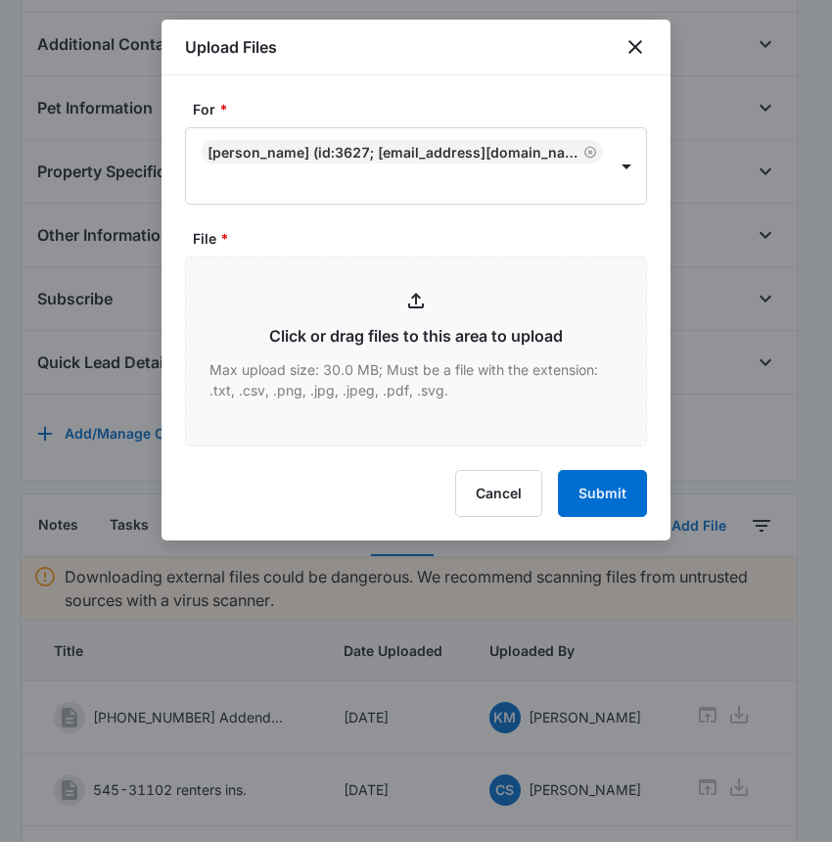
type input "C:\fakepath\Xerox Scan_10142025145802 (1).pdf"
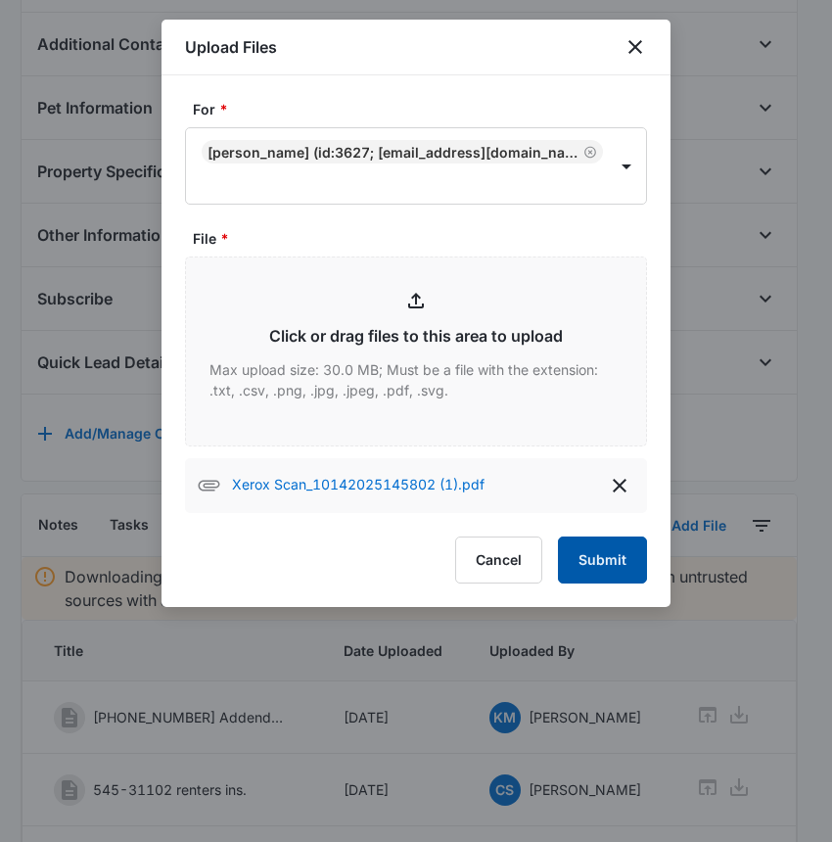
click at [587, 561] on button "Submit" at bounding box center [602, 559] width 89 height 47
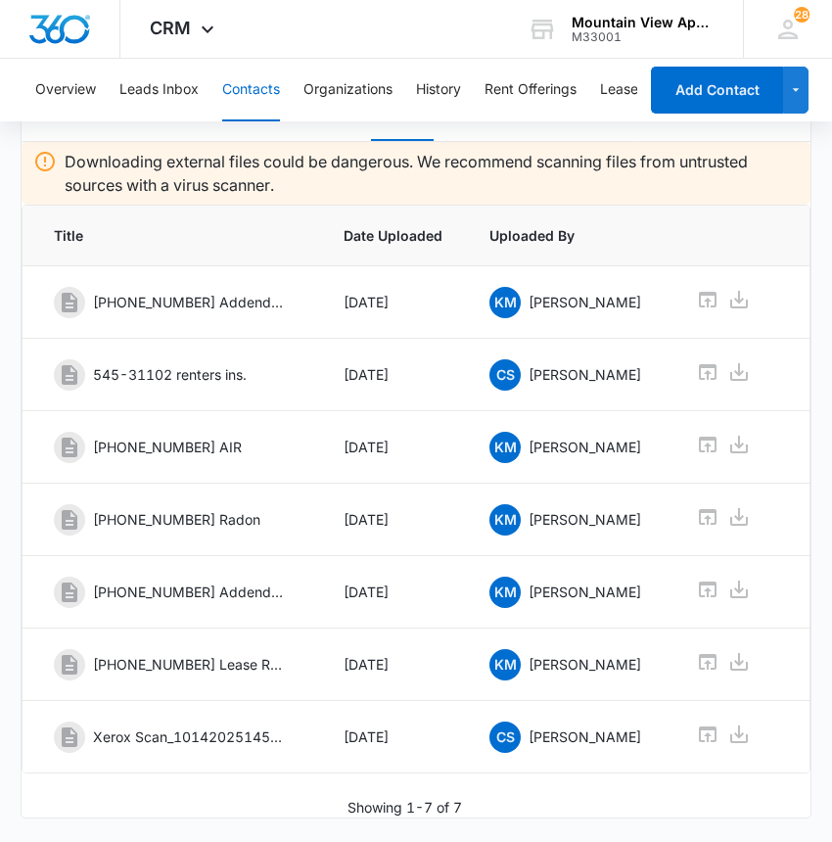
scroll to position [0, 61]
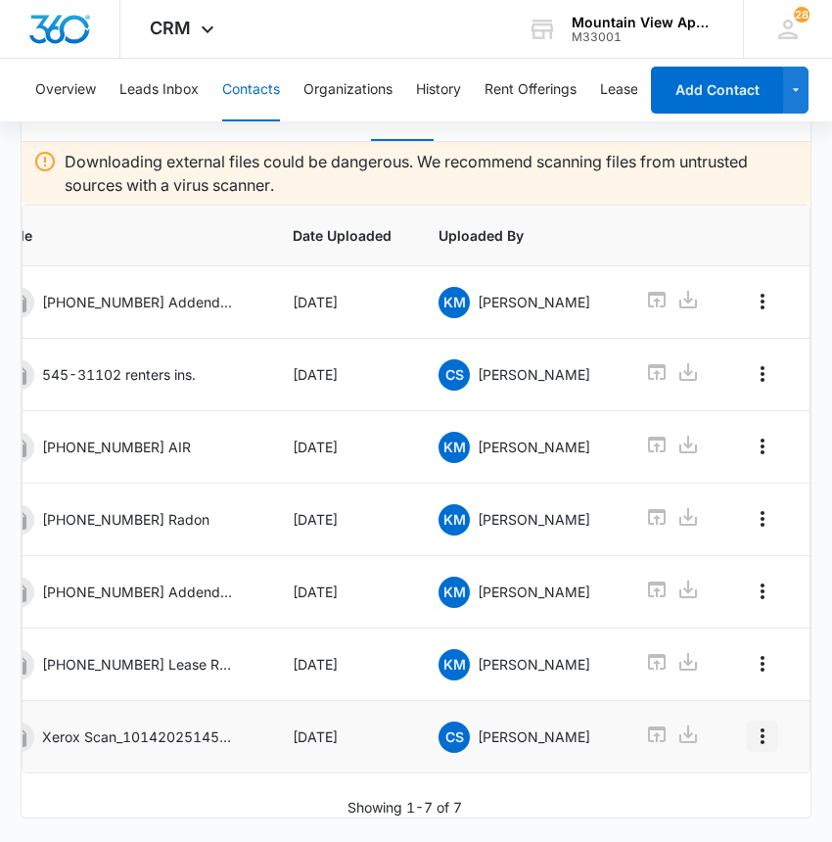
click at [751, 724] on icon "Overflow Menu" at bounding box center [762, 735] width 23 height 23
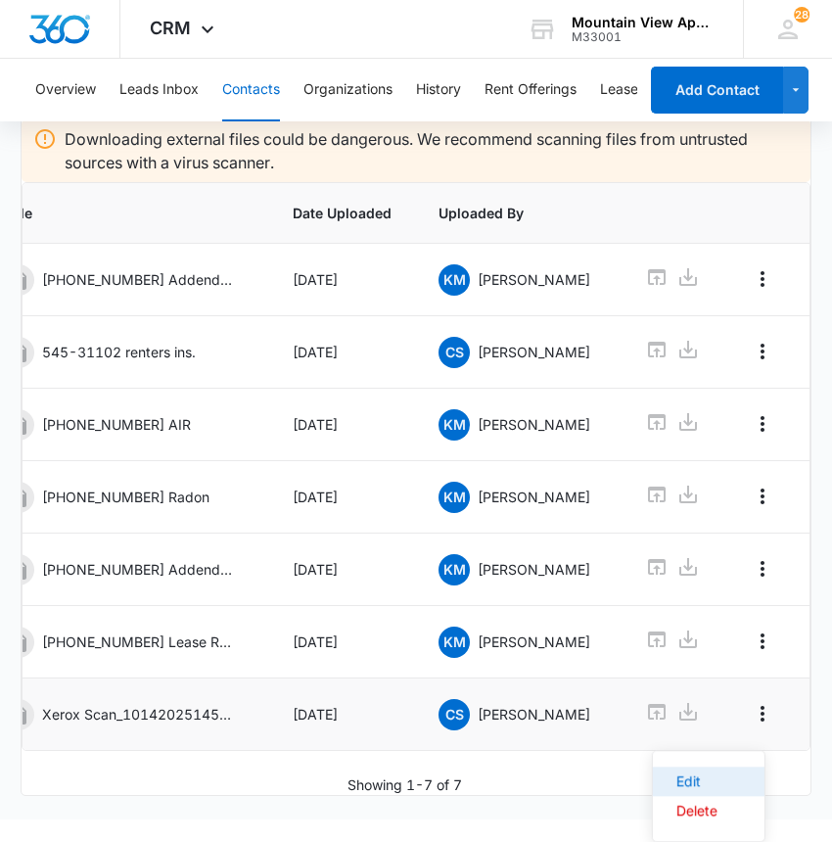
click at [709, 774] on div "Edit" at bounding box center [696, 781] width 41 height 14
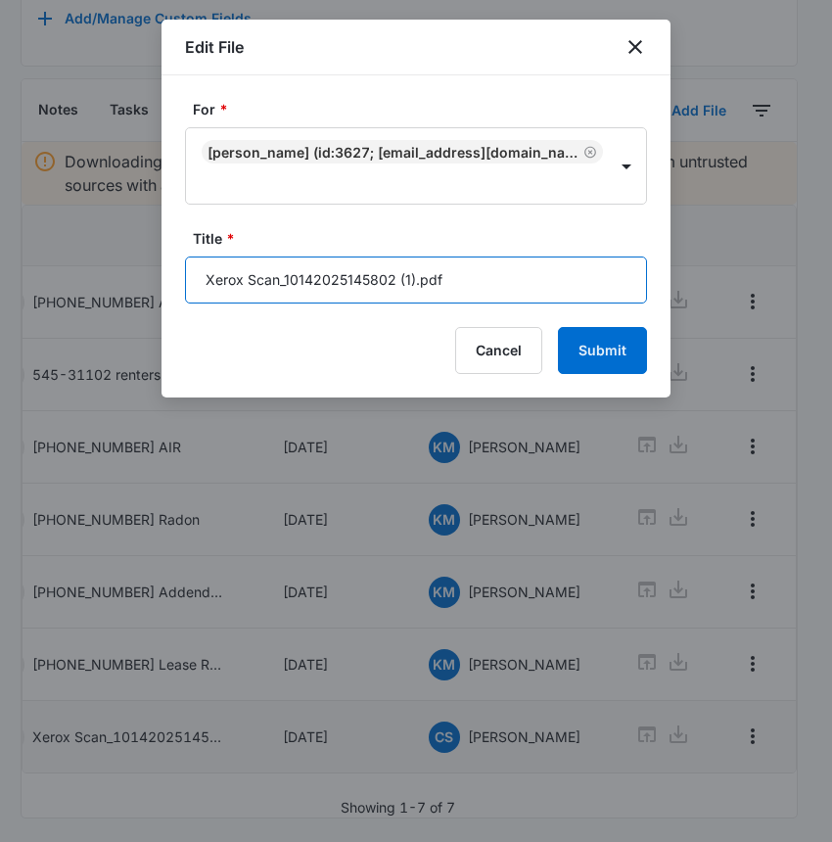
drag, startPoint x: 439, startPoint y: 265, endPoint x: 94, endPoint y: 309, distance: 348.2
type input "545-31102 [PERSON_NAME], Radon"
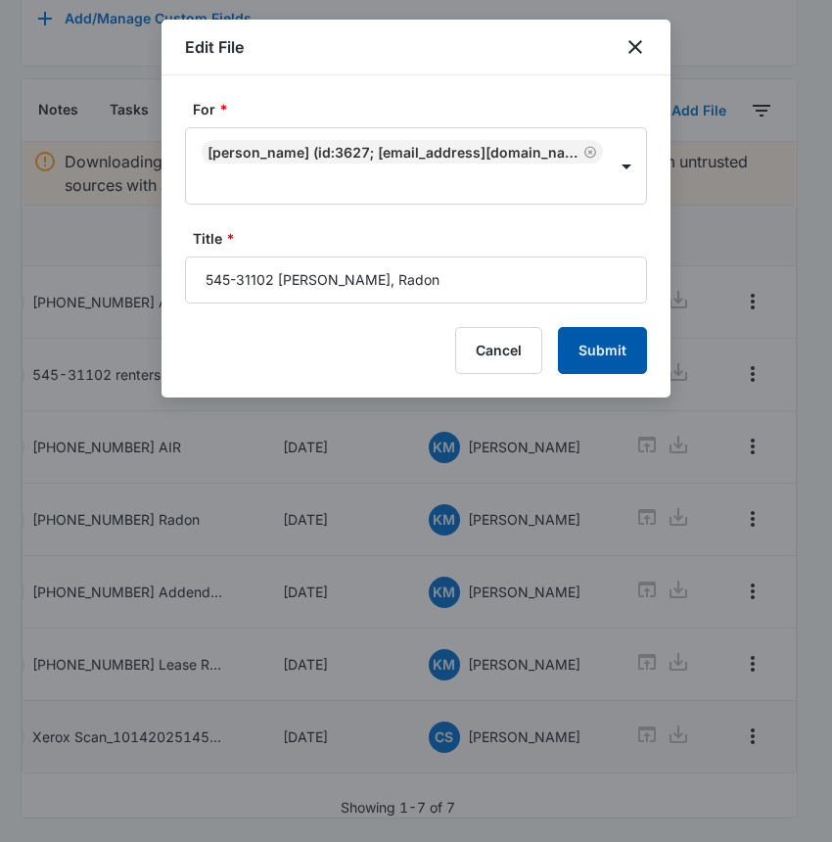
click at [574, 360] on button "Submit" at bounding box center [602, 350] width 89 height 47
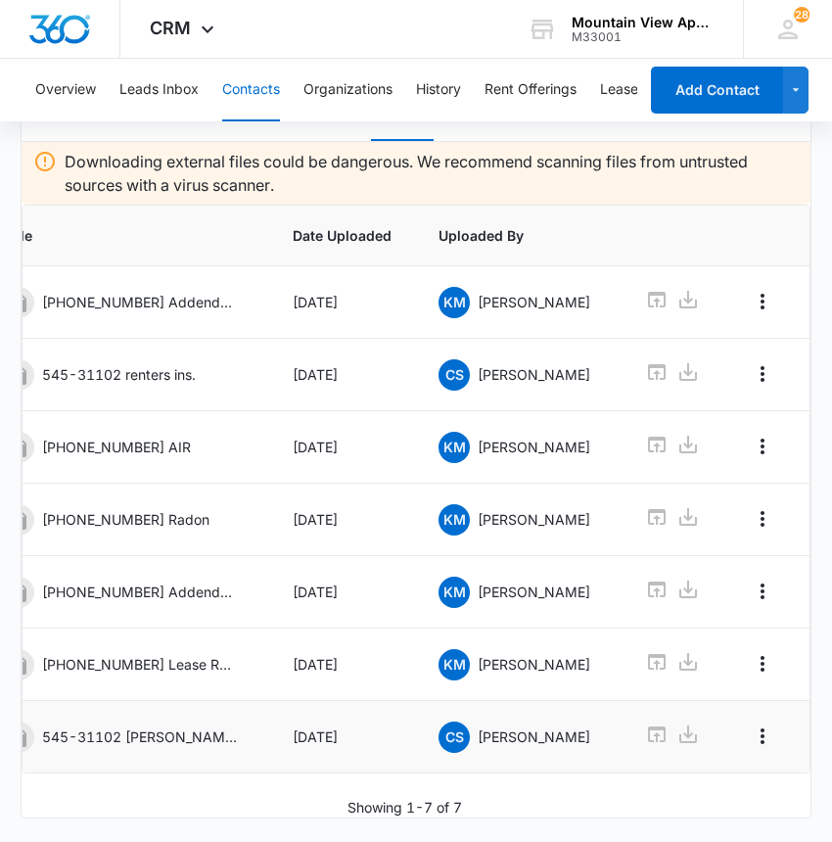
click at [245, 81] on button "Contacts" at bounding box center [251, 90] width 58 height 63
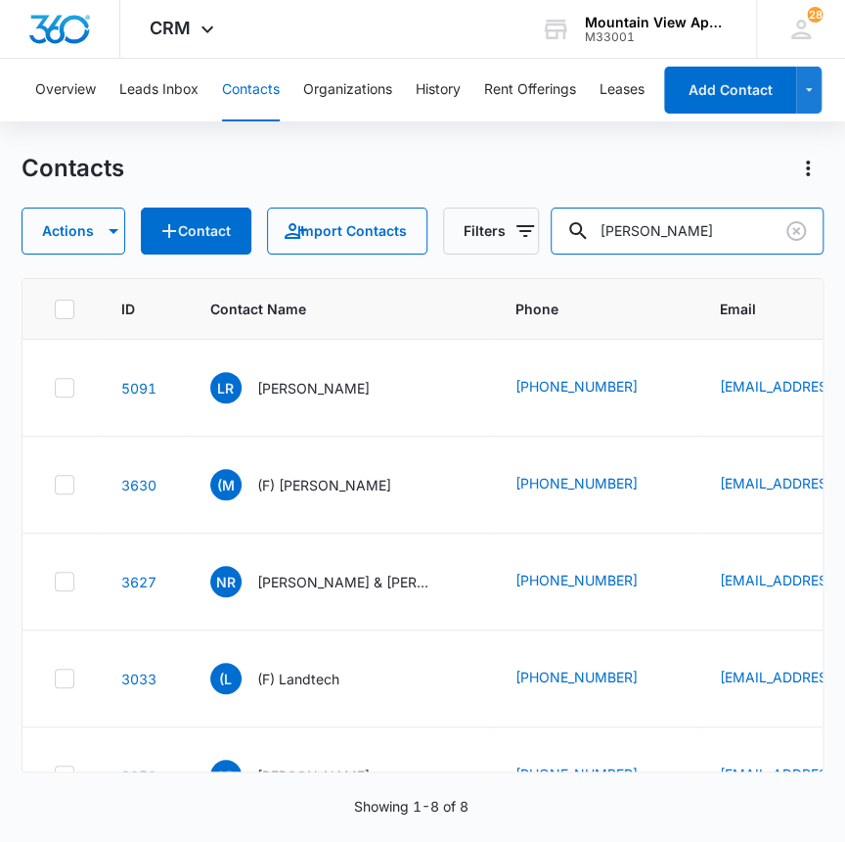
drag, startPoint x: 684, startPoint y: 233, endPoint x: 582, endPoint y: 254, distance: 104.0
click at [581, 256] on div "Contacts Actions Contact Import Contacts Filters [PERSON_NAME] ID Contact Name …" at bounding box center [423, 496] width 803 height 687
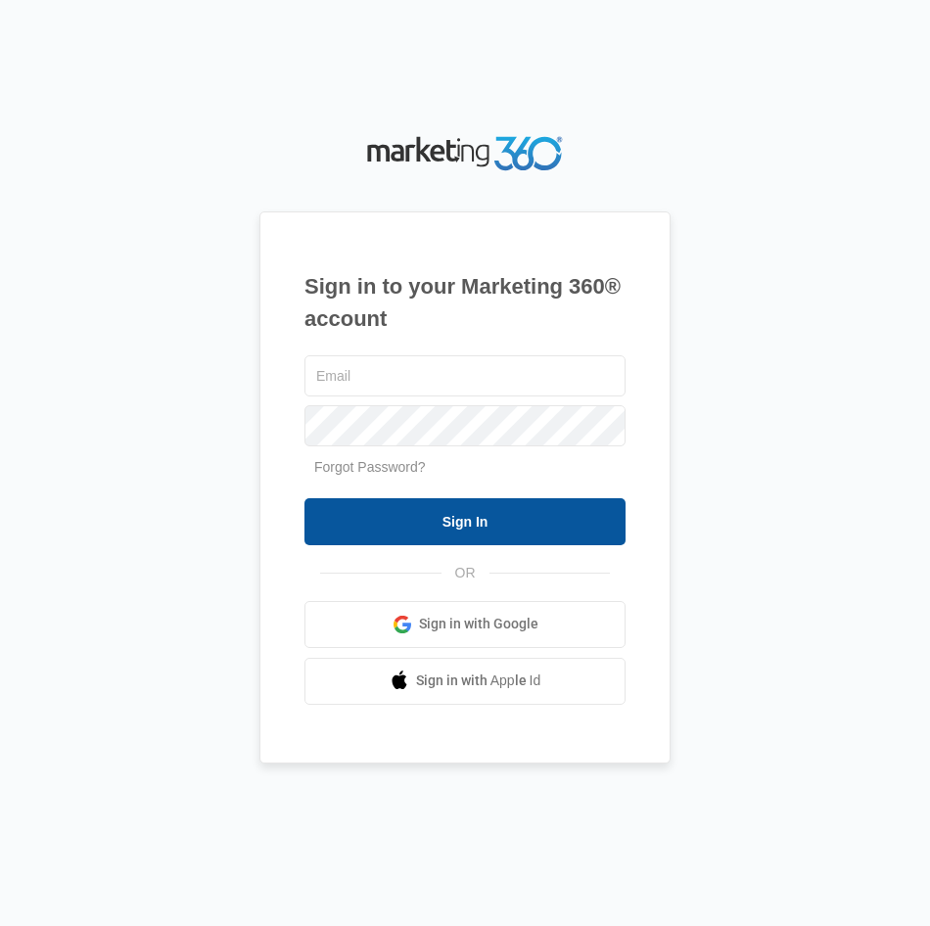
type input "[EMAIL_ADDRESS][DOMAIN_NAME]"
click at [397, 507] on input "Sign In" at bounding box center [464, 521] width 321 height 47
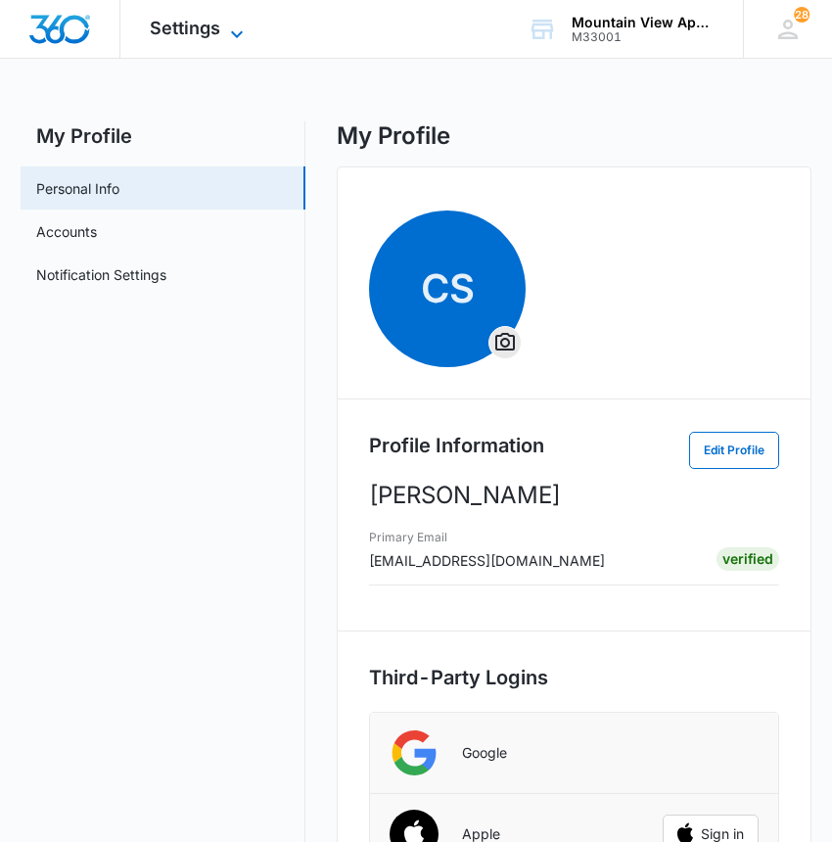
click at [182, 26] on span "Settings" at bounding box center [185, 28] width 70 height 21
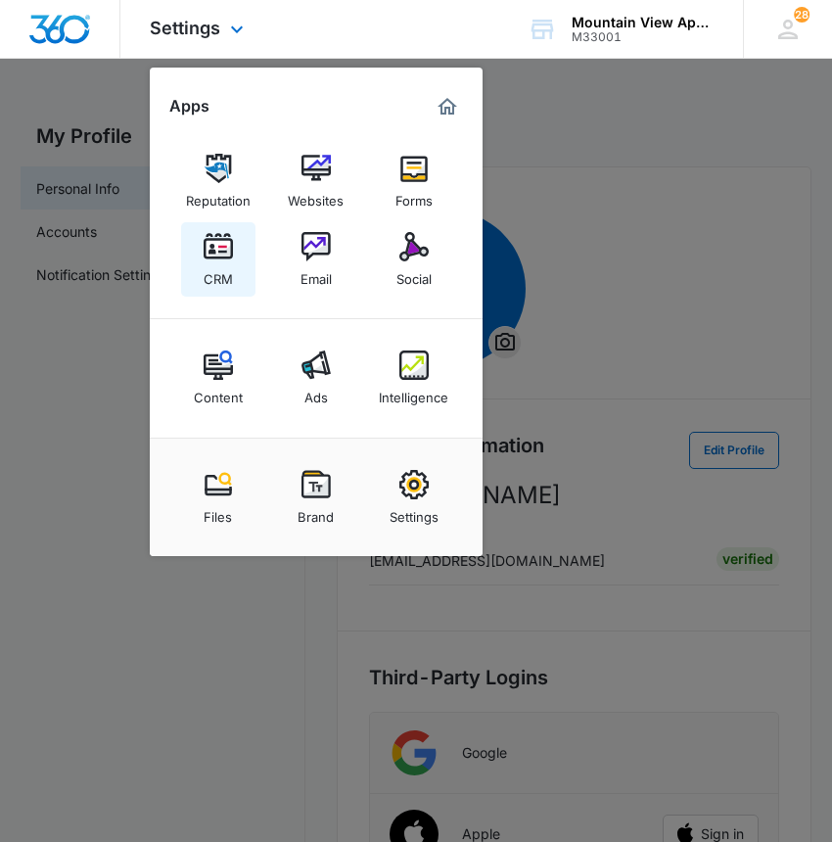
click at [217, 268] on div "CRM" at bounding box center [218, 273] width 29 height 25
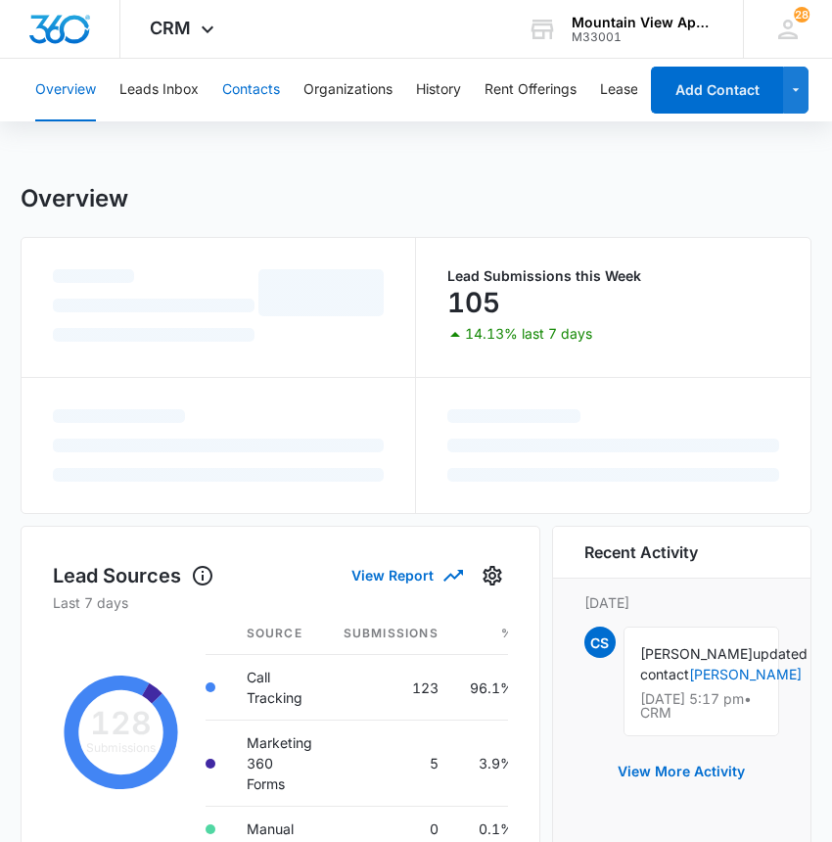
click at [243, 82] on button "Contacts" at bounding box center [251, 90] width 58 height 63
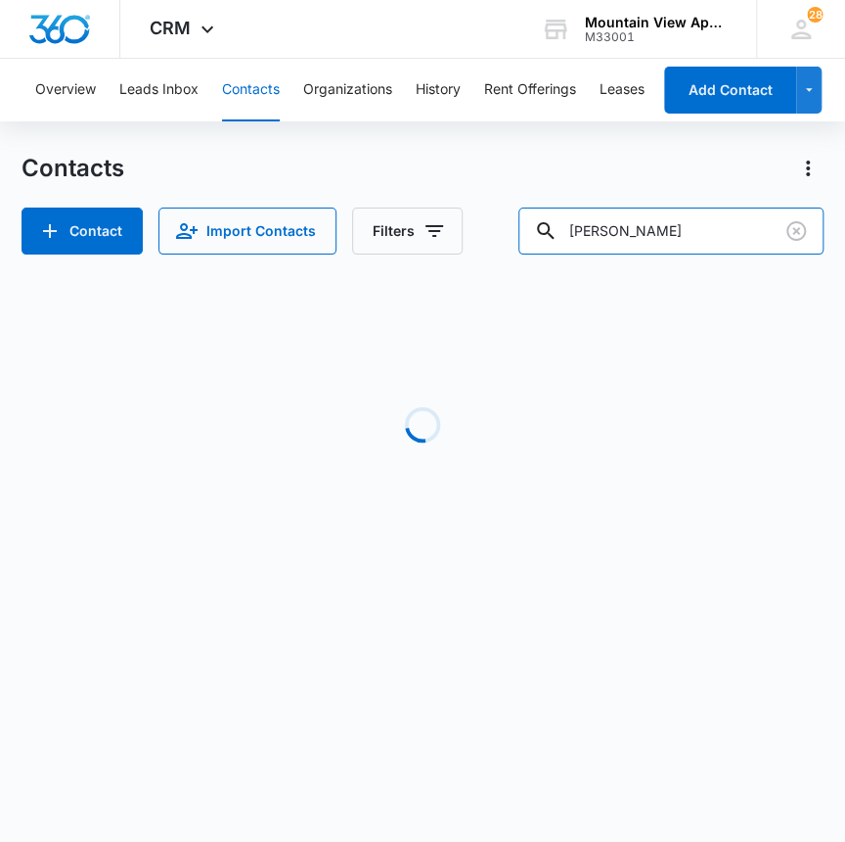
drag, startPoint x: 661, startPoint y: 235, endPoint x: 489, endPoint y: 185, distance: 179.3
click at [498, 221] on div "Contact Import Contacts Filters ramirez" at bounding box center [423, 230] width 803 height 47
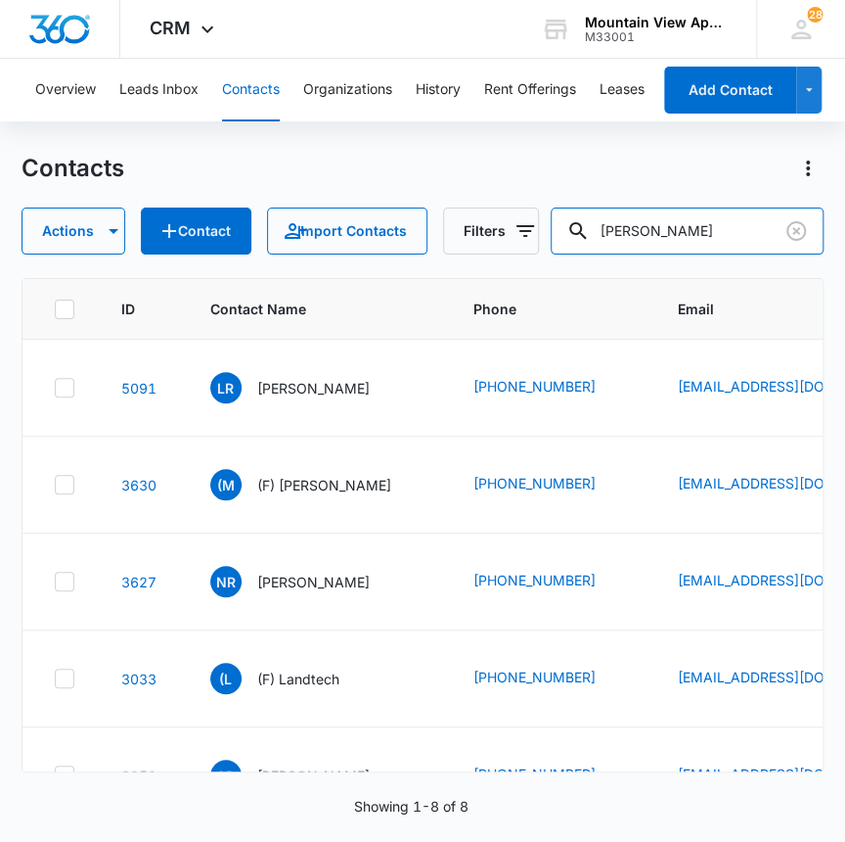
type input "[PERSON_NAME]"
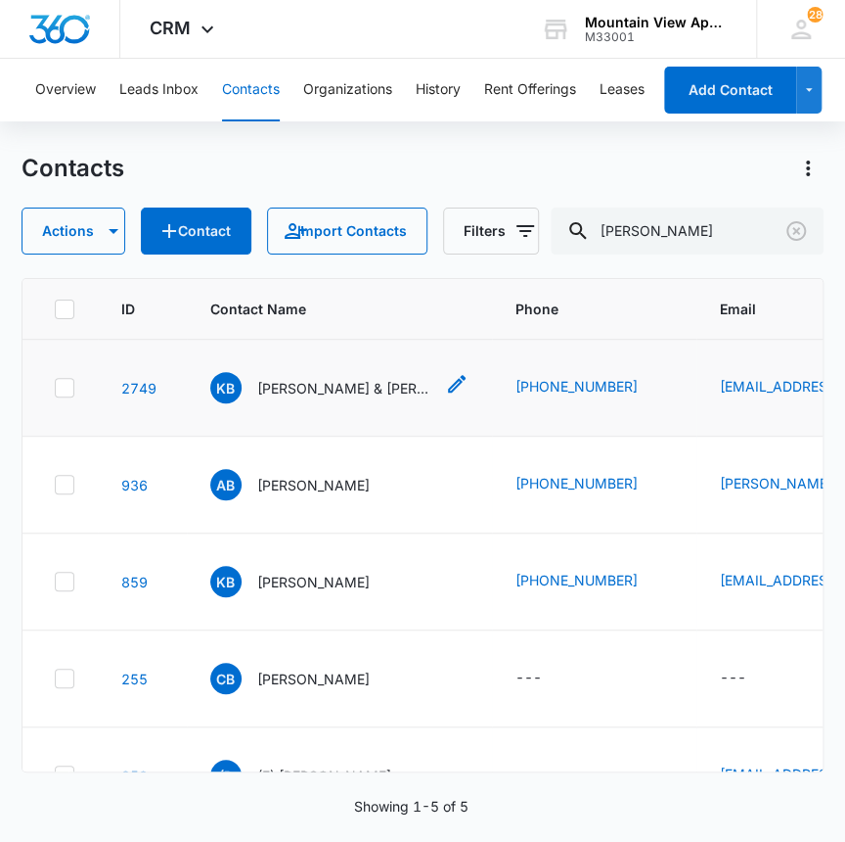
click at [327, 391] on p "[PERSON_NAME] & [PERSON_NAME]" at bounding box center [345, 388] width 176 height 21
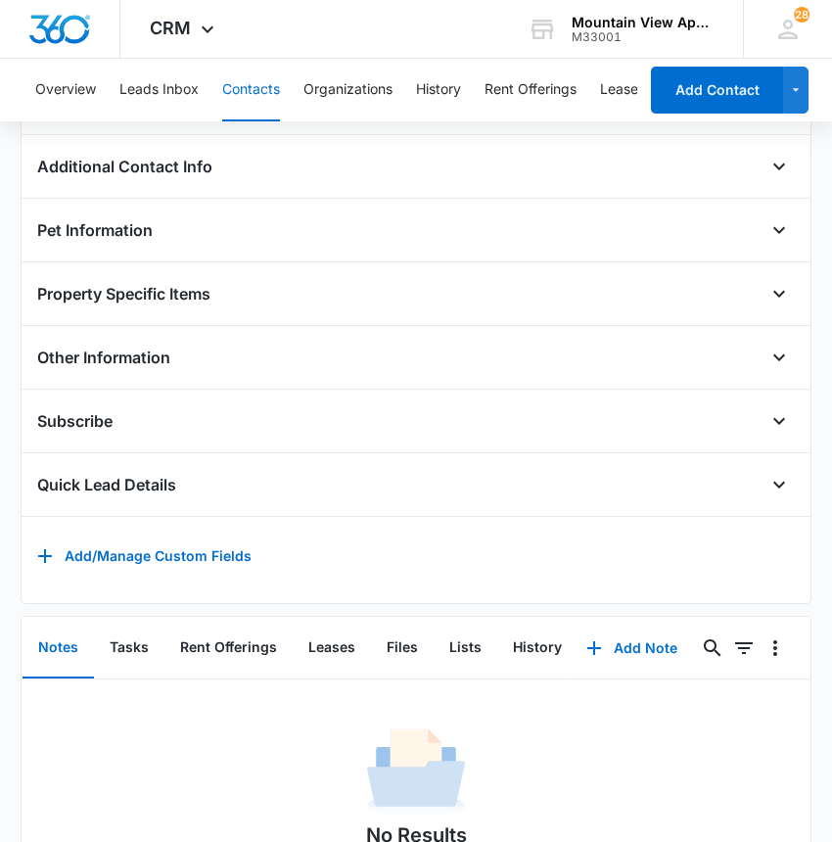
scroll to position [764, 0]
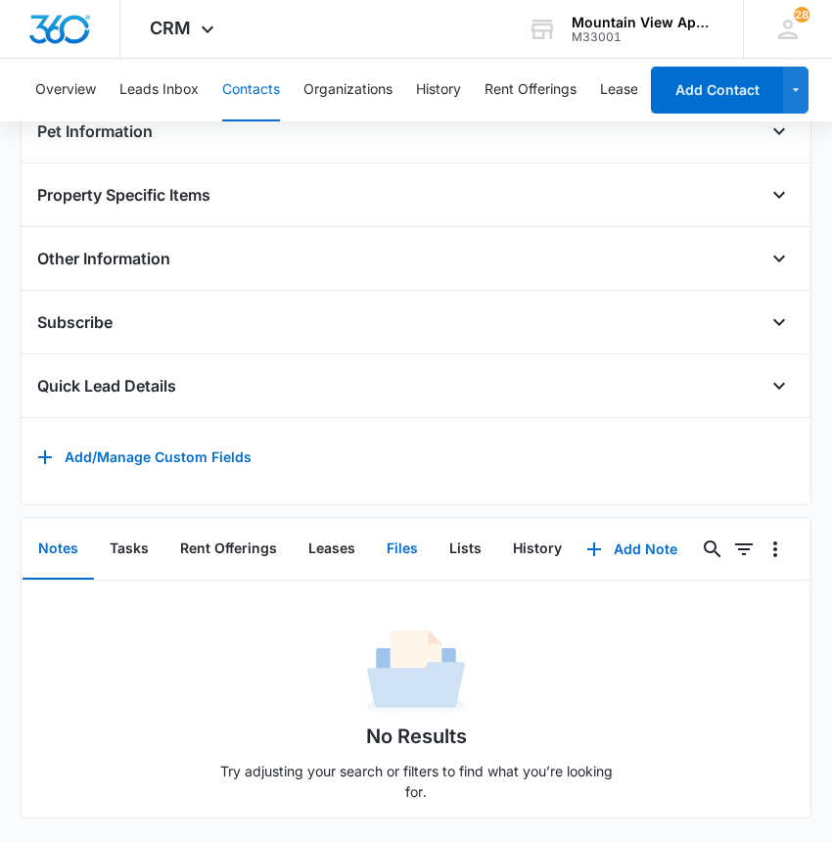
click at [395, 527] on button "Files" at bounding box center [402, 549] width 63 height 61
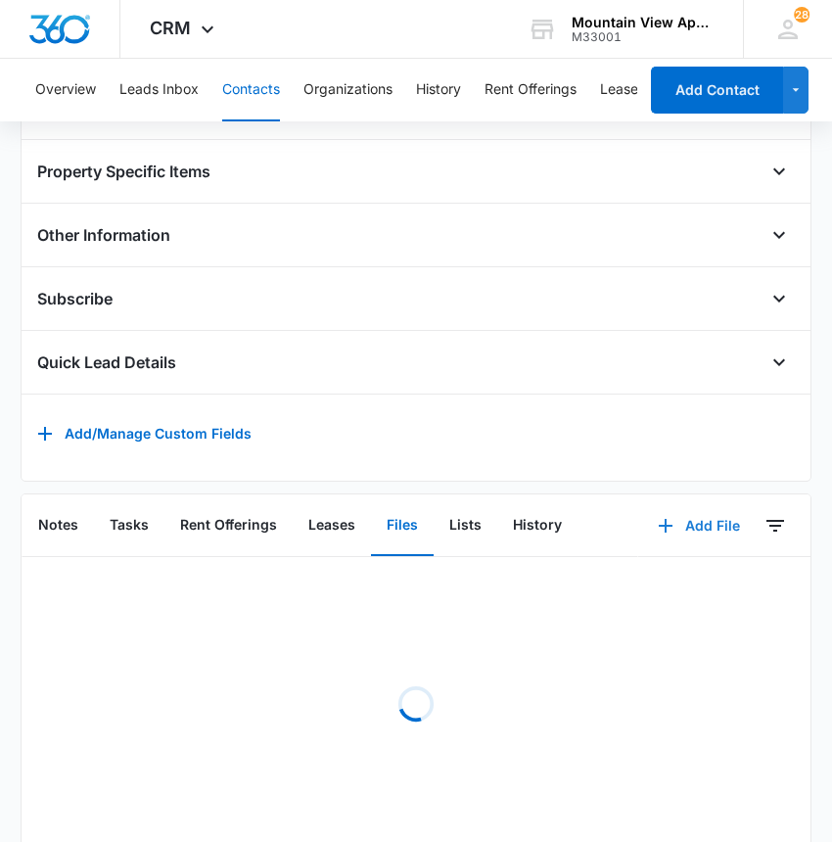
click at [708, 531] on button "Add File" at bounding box center [698, 525] width 121 height 47
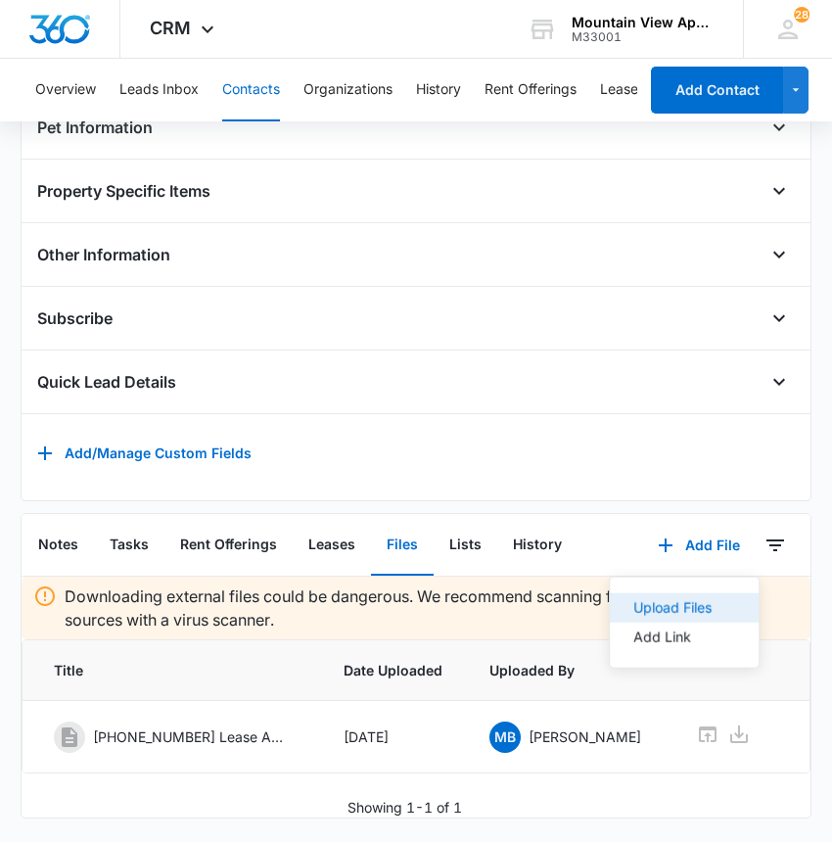
click at [664, 601] on div "Upload Files" at bounding box center [672, 608] width 78 height 14
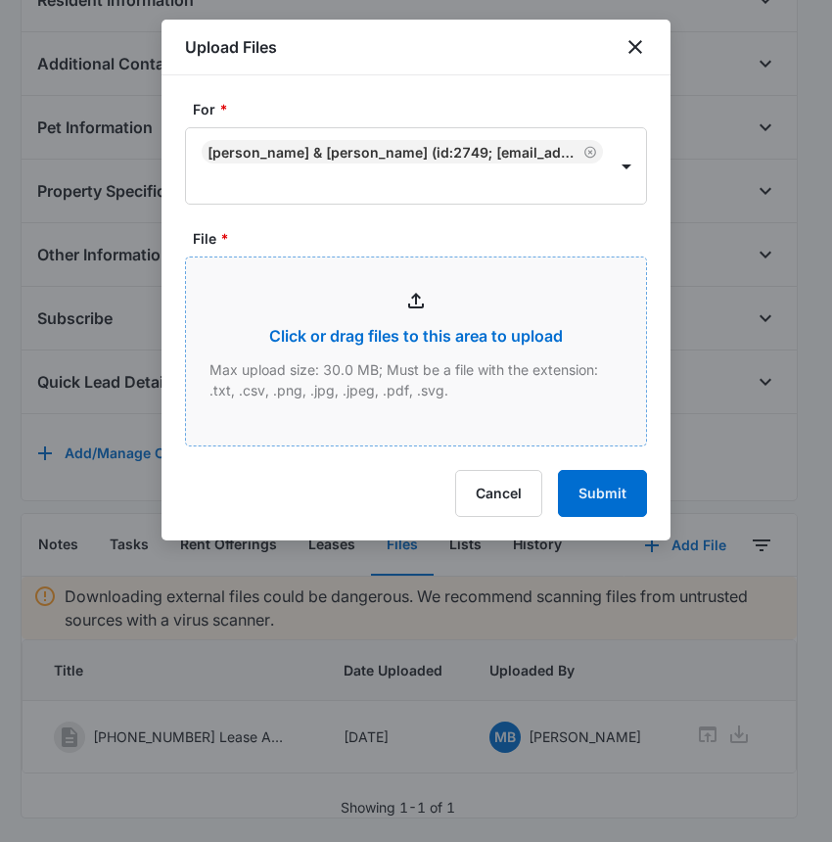
type input "C:\fakepath\Xerox Scan_10142025145844.pdf"
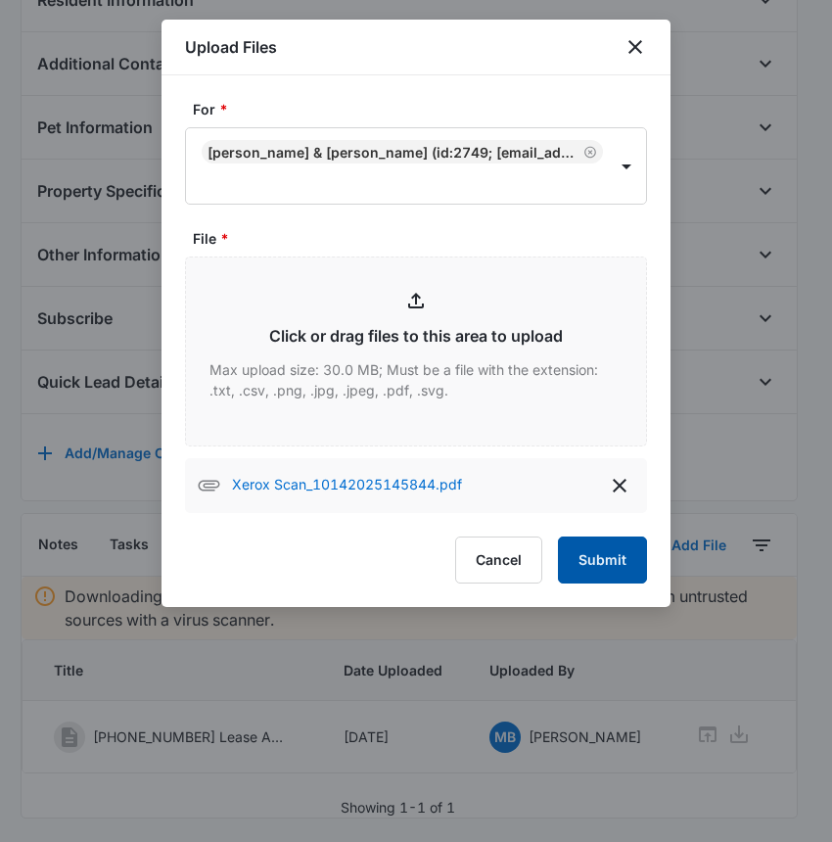
click at [585, 558] on button "Submit" at bounding box center [602, 559] width 89 height 47
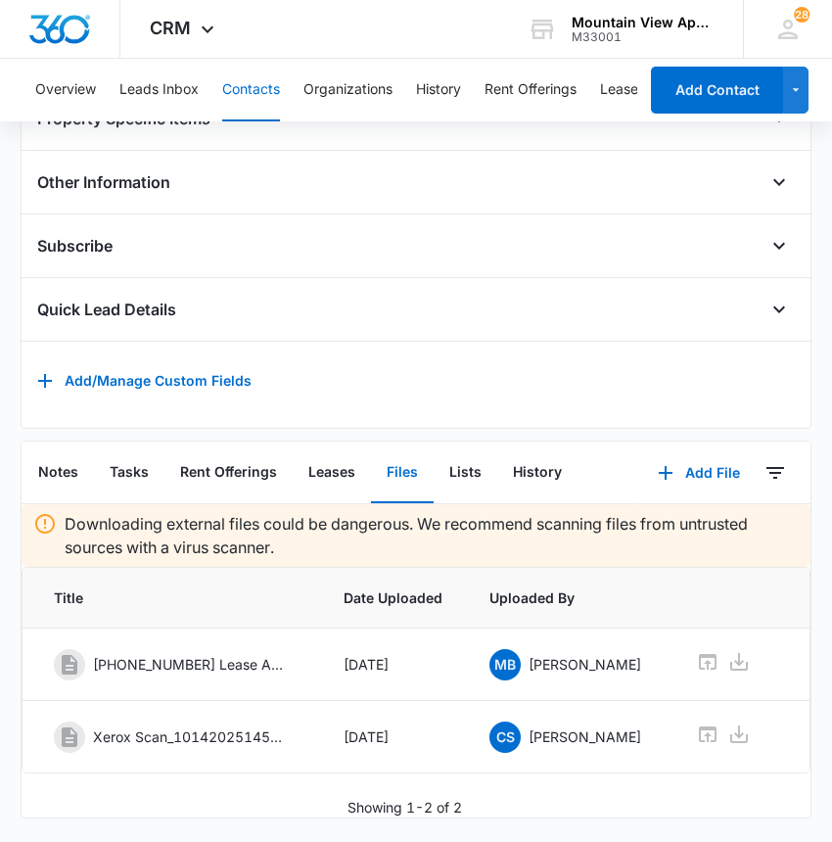
scroll to position [0, 61]
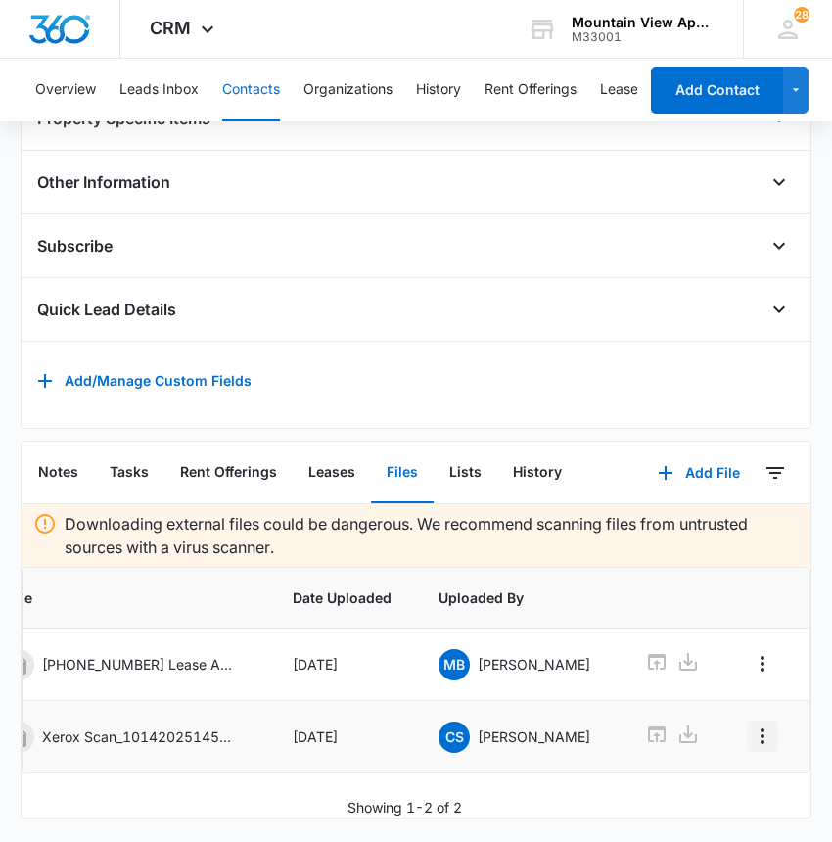
click at [751, 724] on icon "Overflow Menu" at bounding box center [762, 735] width 23 height 23
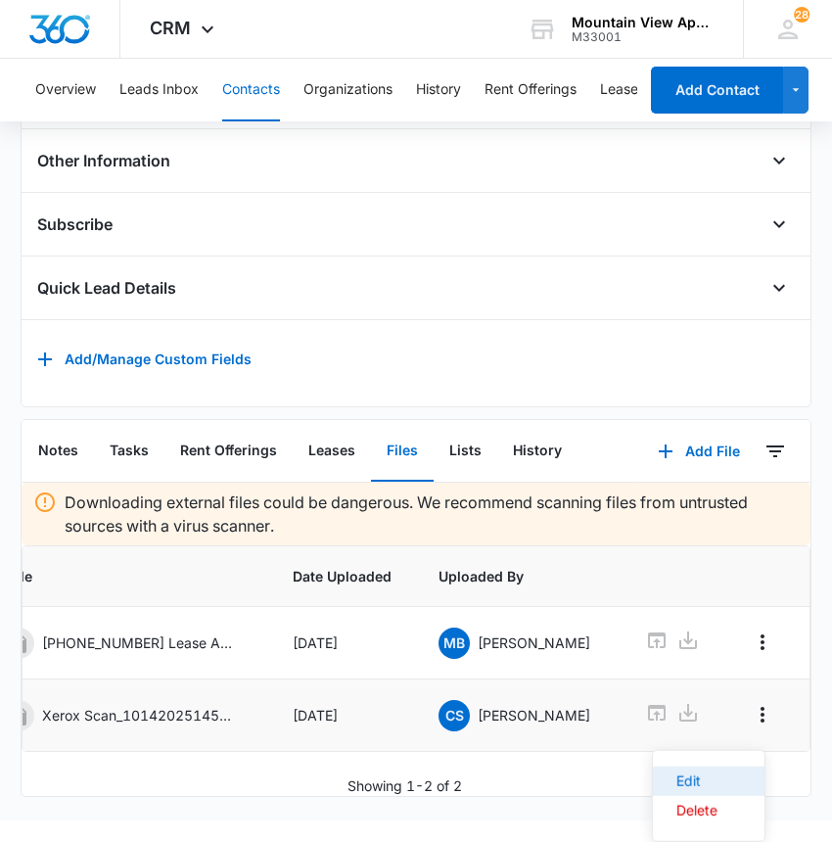
click at [700, 774] on div "Edit" at bounding box center [696, 781] width 41 height 14
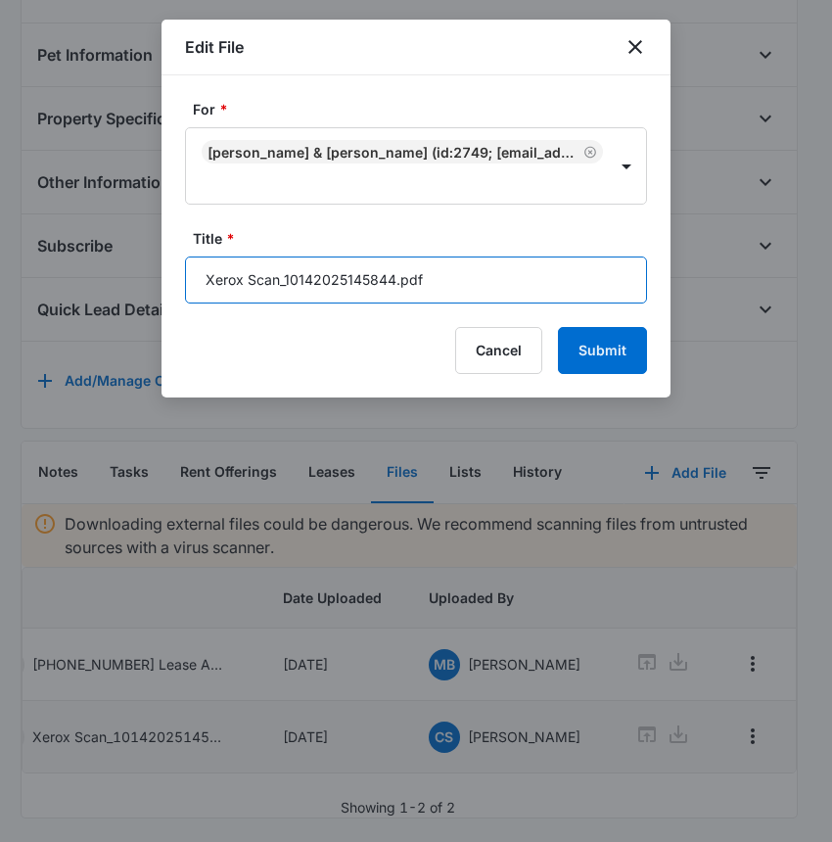
drag, startPoint x: 430, startPoint y: 279, endPoint x: 196, endPoint y: 280, distance: 233.9
click at [196, 280] on input "Xerox Scan_10142025145844.pdf" at bounding box center [416, 279] width 462 height 47
type input "545-53302 Renewal Lease, Radon"
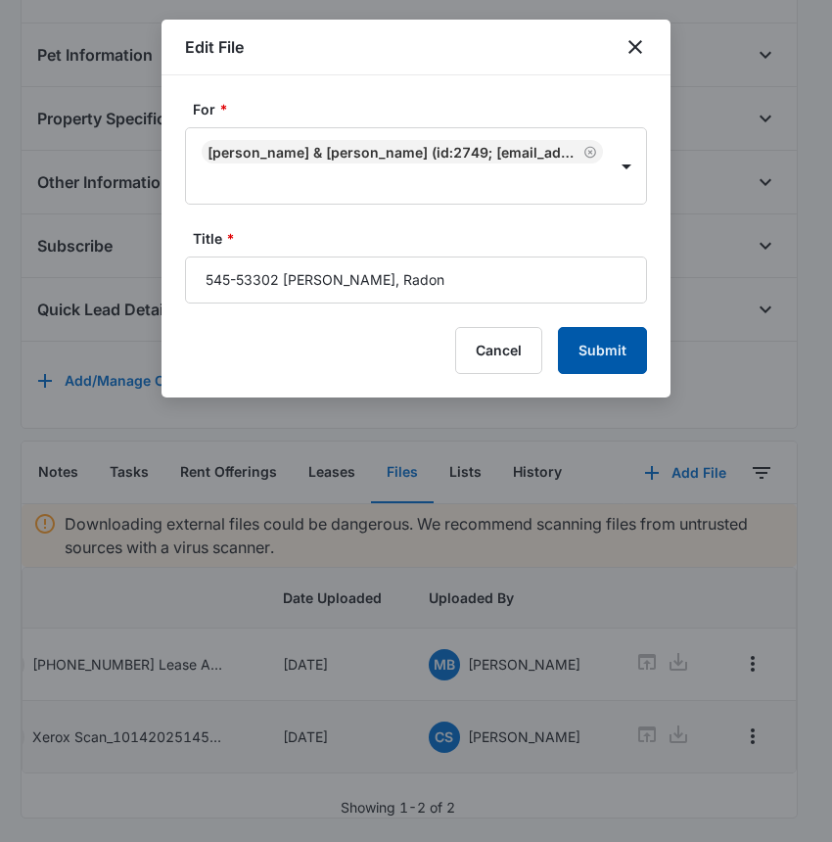
click at [597, 337] on button "Submit" at bounding box center [602, 350] width 89 height 47
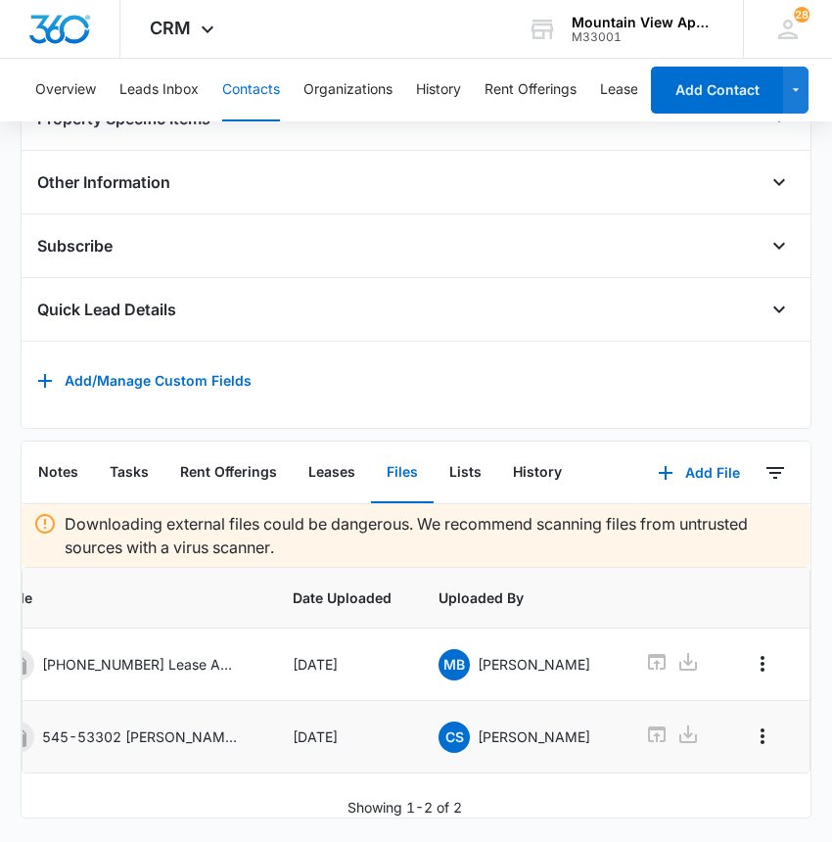
click at [242, 78] on button "Contacts" at bounding box center [251, 90] width 58 height 63
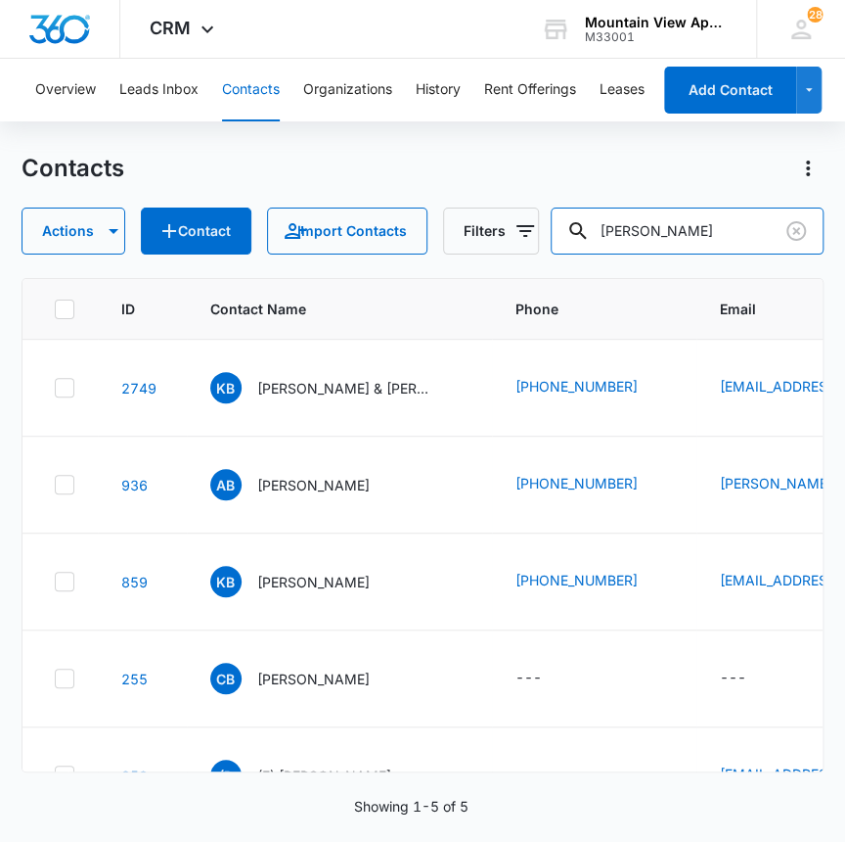
drag, startPoint x: 669, startPoint y: 234, endPoint x: 558, endPoint y: 240, distance: 111.7
click at [563, 241] on input "[PERSON_NAME]" at bounding box center [688, 230] width 274 height 47
type input "marion"
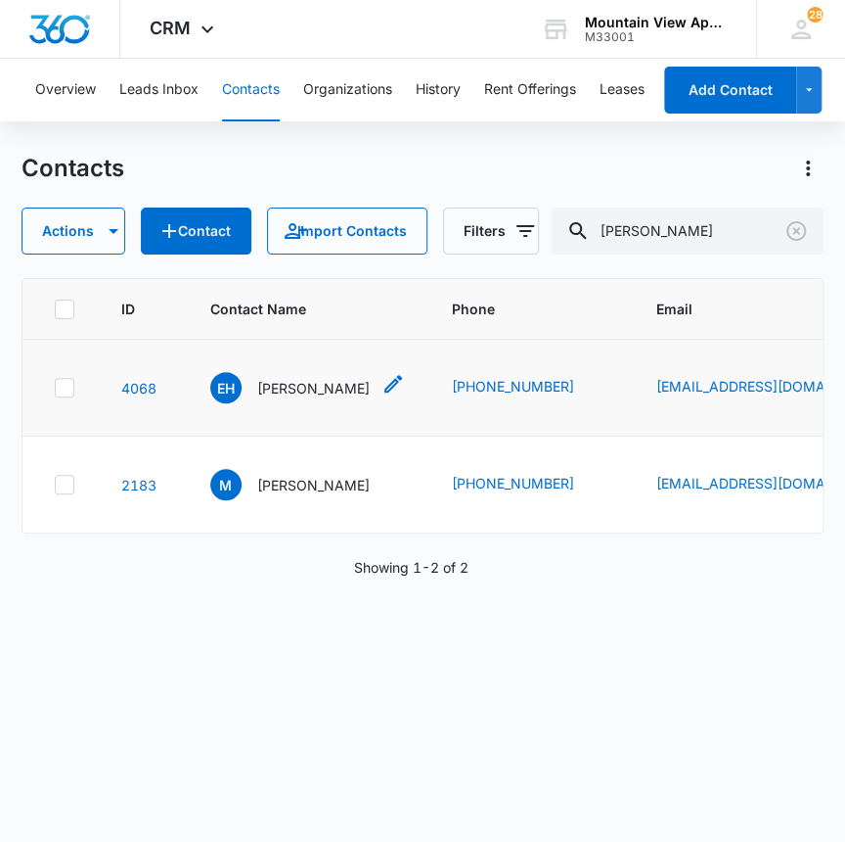
click at [269, 387] on p "Eric H Marion" at bounding box center [313, 388] width 113 height 21
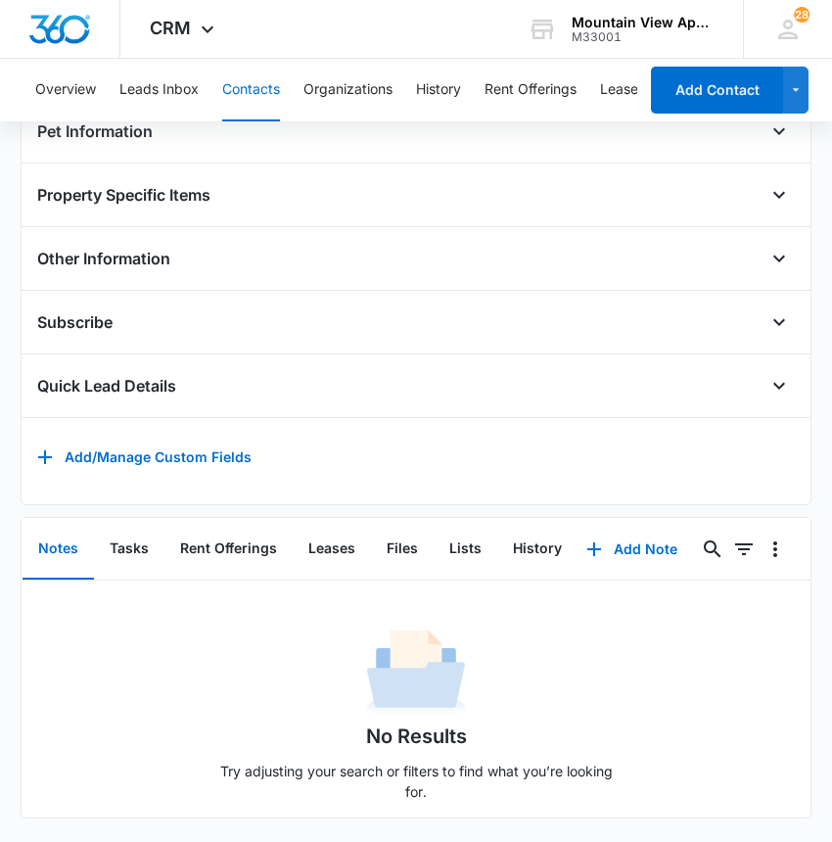
scroll to position [764, 0]
click at [129, 527] on button "Tasks" at bounding box center [129, 549] width 70 height 61
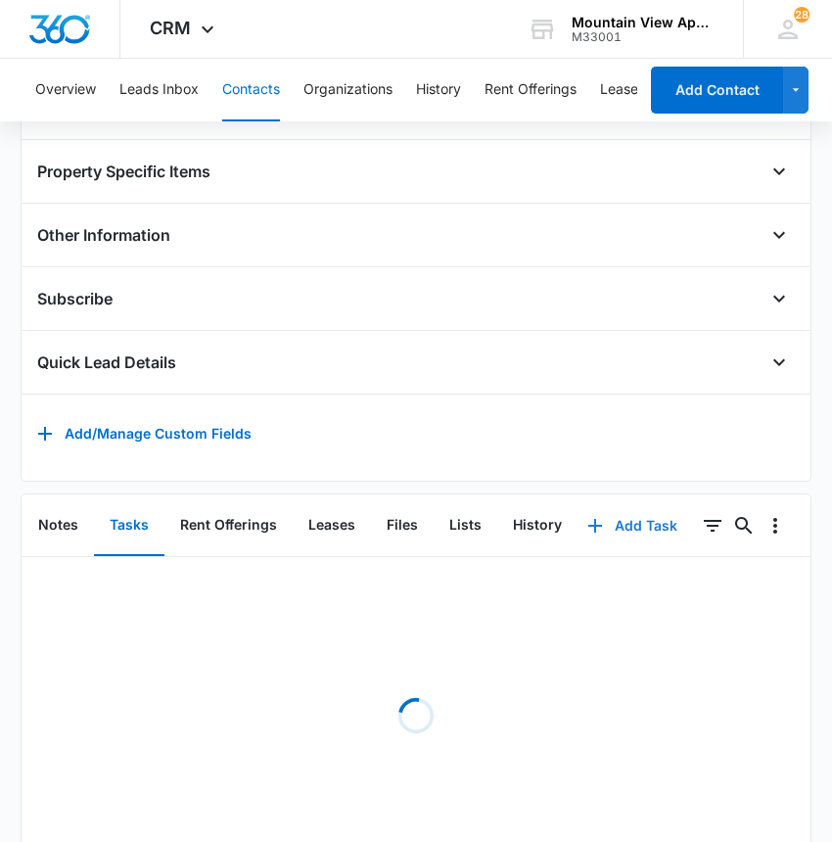
click at [641, 537] on div "Remove EH Eric H Marion Contact Info Name Cancel Save Changes Eric H Marion Pho…" at bounding box center [416, 159] width 791 height 1432
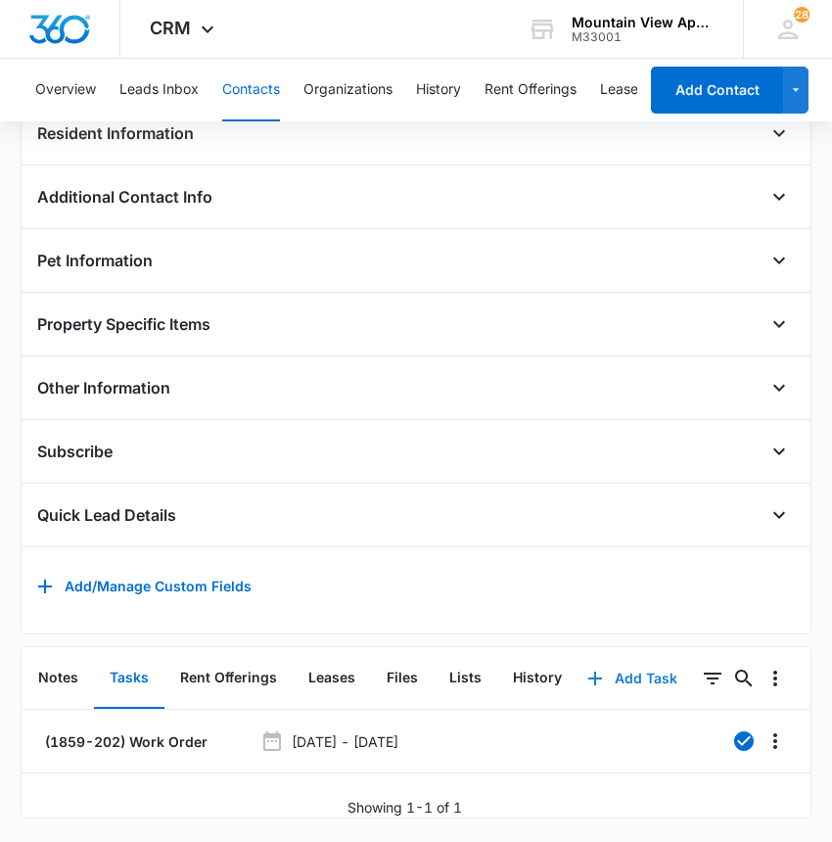
scroll to position [636, 0]
click at [623, 655] on button "Add Task" at bounding box center [632, 678] width 129 height 47
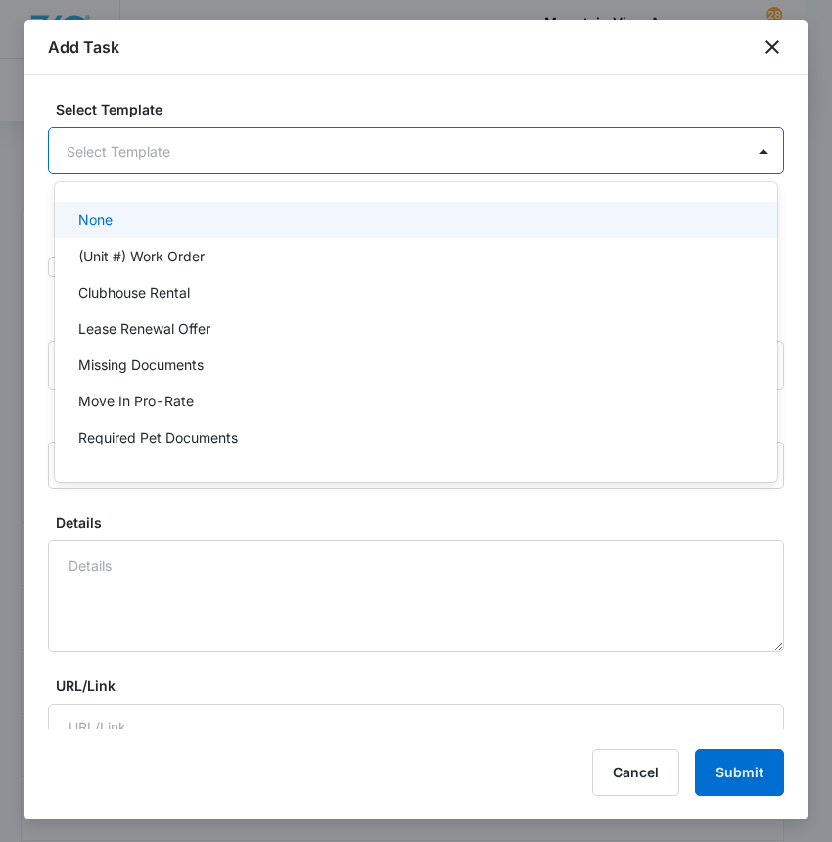
scroll to position [0, 0]
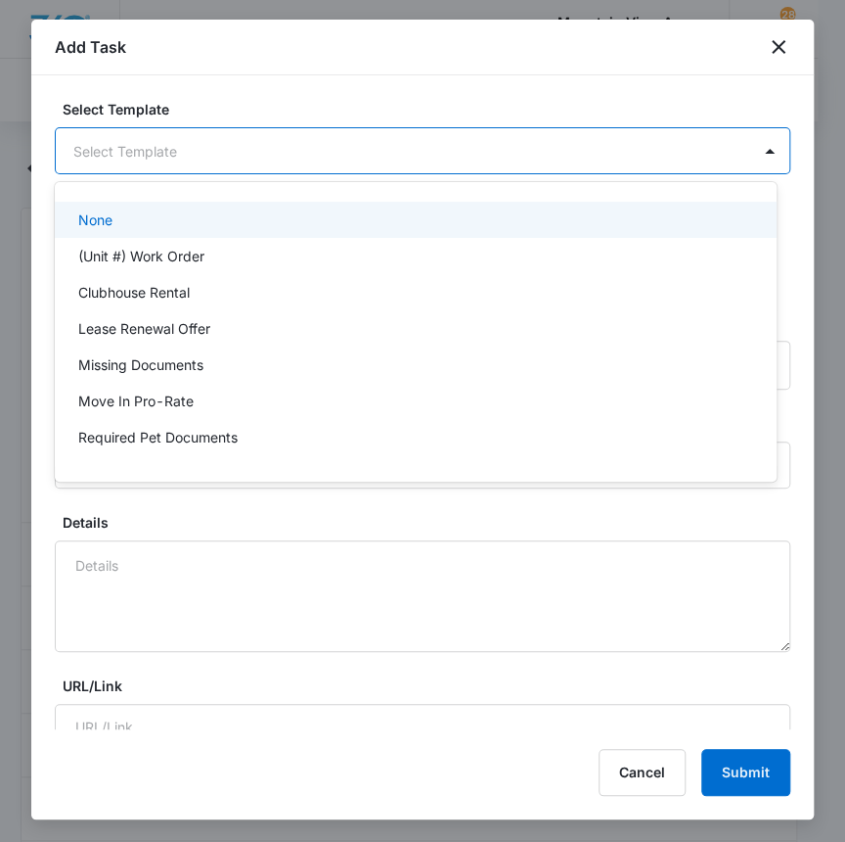
click at [182, 159] on body "CRM Apps Reputation Websites Forms CRM Email Social Content Ads Intelligence Fi…" at bounding box center [422, 421] width 845 height 842
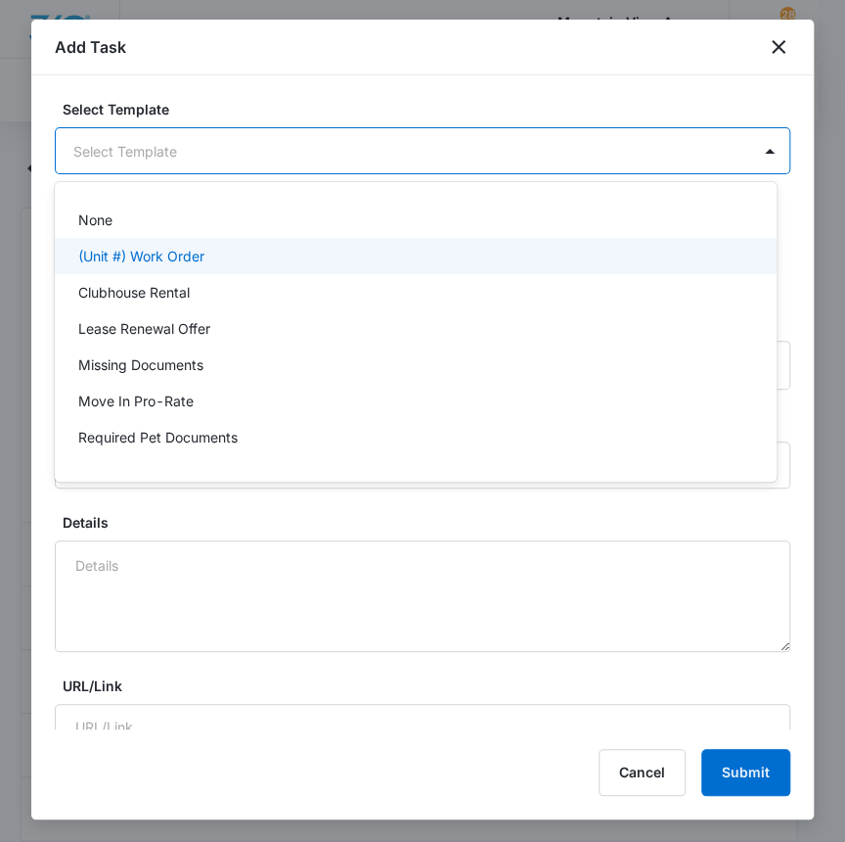
click at [164, 258] on p "(Unit #) Work Order" at bounding box center [141, 256] width 126 height 21
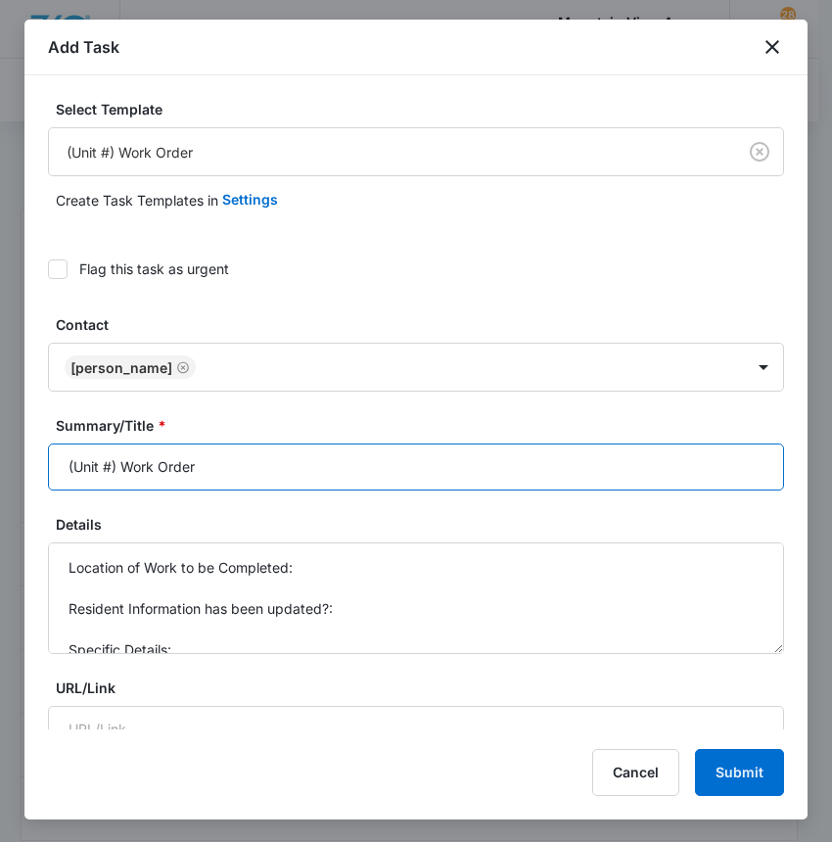
drag, startPoint x: 112, startPoint y: 463, endPoint x: 43, endPoint y: 463, distance: 68.5
click at [43, 463] on div "Select Template (Unit #) Work Order Create Task Templates in Settings Flag this…" at bounding box center [415, 402] width 783 height 654
type input "(1859-202) Work Order"
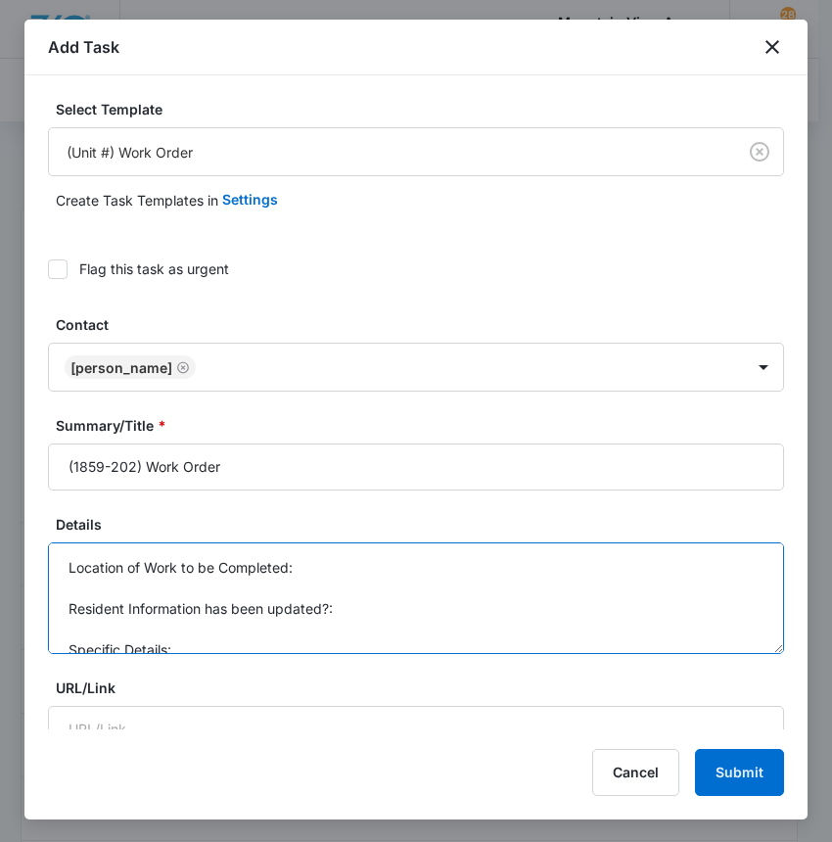
click at [327, 564] on textarea "Location of Work to be Completed: Resident Information has been updated?: Speci…" at bounding box center [416, 598] width 736 height 112
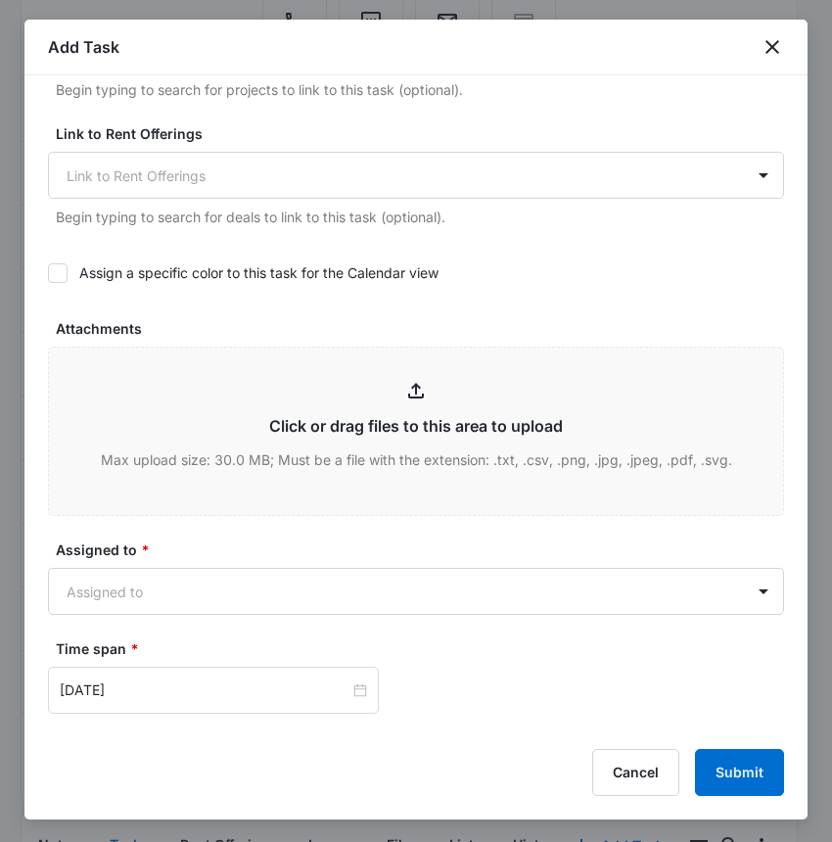
scroll to position [889, 0]
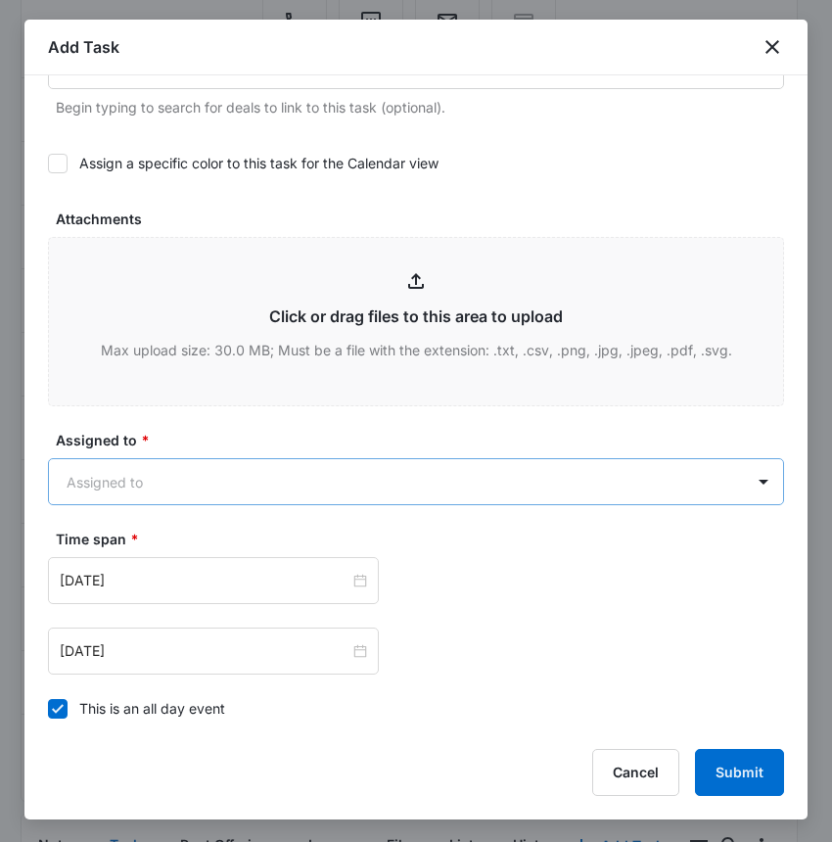
type textarea "Location of Work to be Completed: Door the bedroom has come off the hinges Resi…"
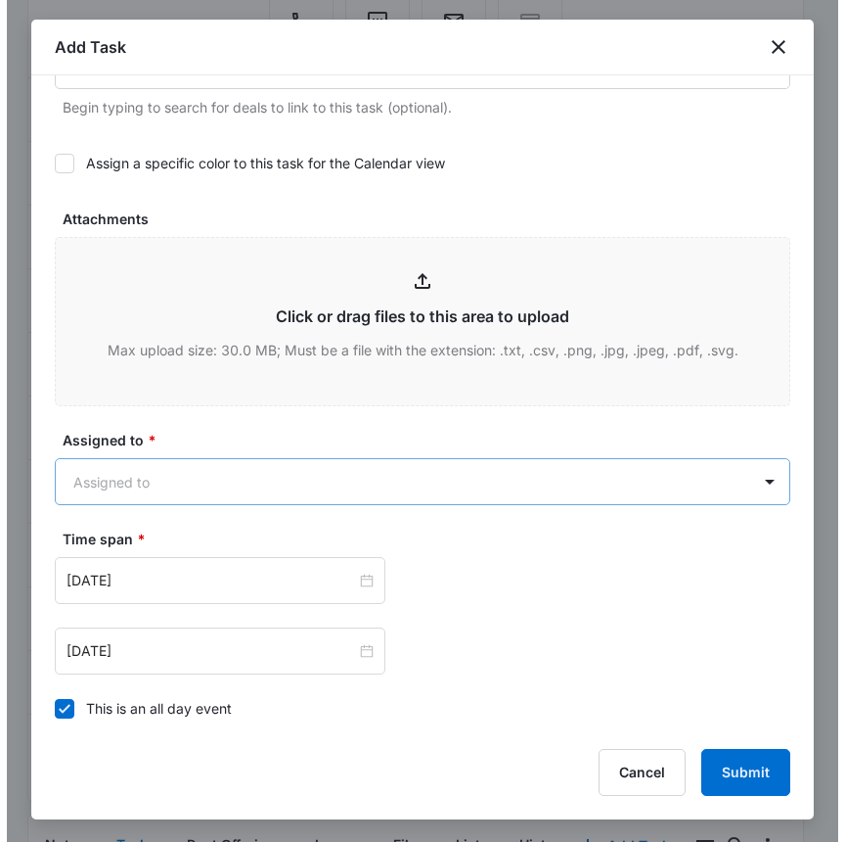
scroll to position [0, 0]
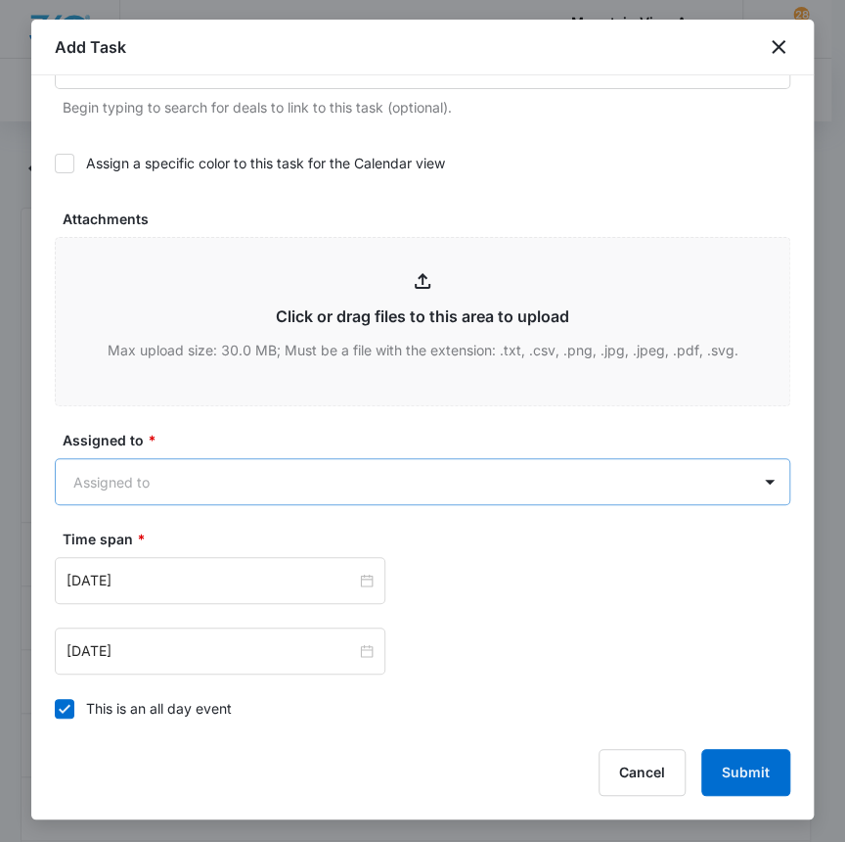
click at [129, 485] on body "CRM Apps Reputation Websites Forms CRM Email Social Content Ads Intelligence Fi…" at bounding box center [422, 726] width 845 height 1453
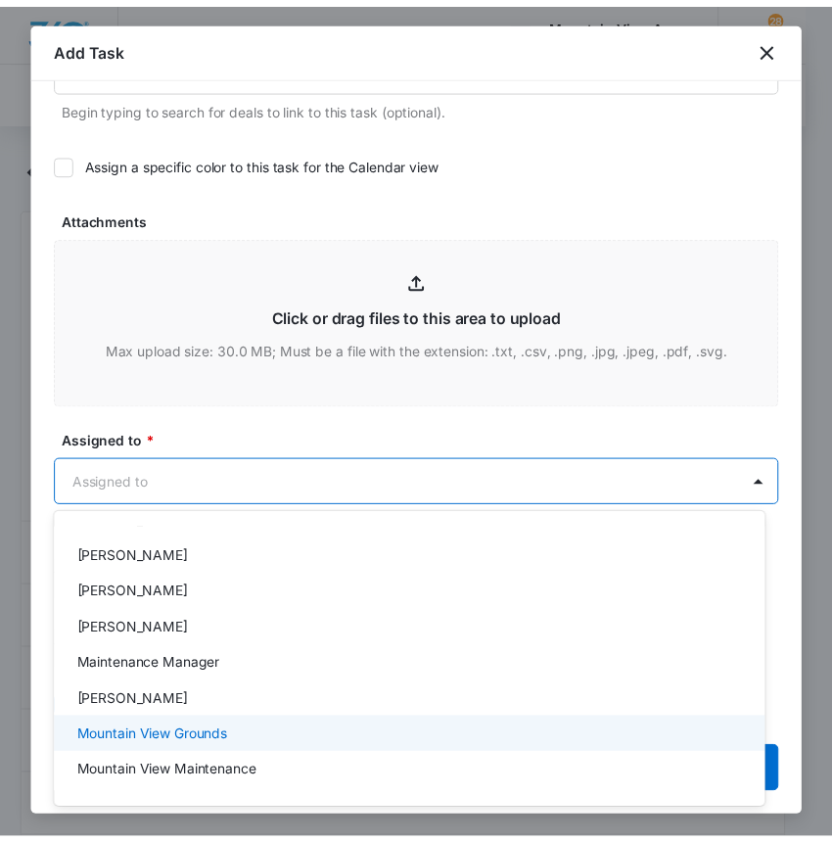
scroll to position [428, 0]
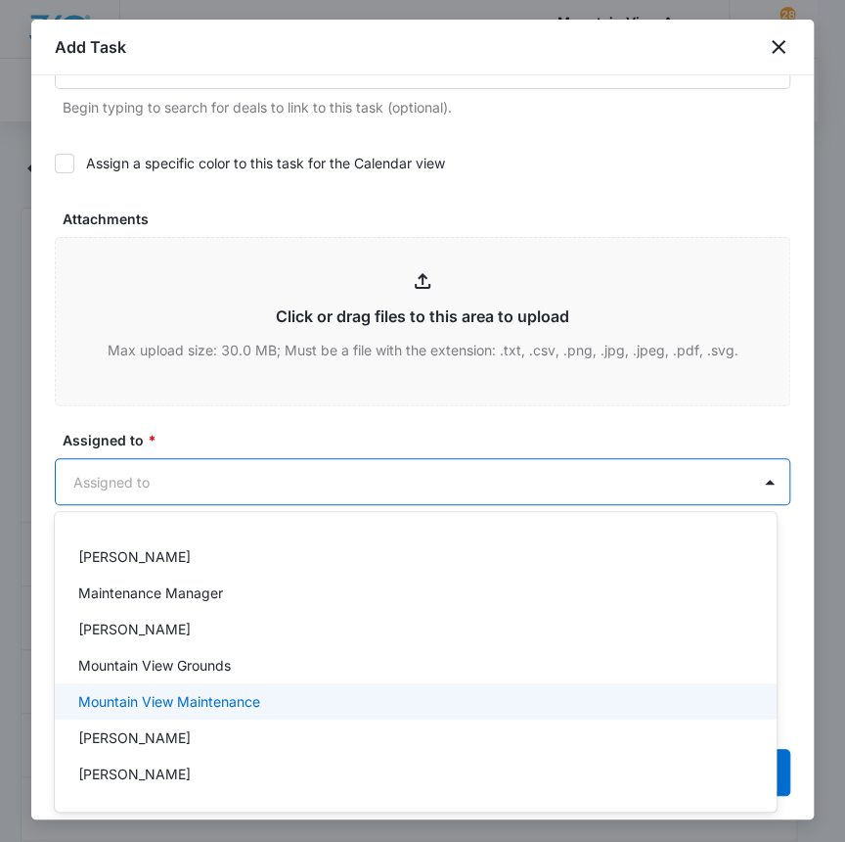
click at [126, 696] on p "Mountain View Maintenance" at bounding box center [169, 701] width 182 height 21
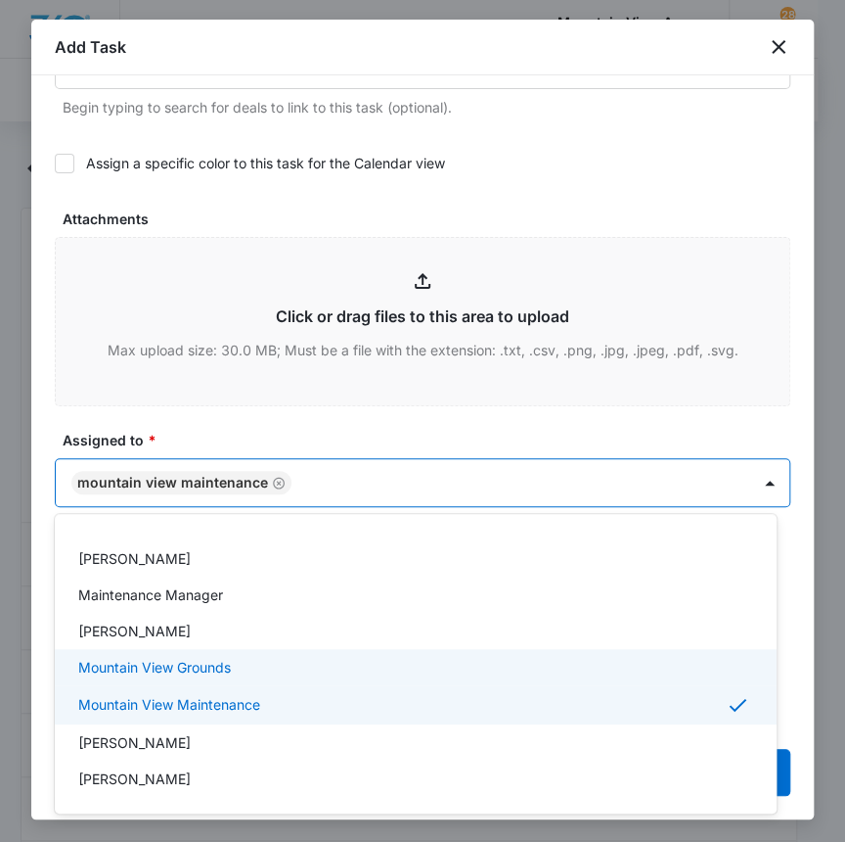
click at [33, 675] on div at bounding box center [422, 421] width 845 height 842
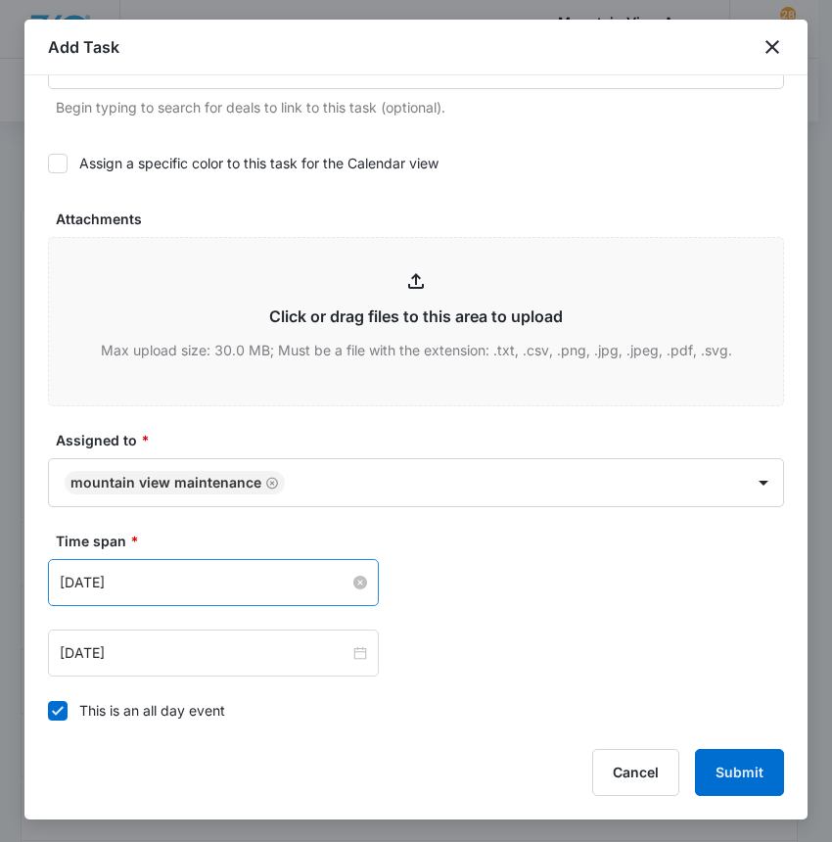
click at [96, 571] on input "[DATE]" at bounding box center [205, 582] width 290 height 22
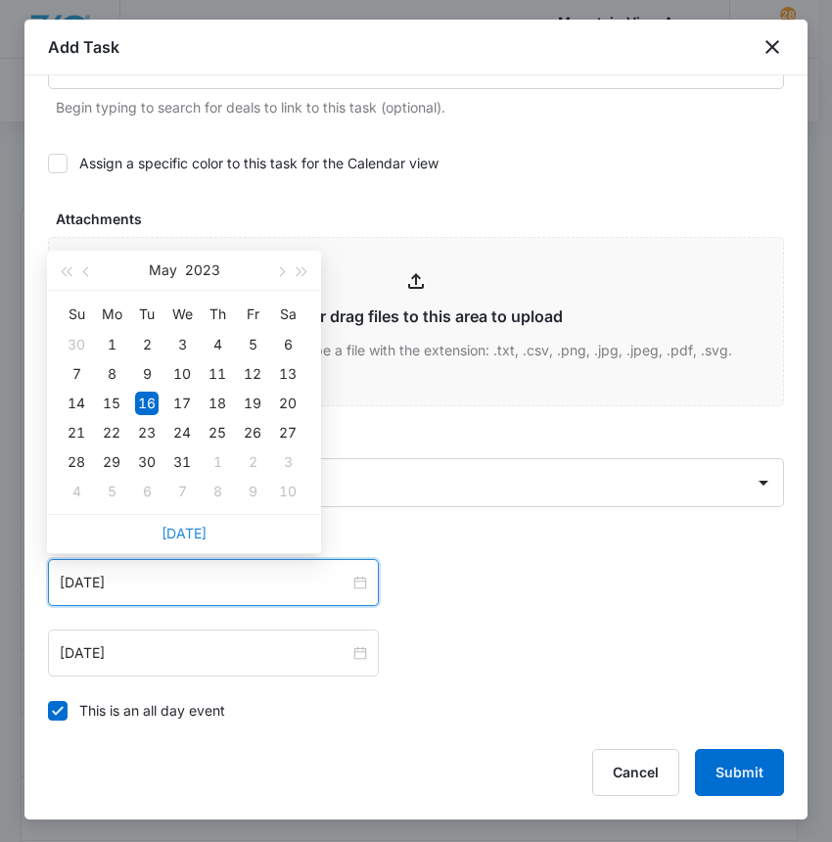
click at [164, 537] on div "Today" at bounding box center [184, 533] width 274 height 39
click at [192, 529] on link "Today" at bounding box center [183, 532] width 45 height 17
type input "[DATE]"
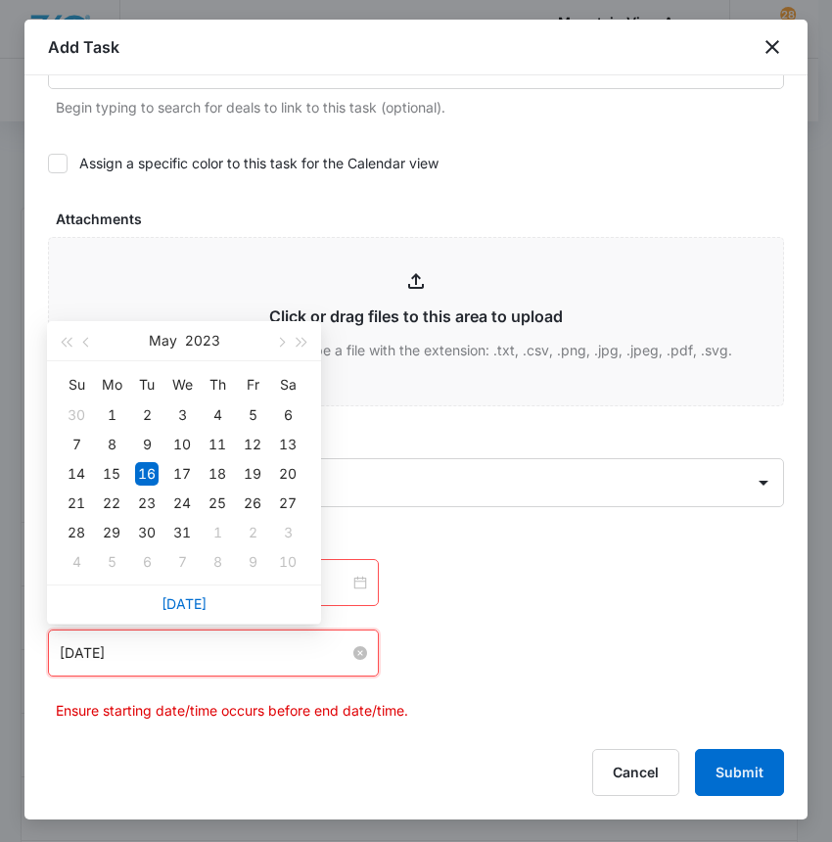
click at [164, 648] on input "[DATE]" at bounding box center [205, 653] width 290 height 22
click at [186, 598] on link "Today" at bounding box center [183, 603] width 45 height 17
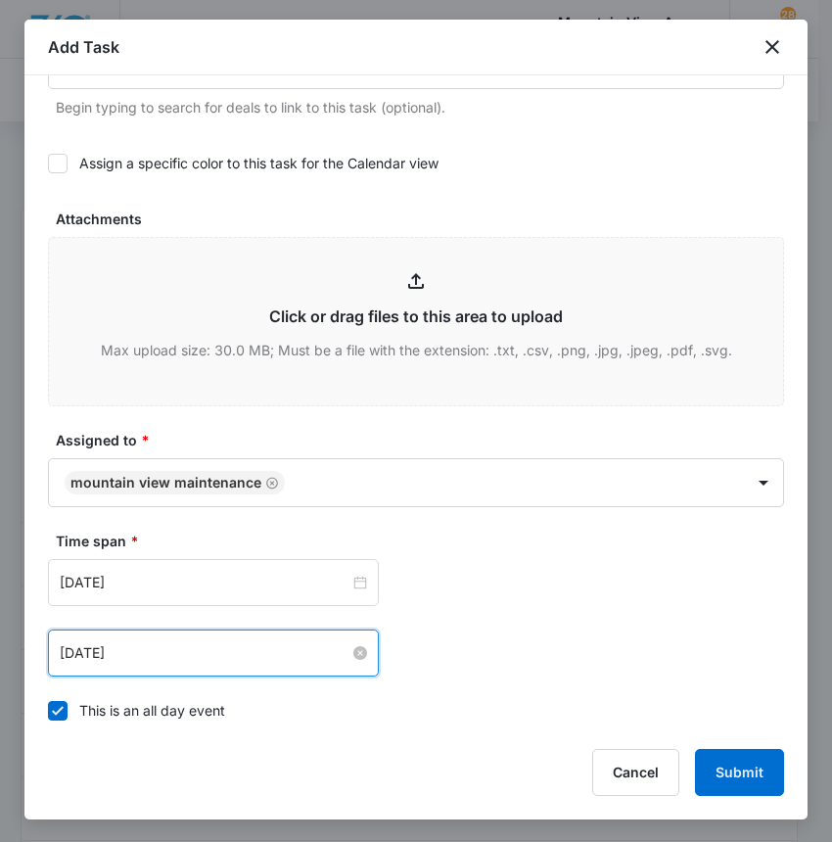
click at [157, 655] on input "[DATE]" at bounding box center [205, 653] width 290 height 22
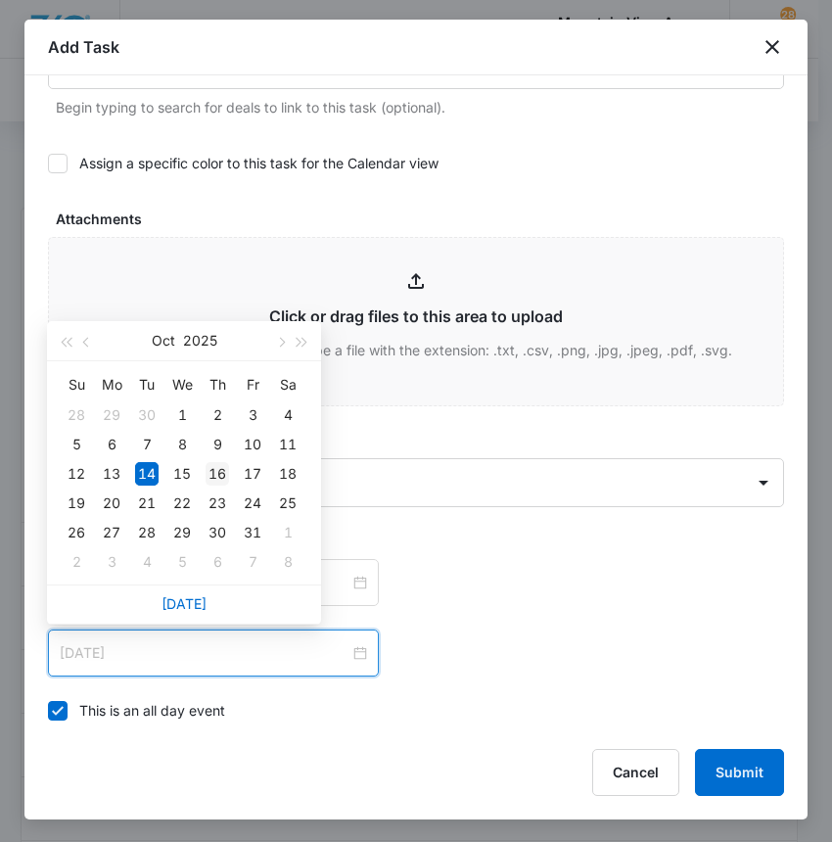
type input "Oct 16, 2025"
click at [223, 477] on div "16" at bounding box center [216, 473] width 23 height 23
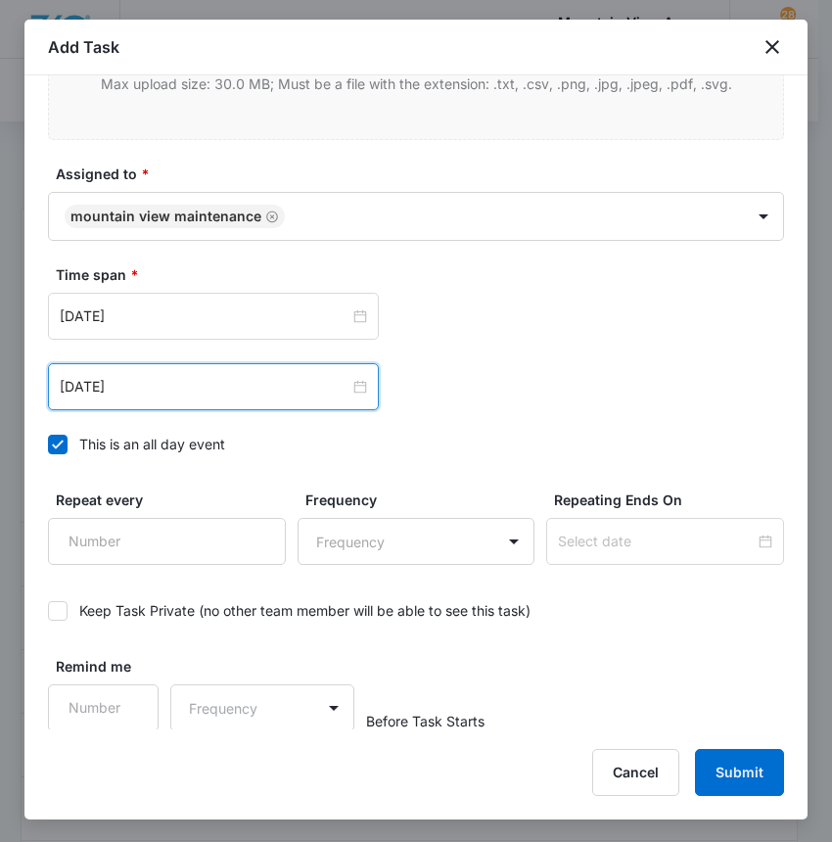
scroll to position [1157, 0]
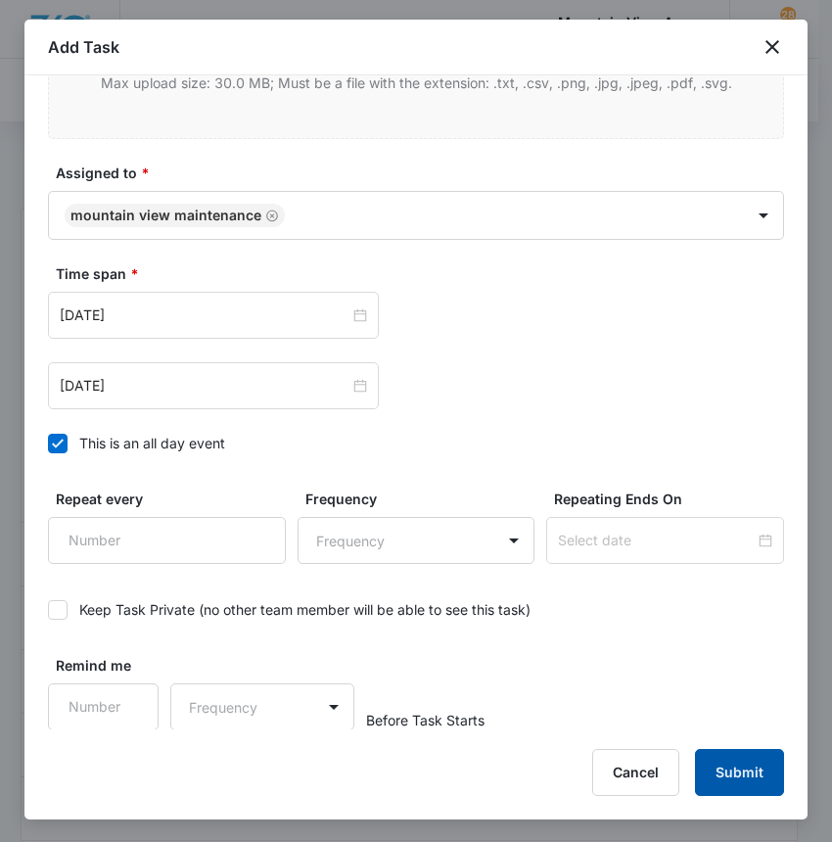
click at [755, 769] on button "Submit" at bounding box center [739, 772] width 89 height 47
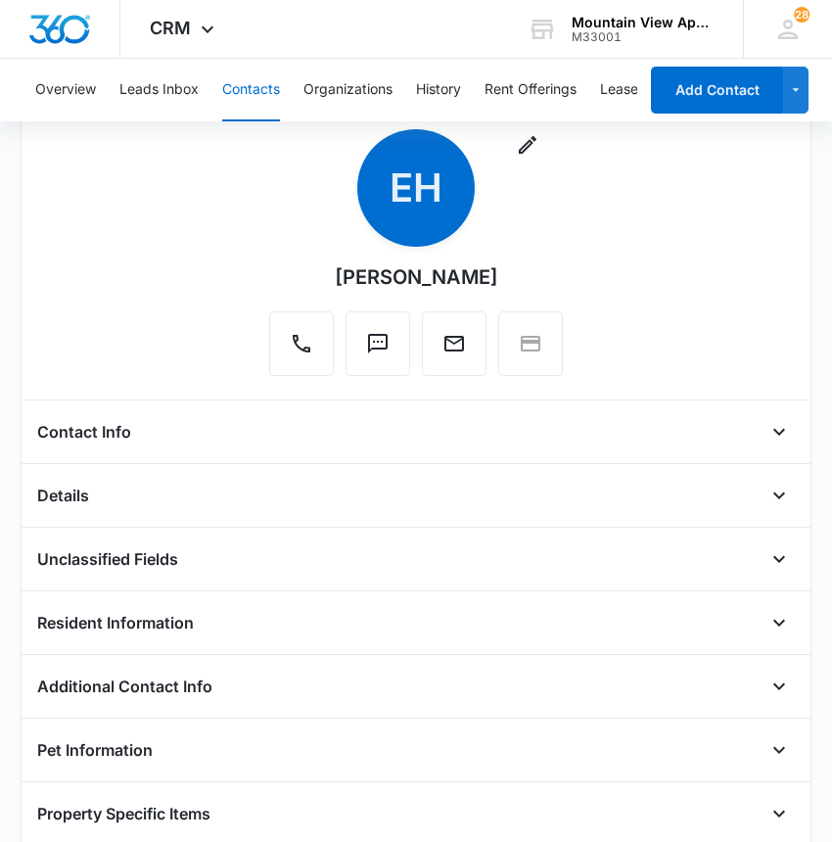
scroll to position [0, 0]
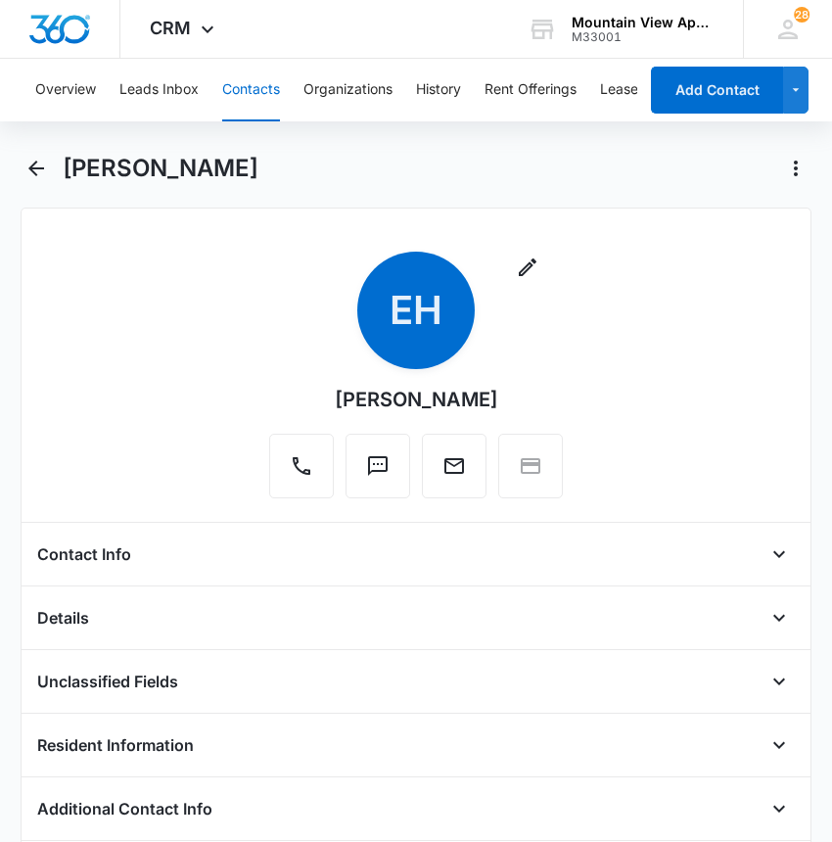
click at [246, 78] on button "Contacts" at bounding box center [251, 90] width 58 height 63
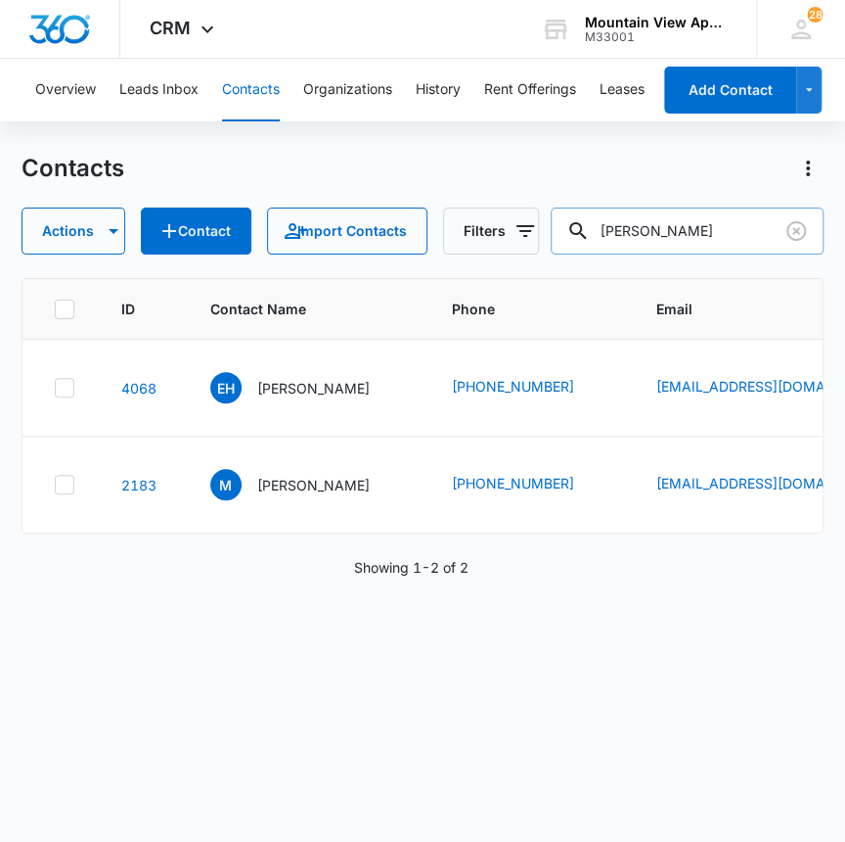
drag, startPoint x: 693, startPoint y: 239, endPoint x: 602, endPoint y: 250, distance: 91.8
click at [603, 250] on div "marion" at bounding box center [688, 230] width 274 height 47
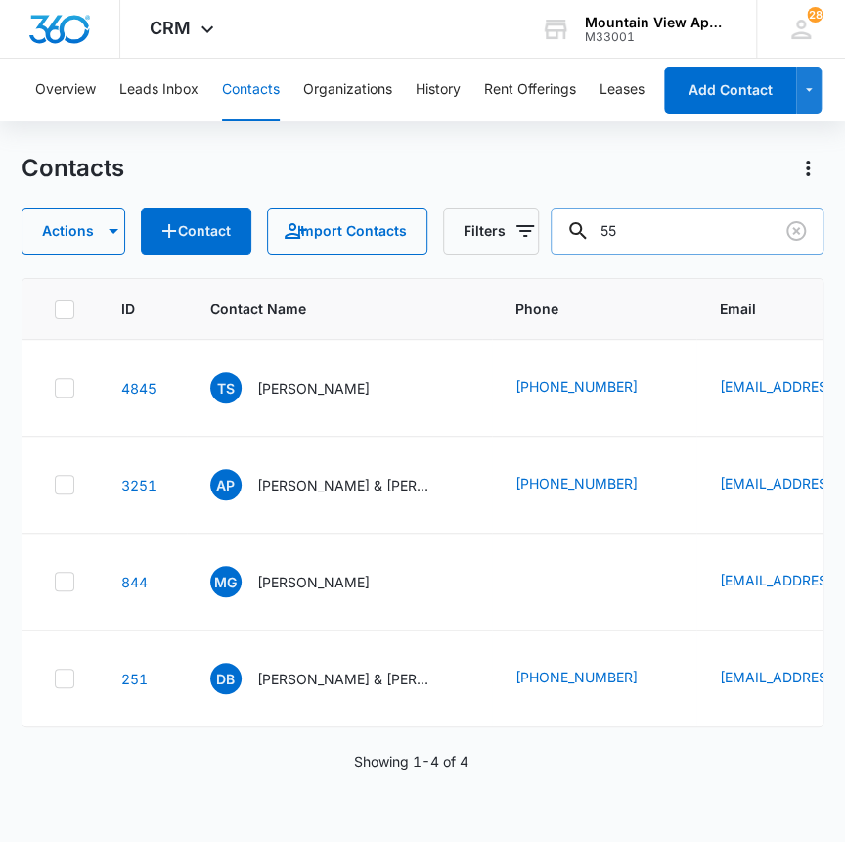
type input "5"
type input "yi"
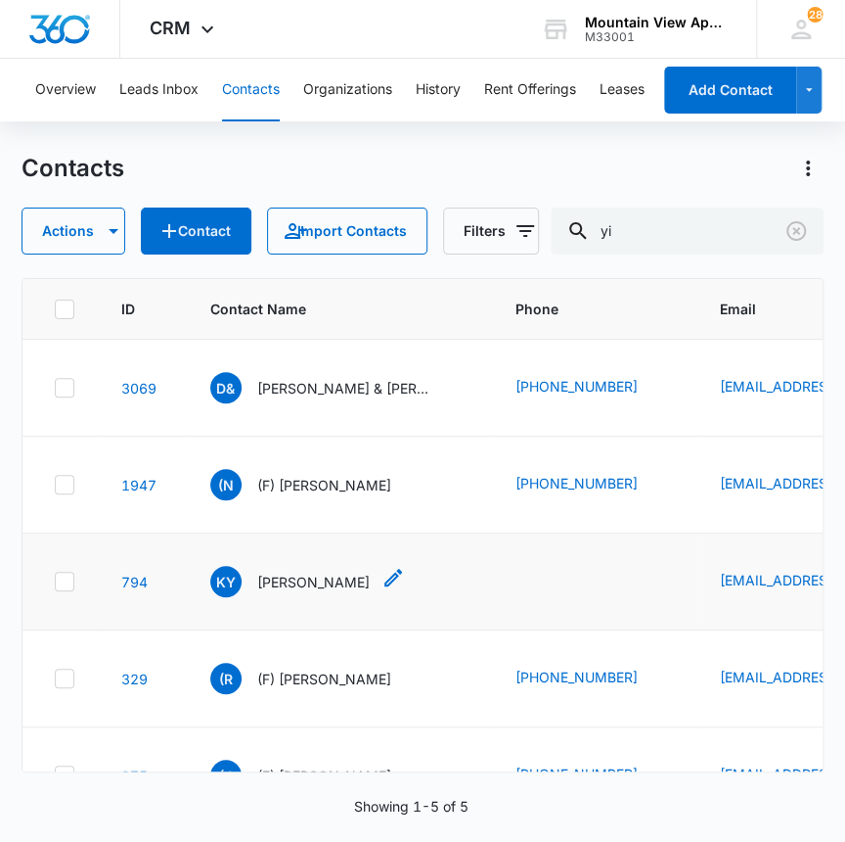
click at [282, 576] on p "Kwang Yi" at bounding box center [313, 581] width 113 height 21
